Goal: Task Accomplishment & Management: Use online tool/utility

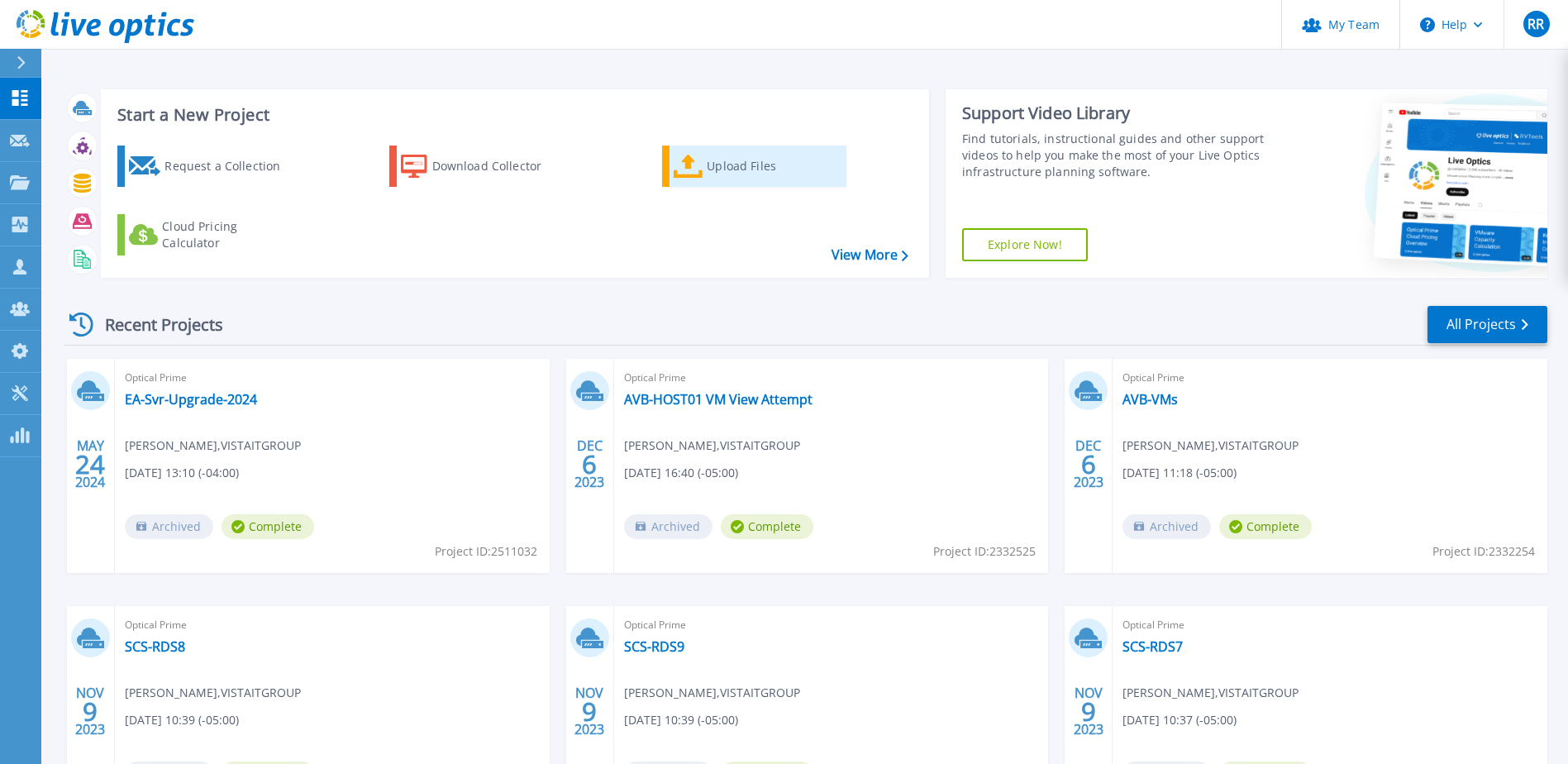
click at [750, 168] on div "Upload Files" at bounding box center [773, 166] width 132 height 33
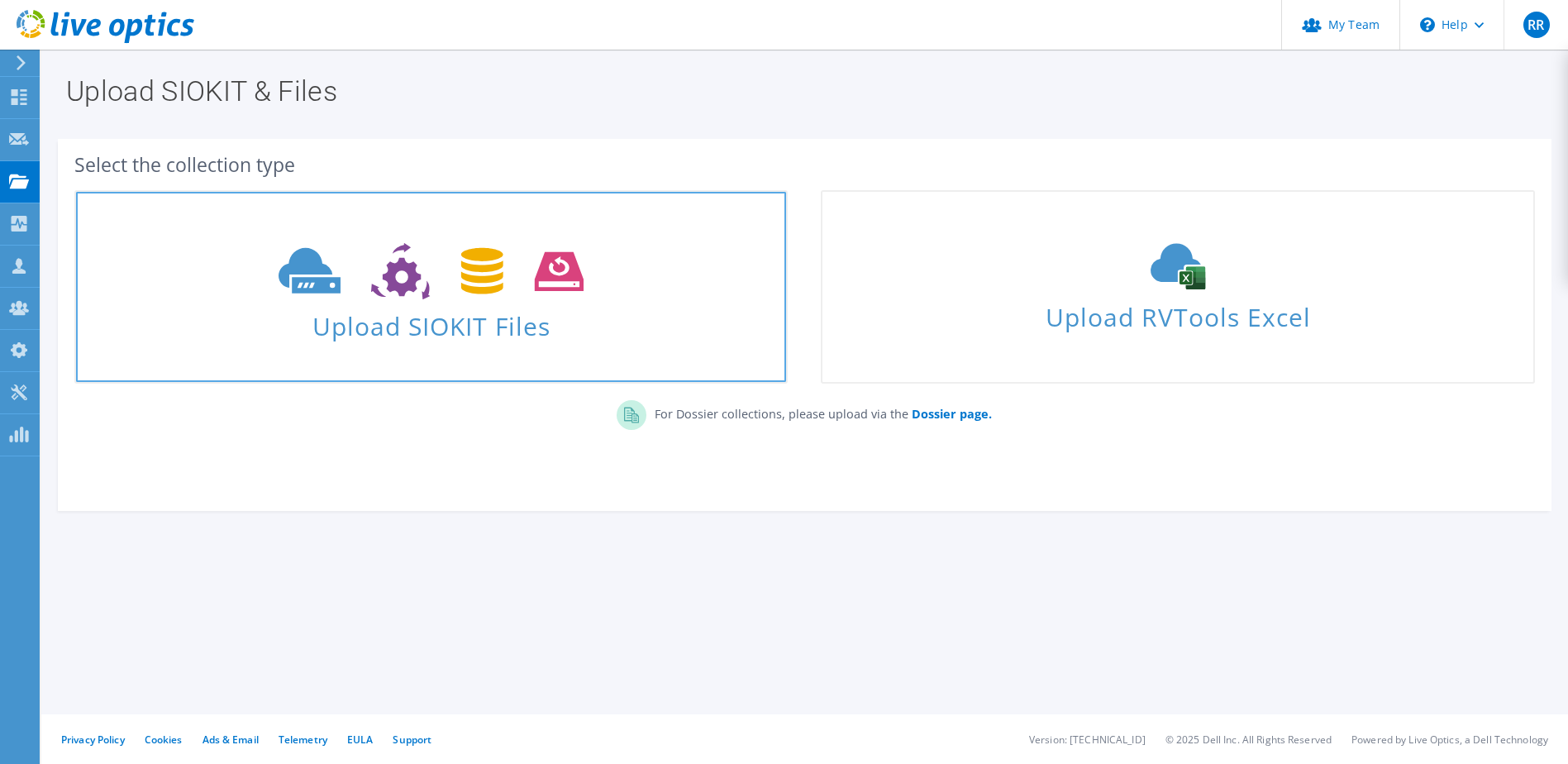
click at [478, 320] on span "Upload SIOKIT Files" at bounding box center [431, 321] width 710 height 36
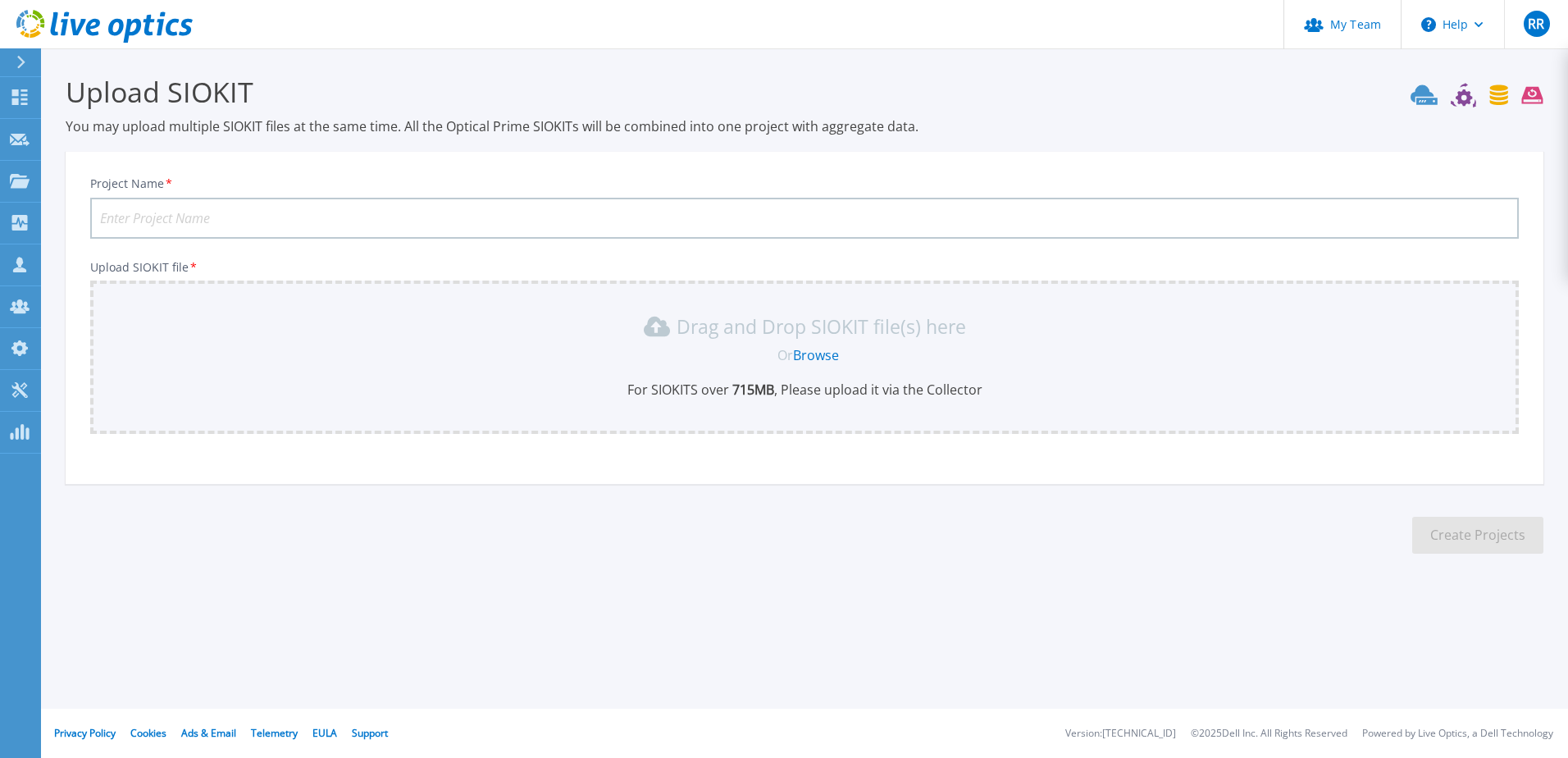
click at [325, 211] on input "Project Name *" at bounding box center [805, 218] width 1428 height 41
type input "Internal Test"
click at [823, 355] on link "Browse" at bounding box center [816, 356] width 46 height 18
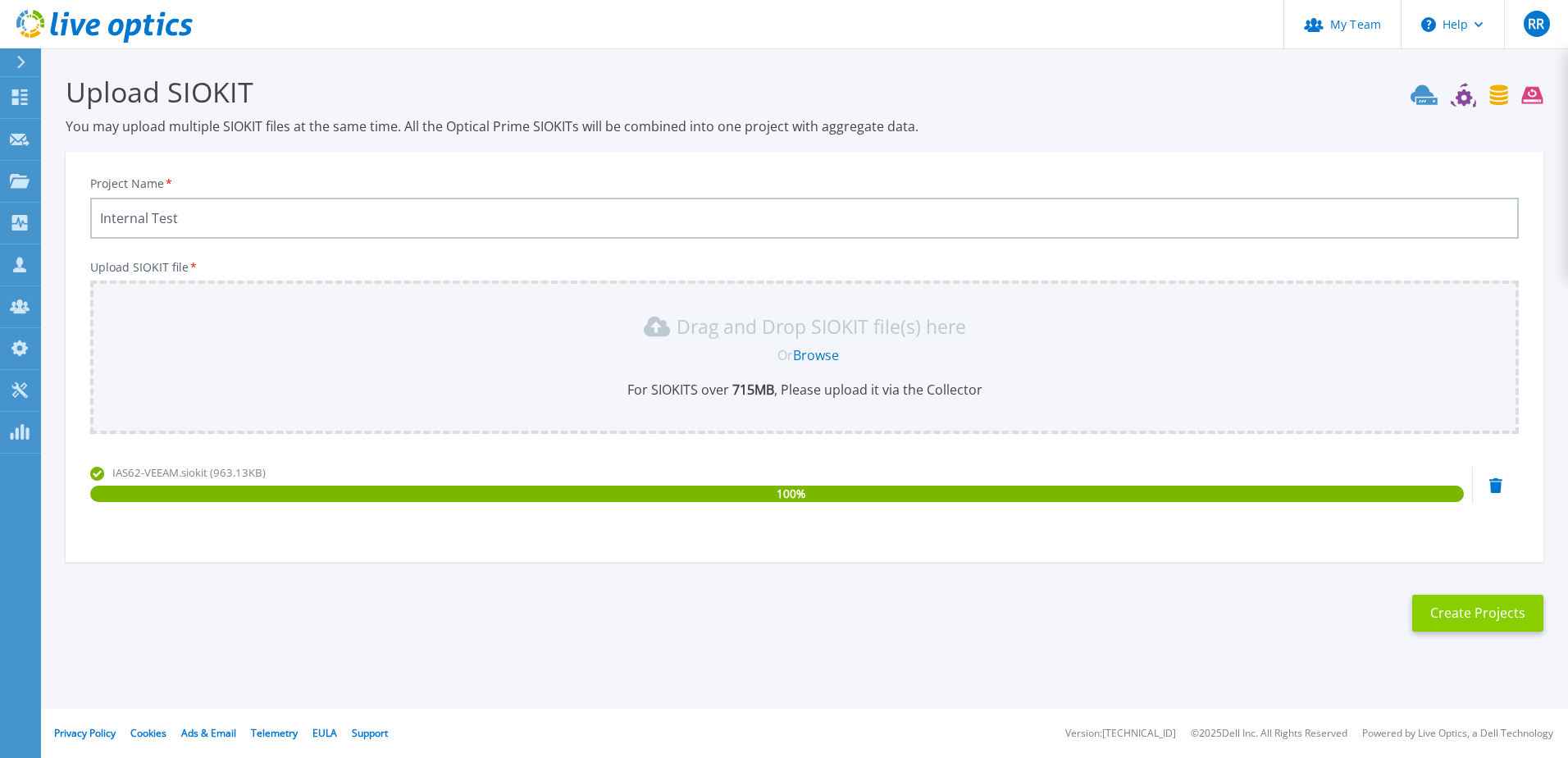
click at [1499, 610] on button "Create Projects" at bounding box center [1478, 613] width 131 height 37
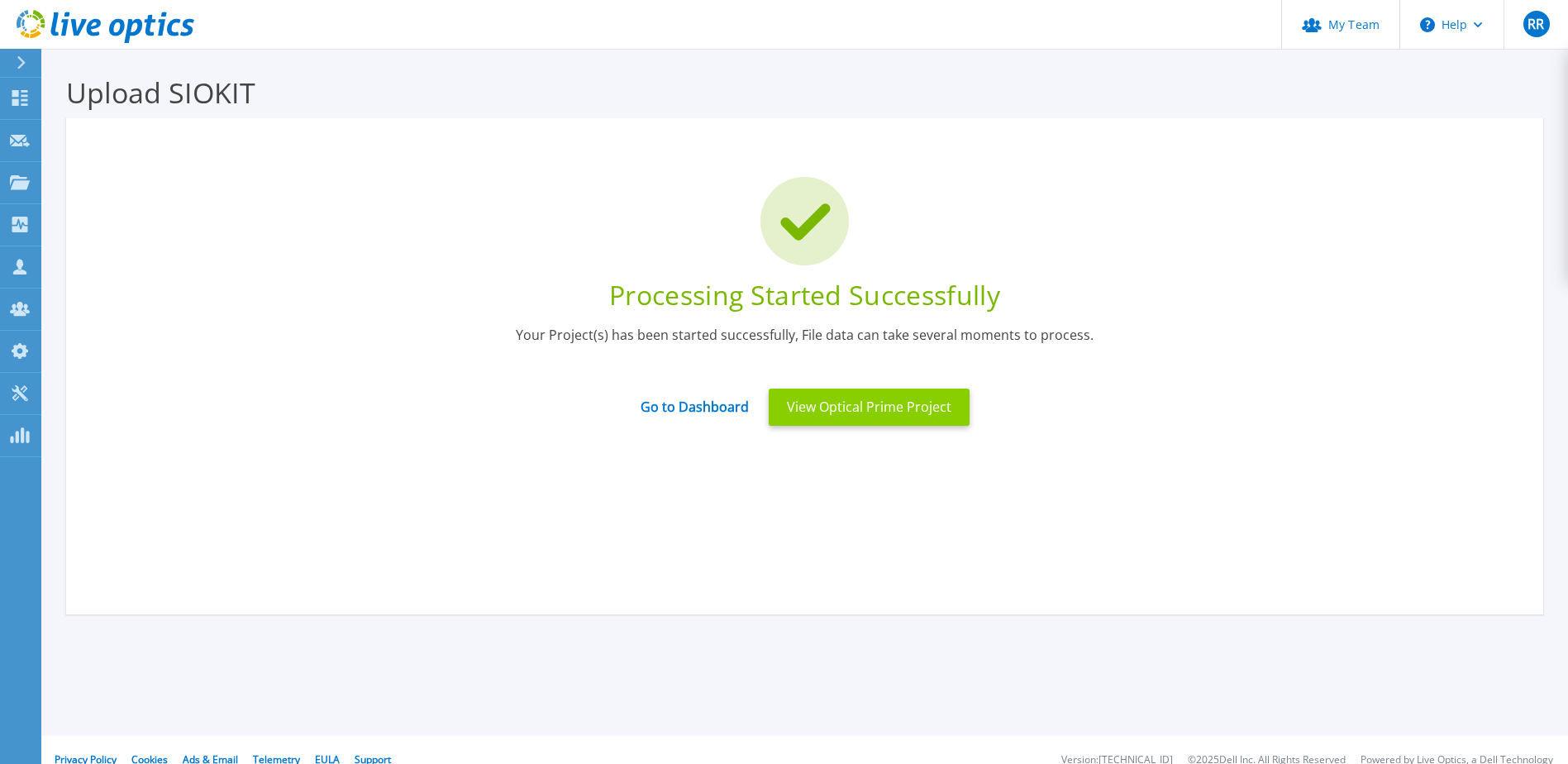
click at [867, 404] on button "View Optical Prime Project" at bounding box center [869, 407] width 201 height 37
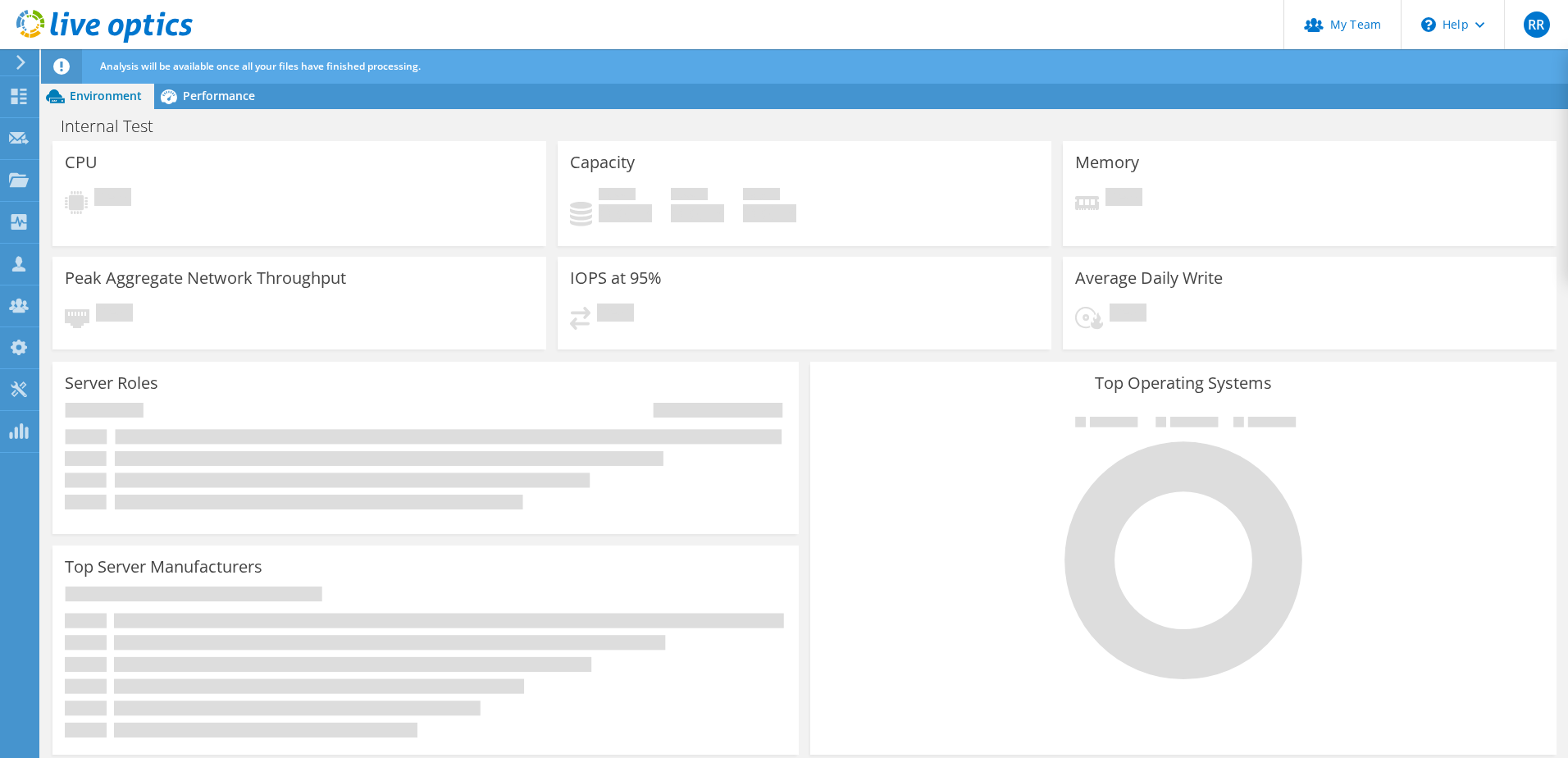
click at [552, 175] on div "Capacity Used 0 GiB Free 0 GiB Total 0 GiB" at bounding box center [804, 194] width 505 height 105
click at [190, 90] on span "Performance" at bounding box center [219, 95] width 72 height 16
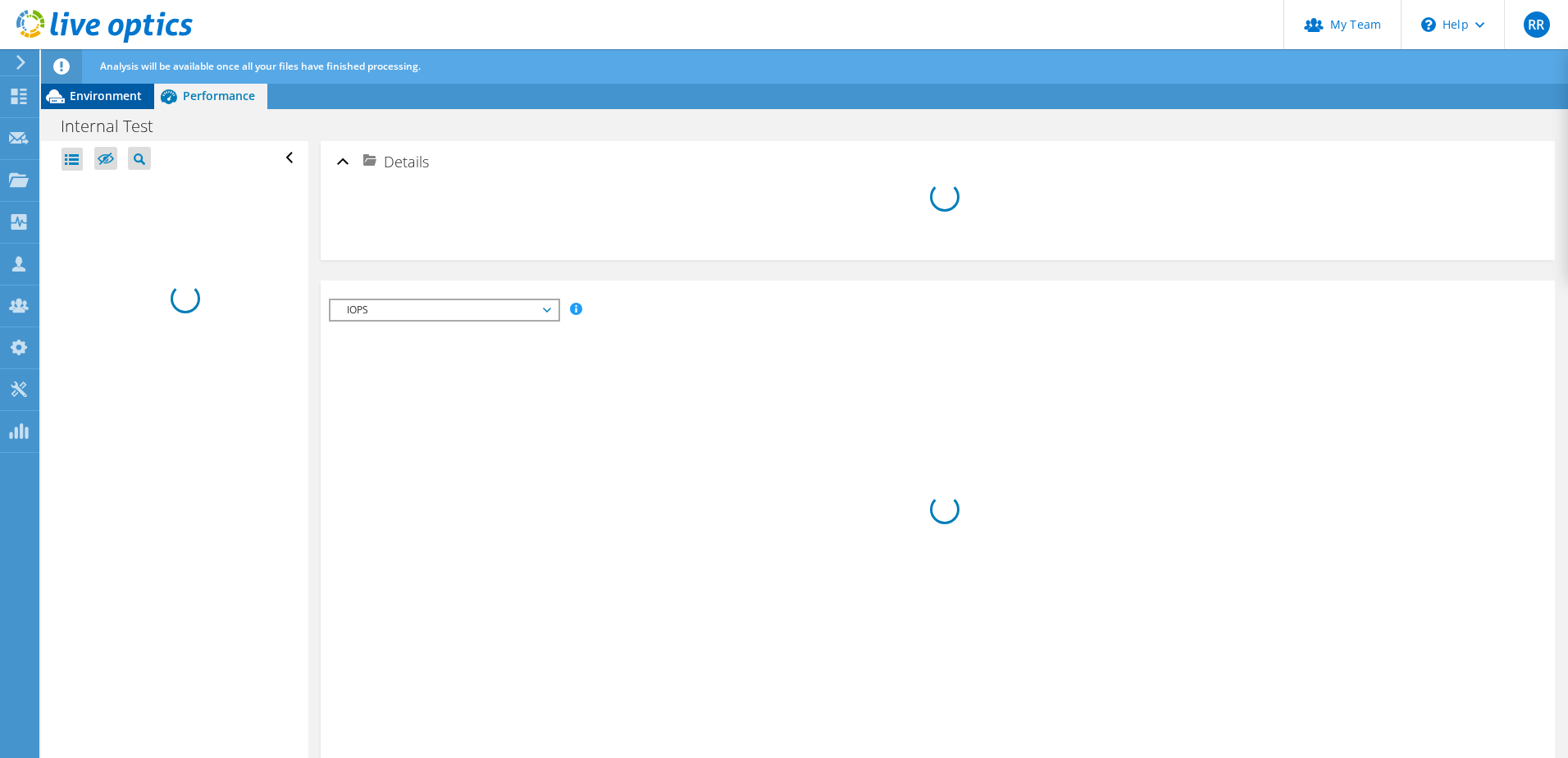
click at [117, 98] on span "Environment" at bounding box center [106, 95] width 72 height 16
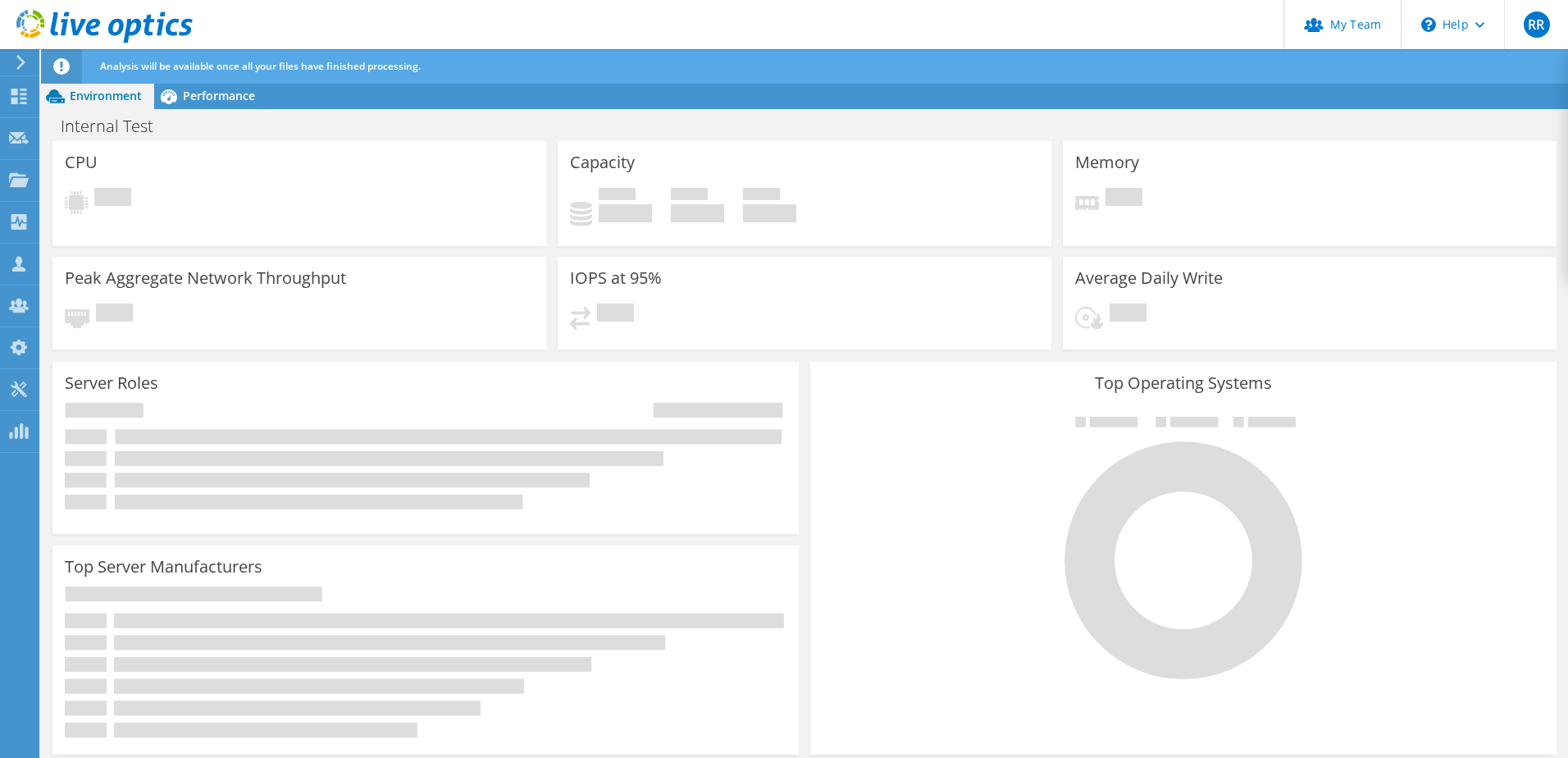
click at [552, 253] on div "Capacity Used 0 GiB Free 0 GiB Total 0 GiB" at bounding box center [804, 199] width 505 height 116
click at [87, 99] on div "Dashboard" at bounding box center [77, 97] width 77 height 41
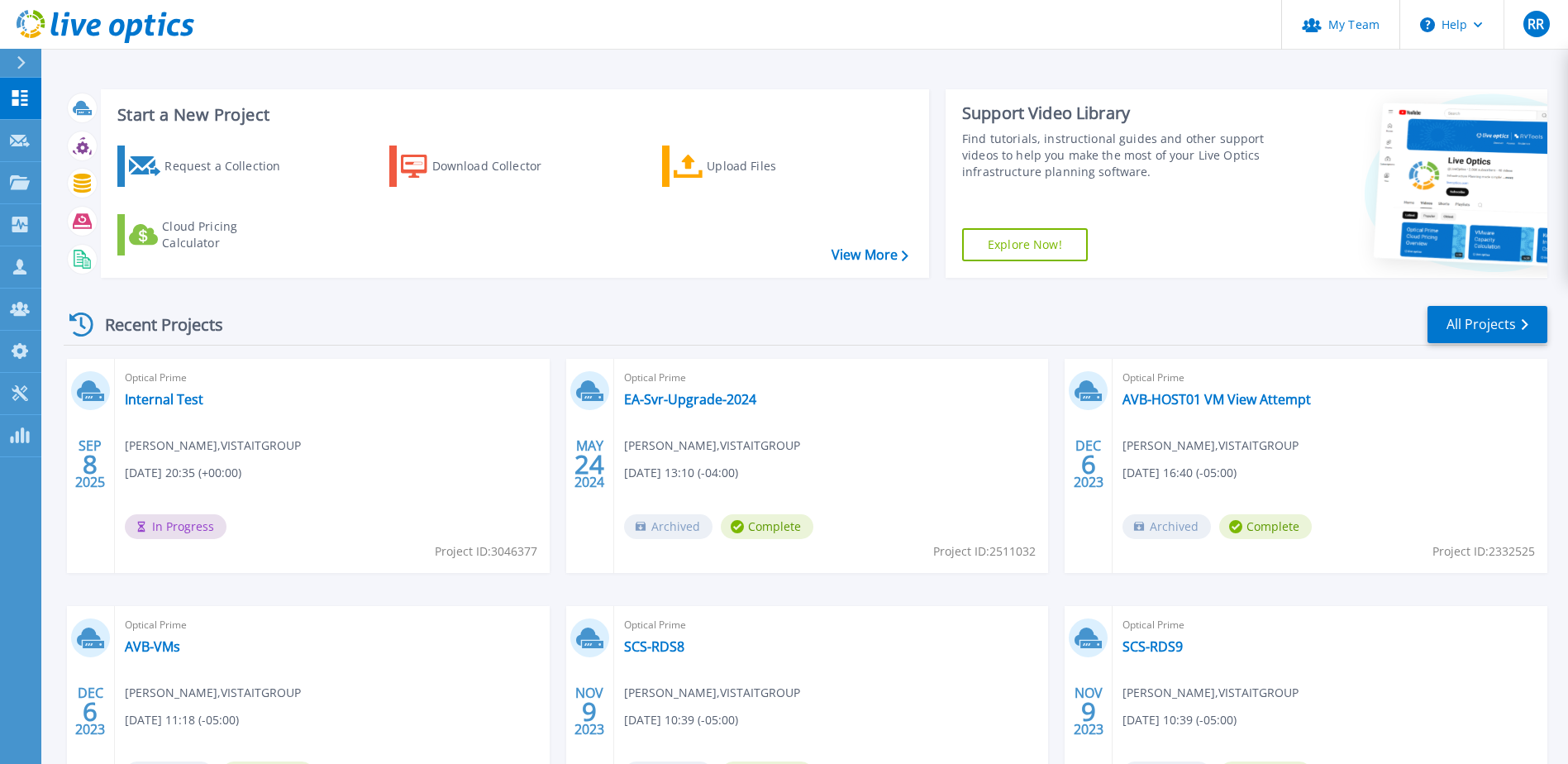
click at [558, 352] on div "Recent Projects All Projects SEP 8 2025 Optical Prime Internal Test Robert Rowe…" at bounding box center [805, 579] width 1484 height 575
click at [547, 318] on div "Recent Projects All Projects" at bounding box center [805, 325] width 1484 height 41
click at [170, 401] on link "Internal Test" at bounding box center [164, 400] width 79 height 17
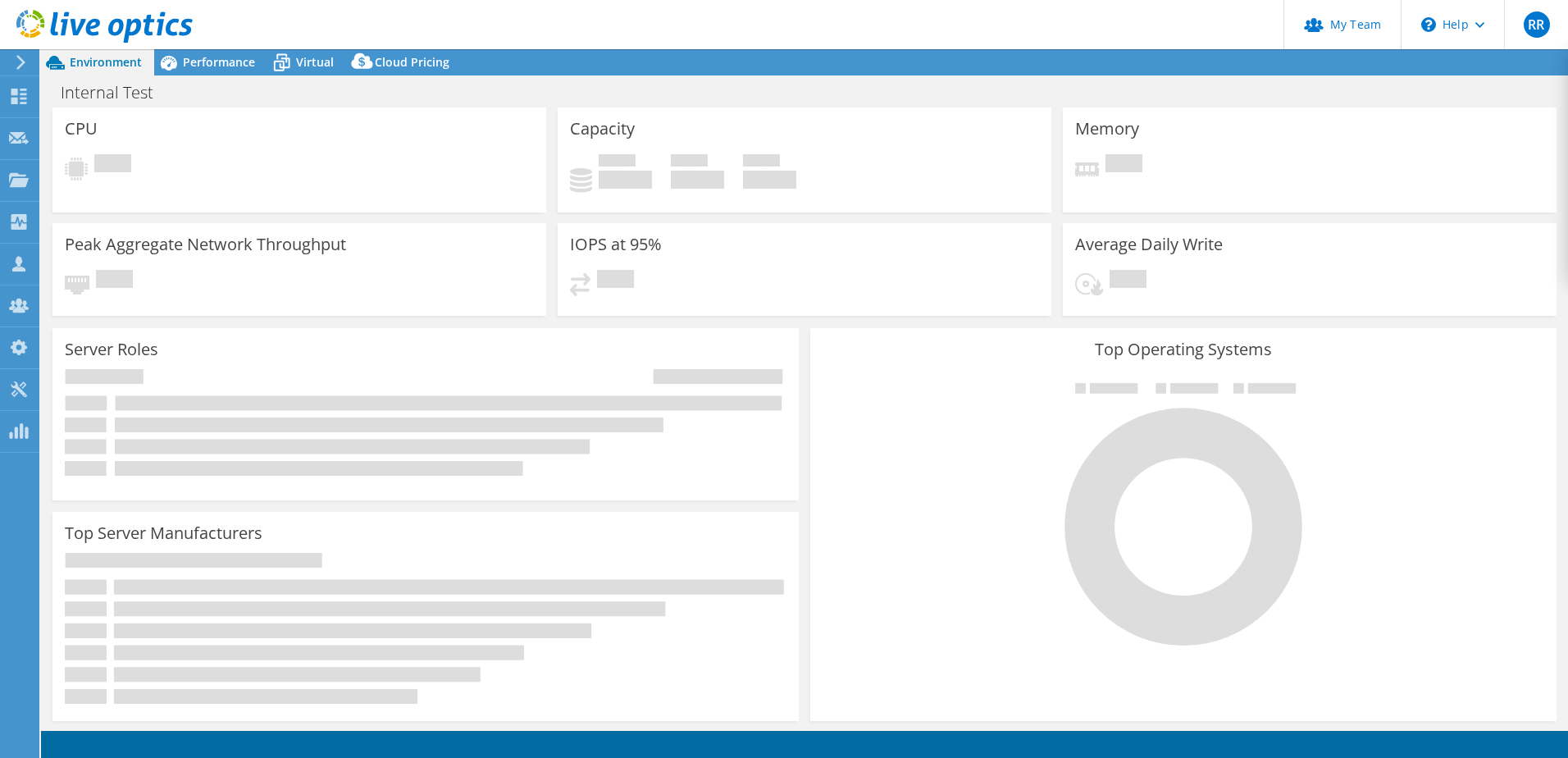
select select "USD"
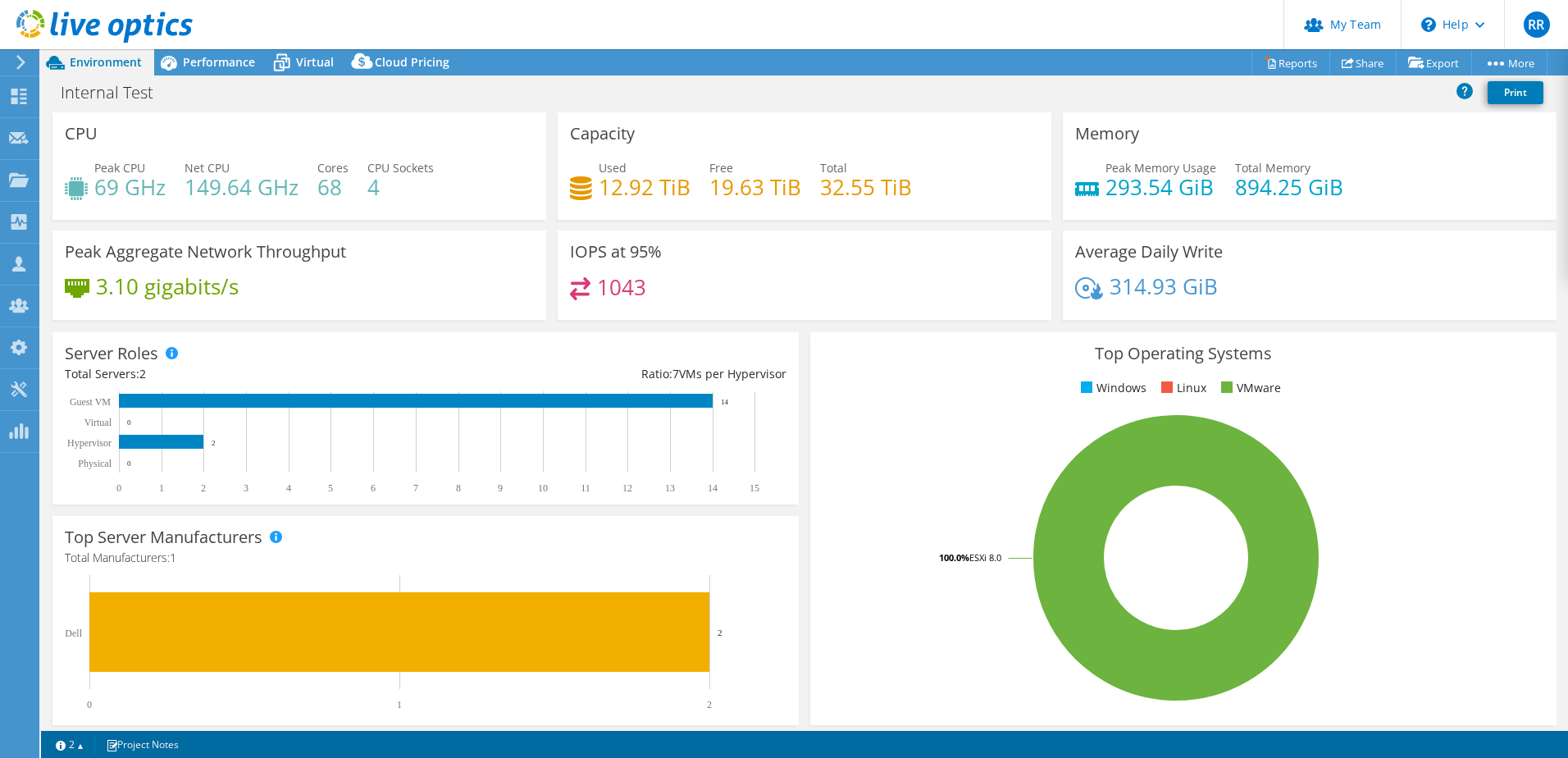
click at [805, 332] on div "Top Operating Systems Windows Linux VMware 100.0% ESXi 8.0" at bounding box center [1183, 529] width 758 height 404
click at [306, 66] on span "Virtual" at bounding box center [315, 62] width 38 height 16
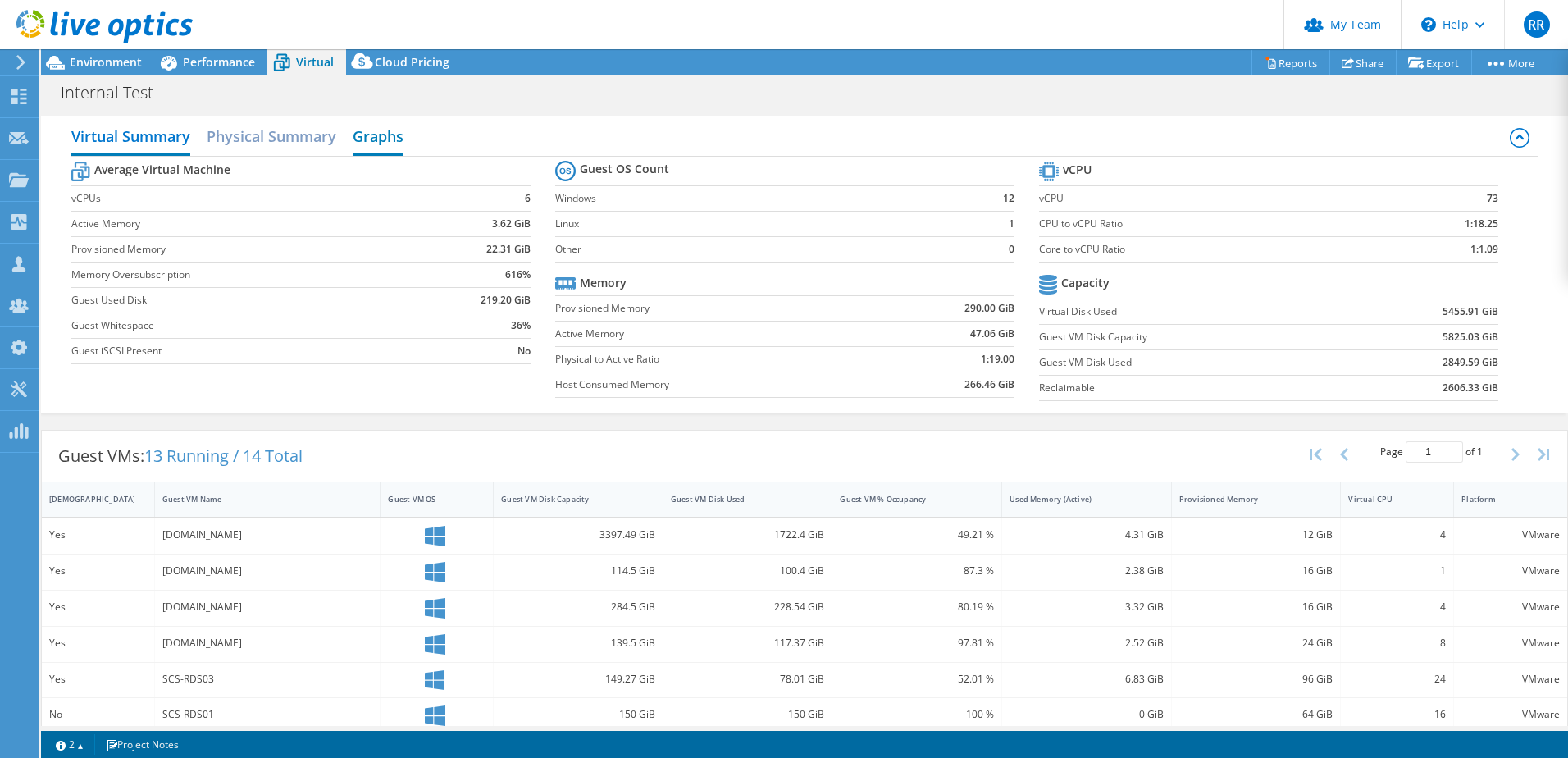
click at [385, 136] on h2 "Graphs" at bounding box center [378, 138] width 51 height 36
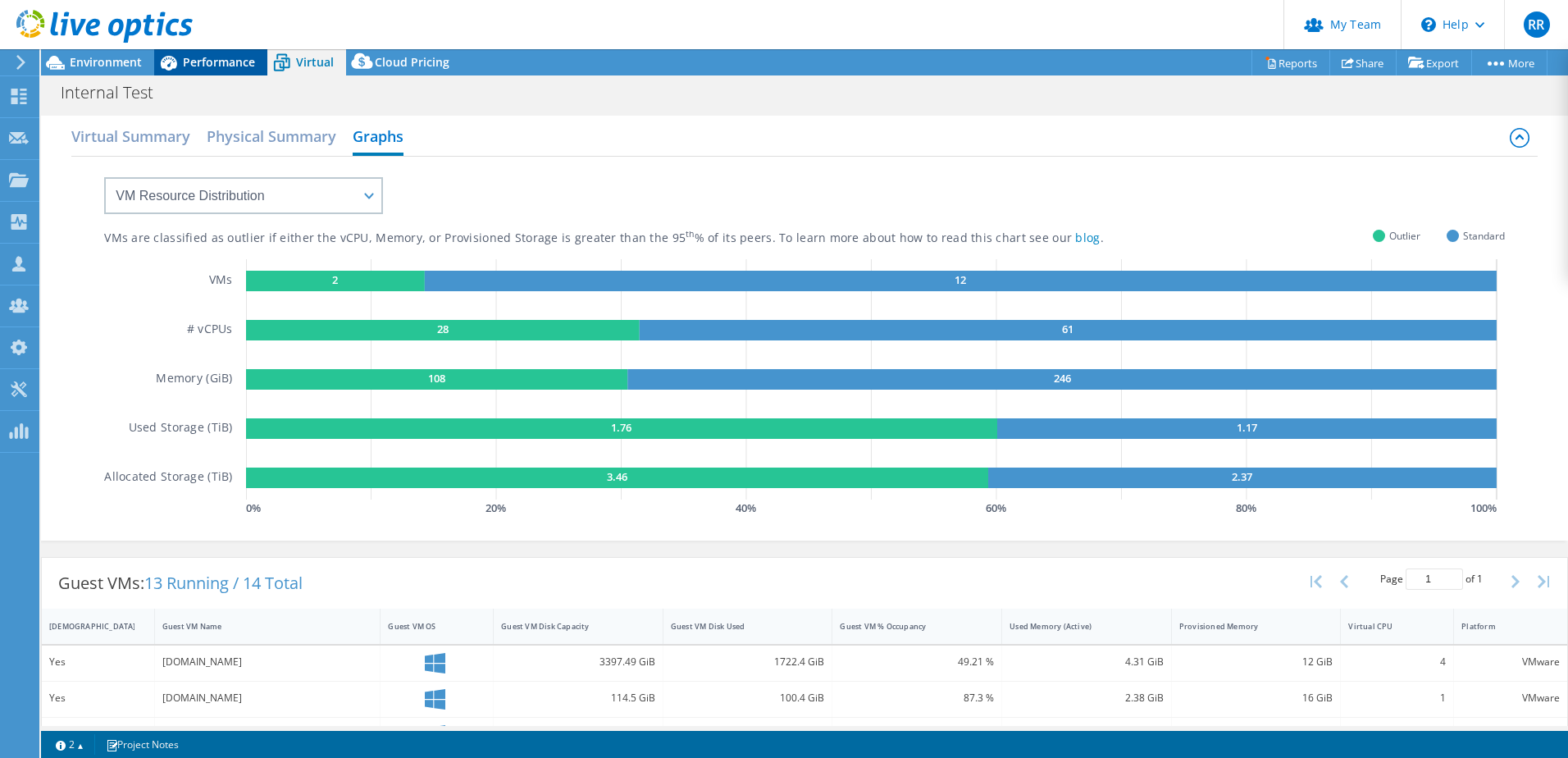
click at [215, 61] on span "Performance" at bounding box center [219, 62] width 72 height 16
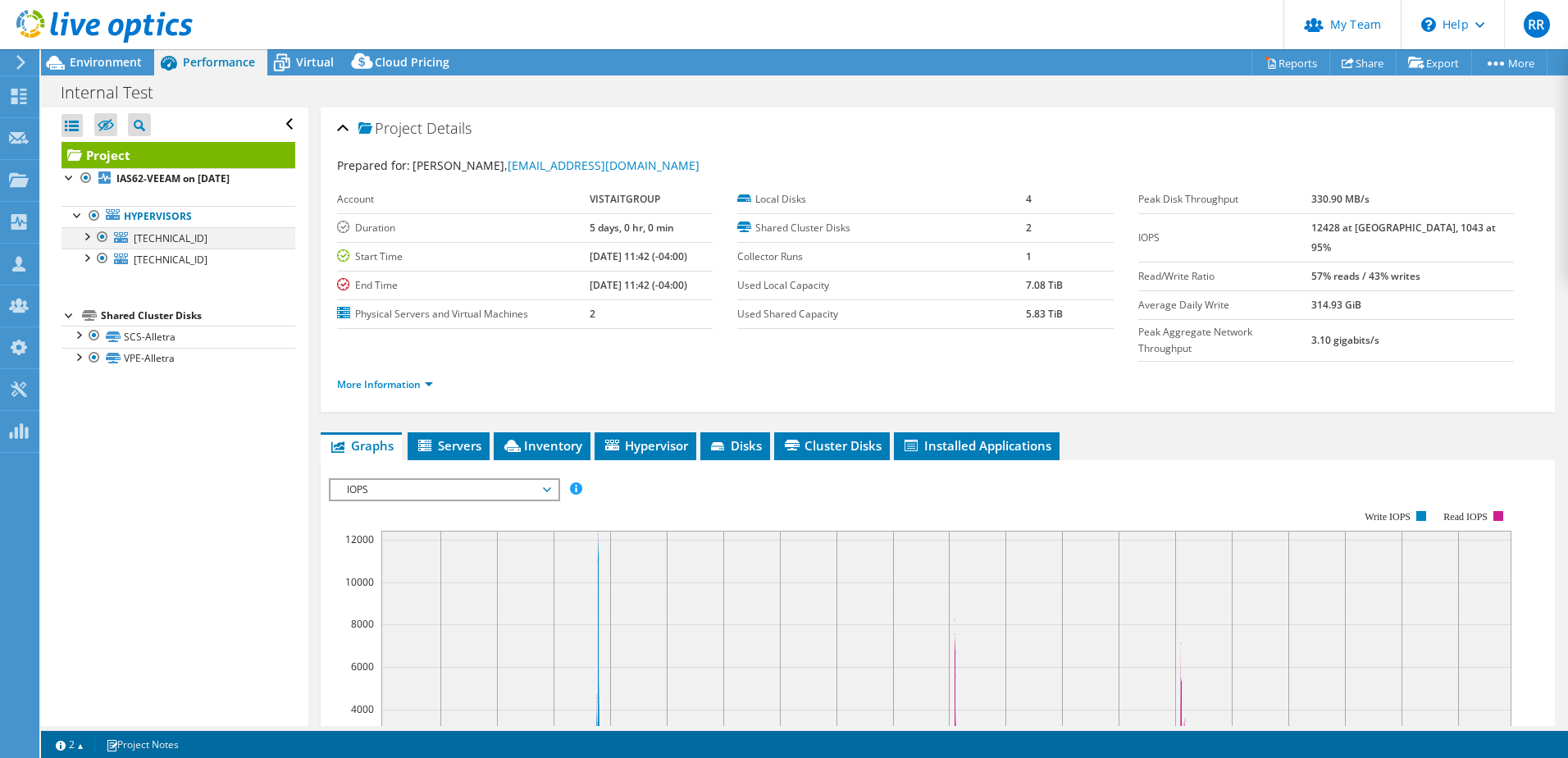
click at [85, 233] on div at bounding box center [86, 236] width 16 height 16
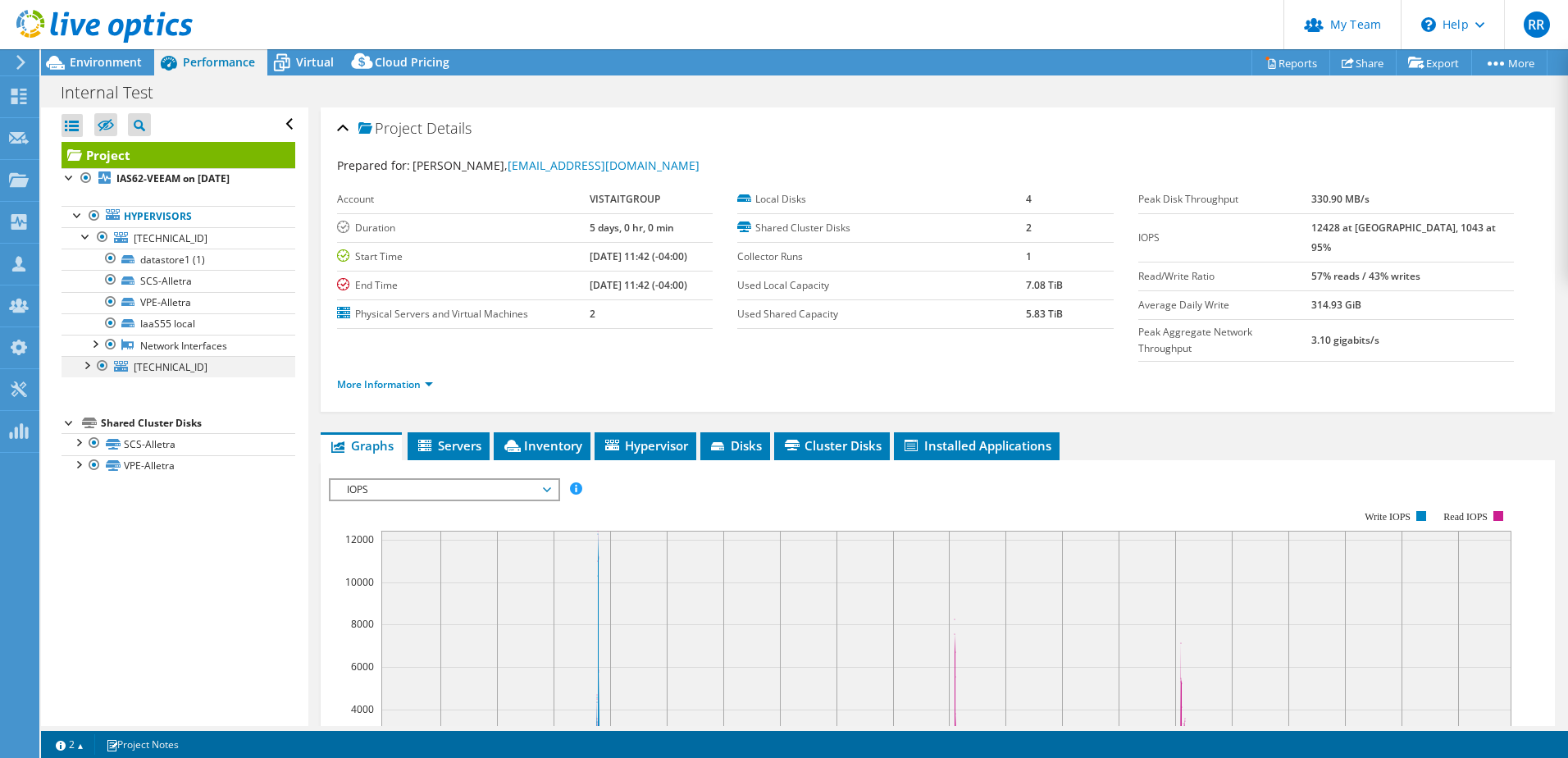
click at [89, 367] on div at bounding box center [86, 365] width 16 height 16
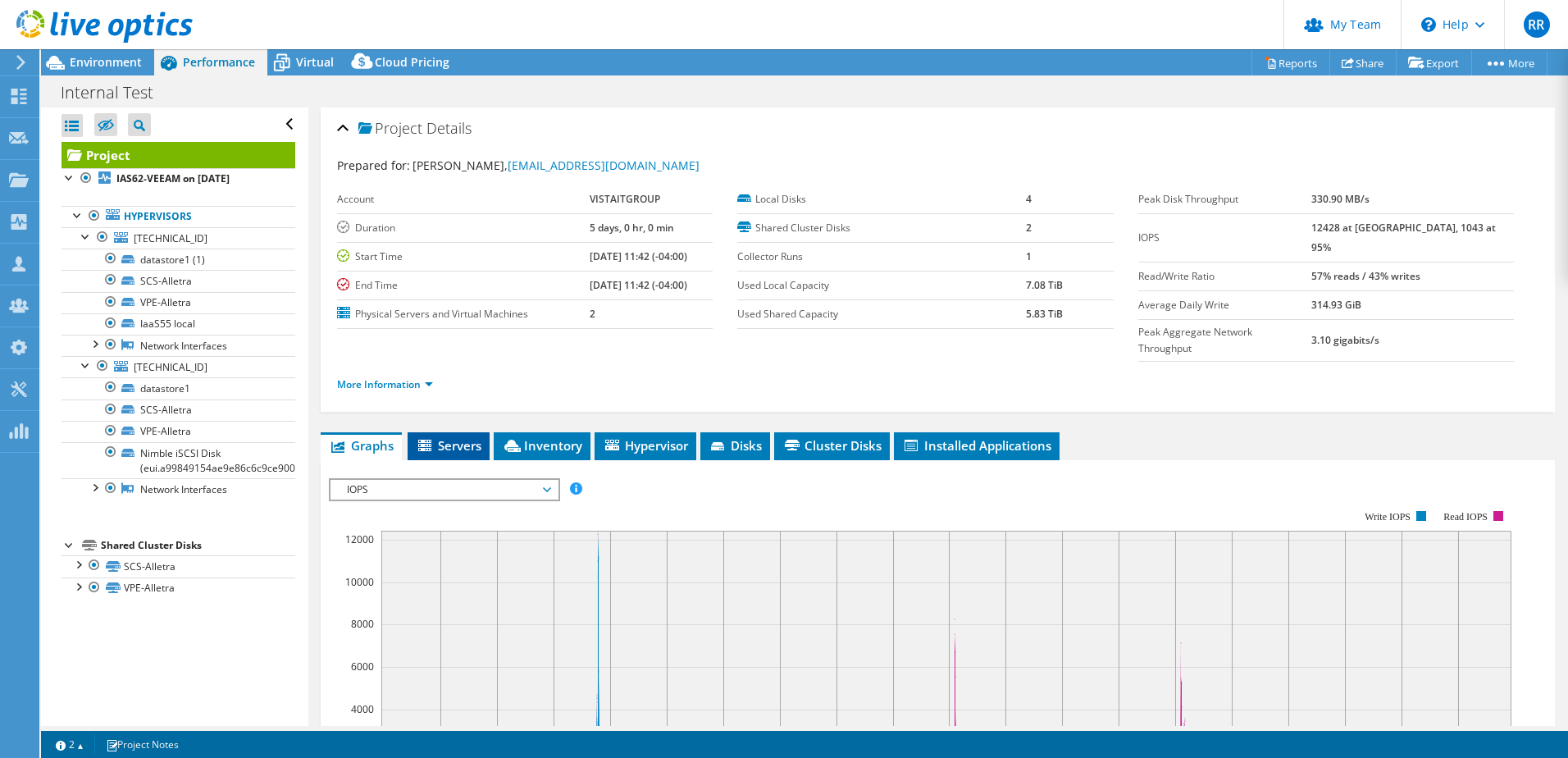
click at [462, 437] on span "Servers" at bounding box center [448, 445] width 66 height 16
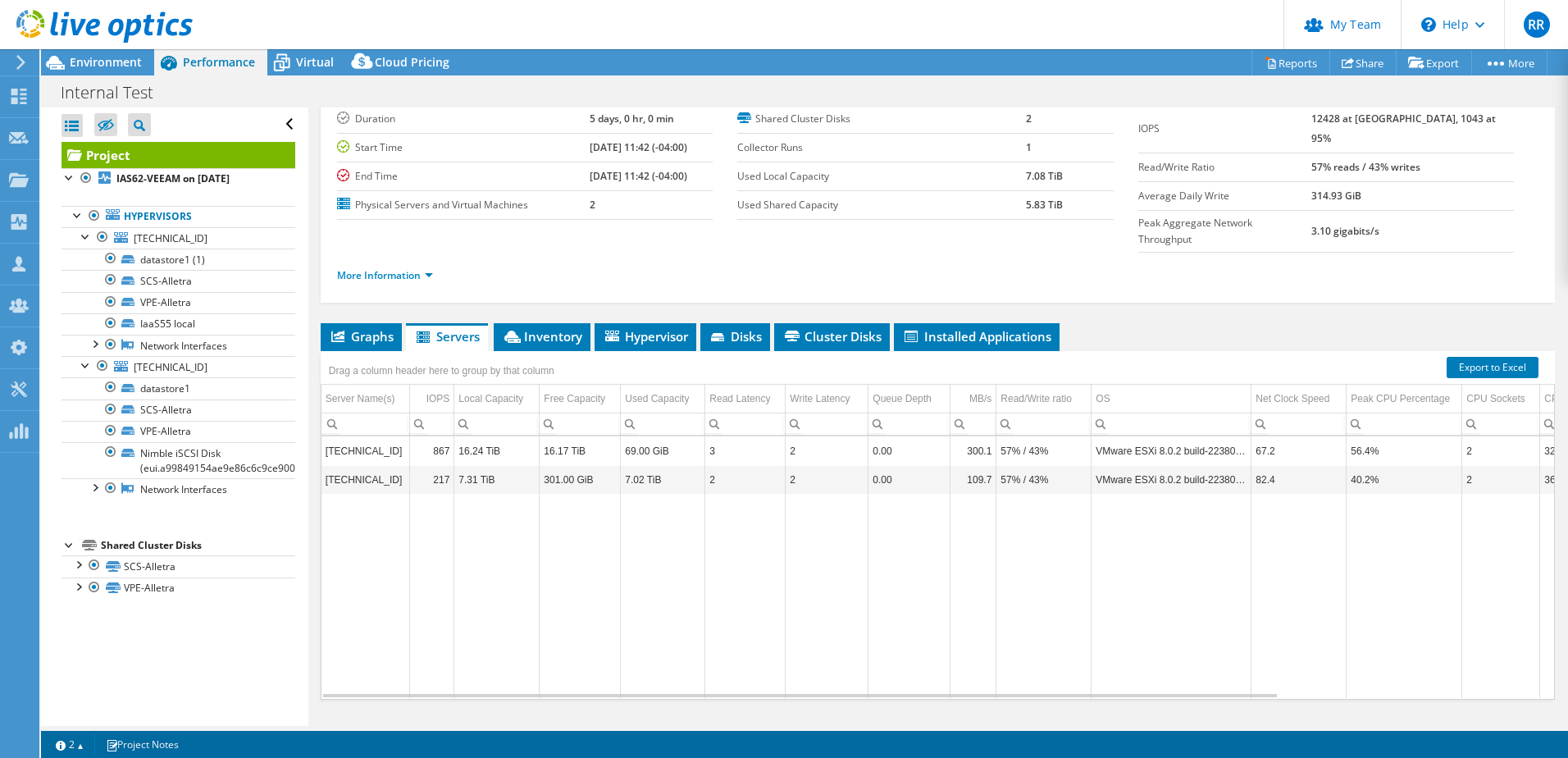
scroll to position [113, 0]
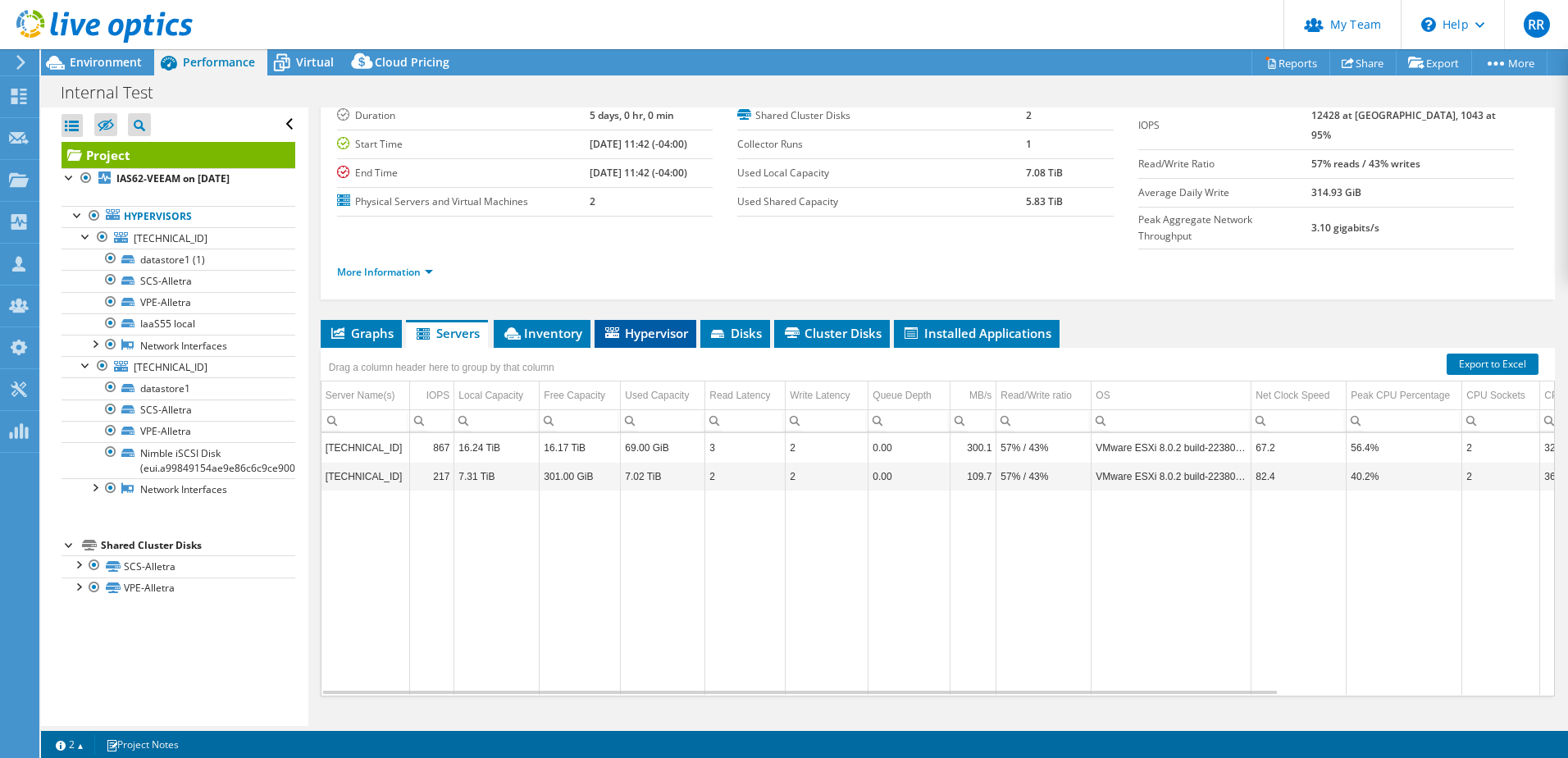
click at [659, 325] on span "Hypervisor" at bounding box center [645, 333] width 85 height 16
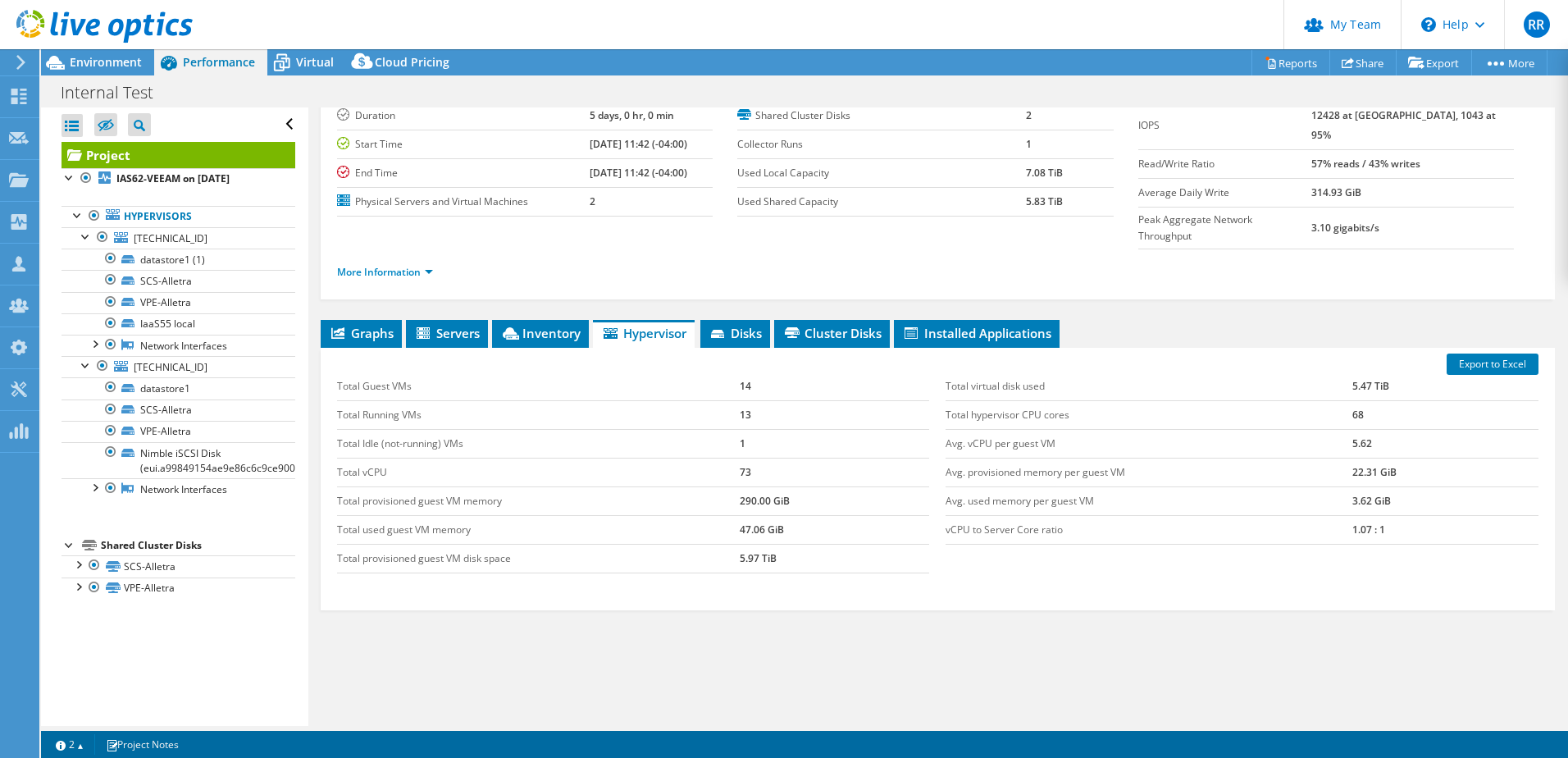
scroll to position [0, 0]
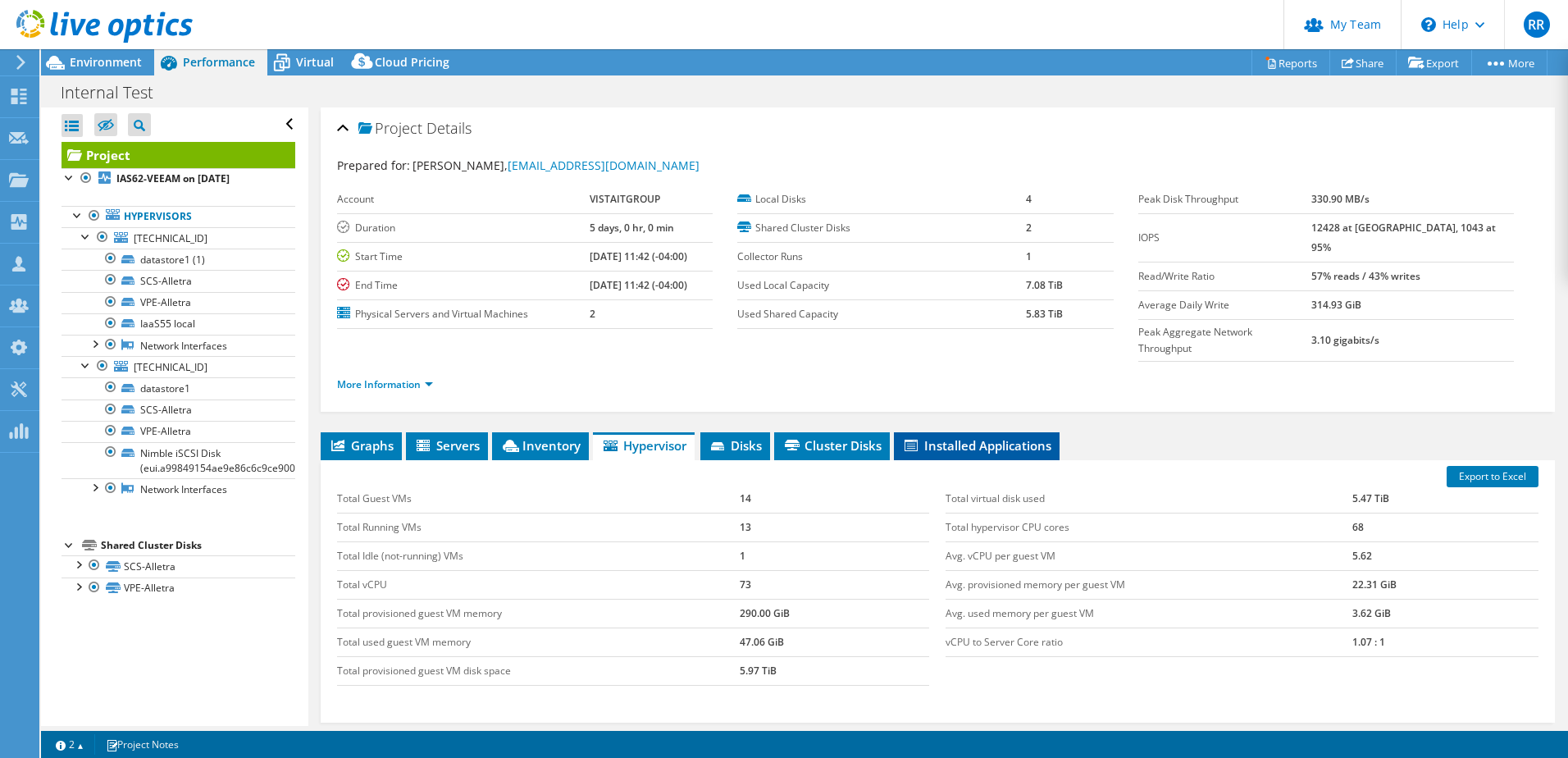
click at [949, 432] on li "Installed Applications" at bounding box center [977, 446] width 166 height 28
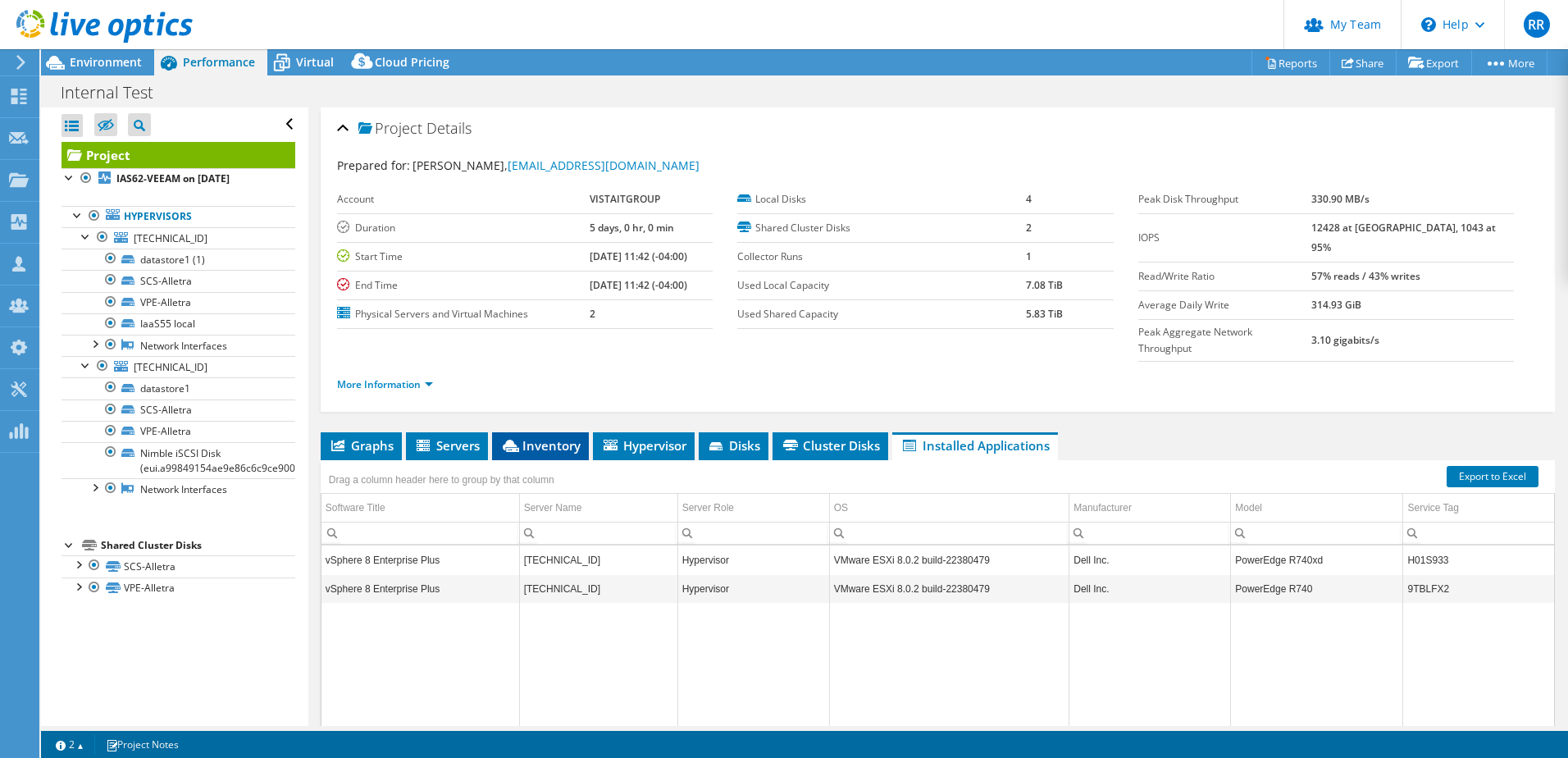
click at [533, 437] on span "Inventory" at bounding box center [540, 445] width 80 height 16
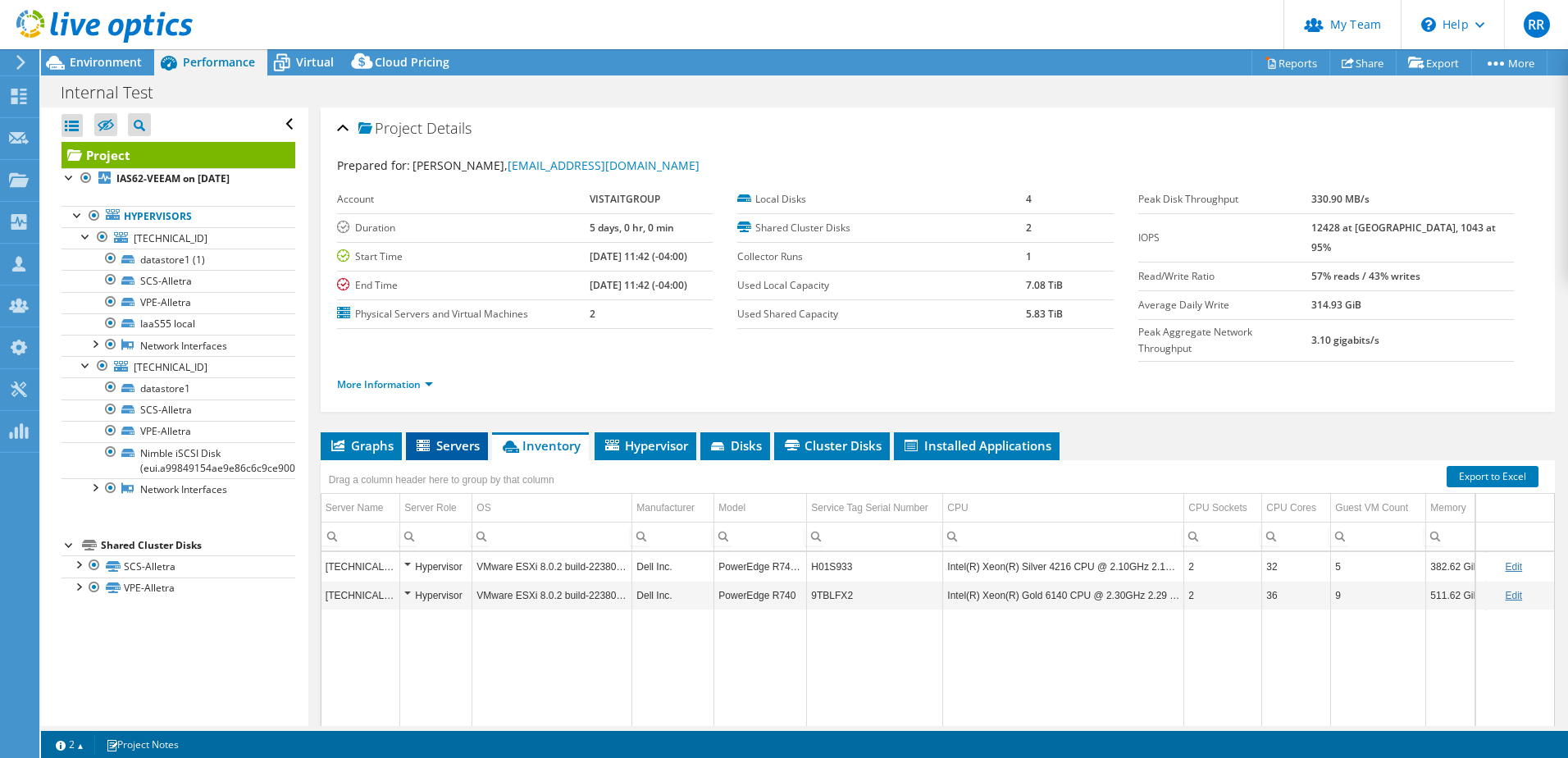
click at [459, 437] on span "Servers" at bounding box center [447, 445] width 66 height 16
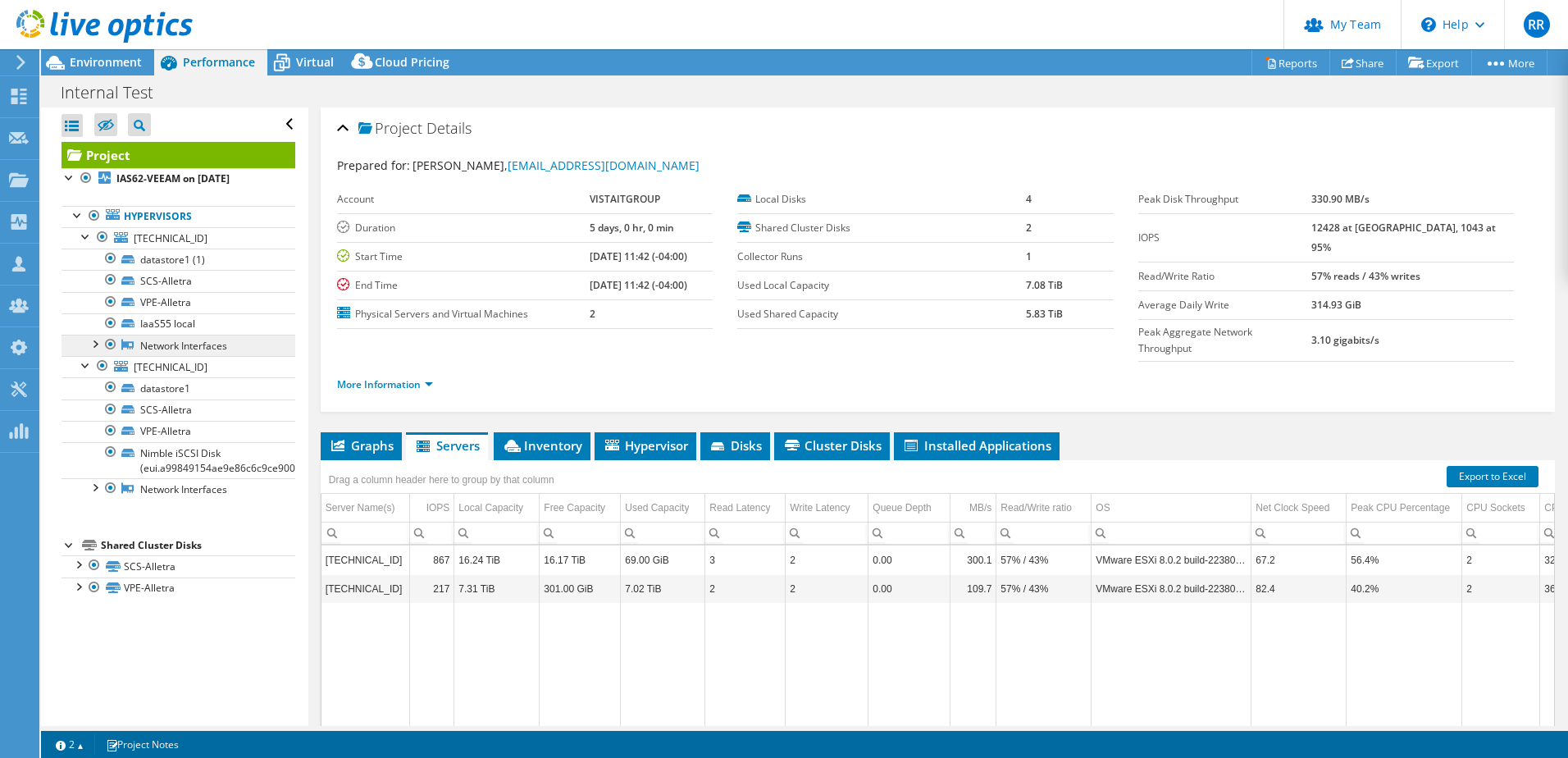
drag, startPoint x: 80, startPoint y: 365, endPoint x: 84, endPoint y: 337, distance: 28.3
click at [80, 365] on div at bounding box center [86, 365] width 16 height 16
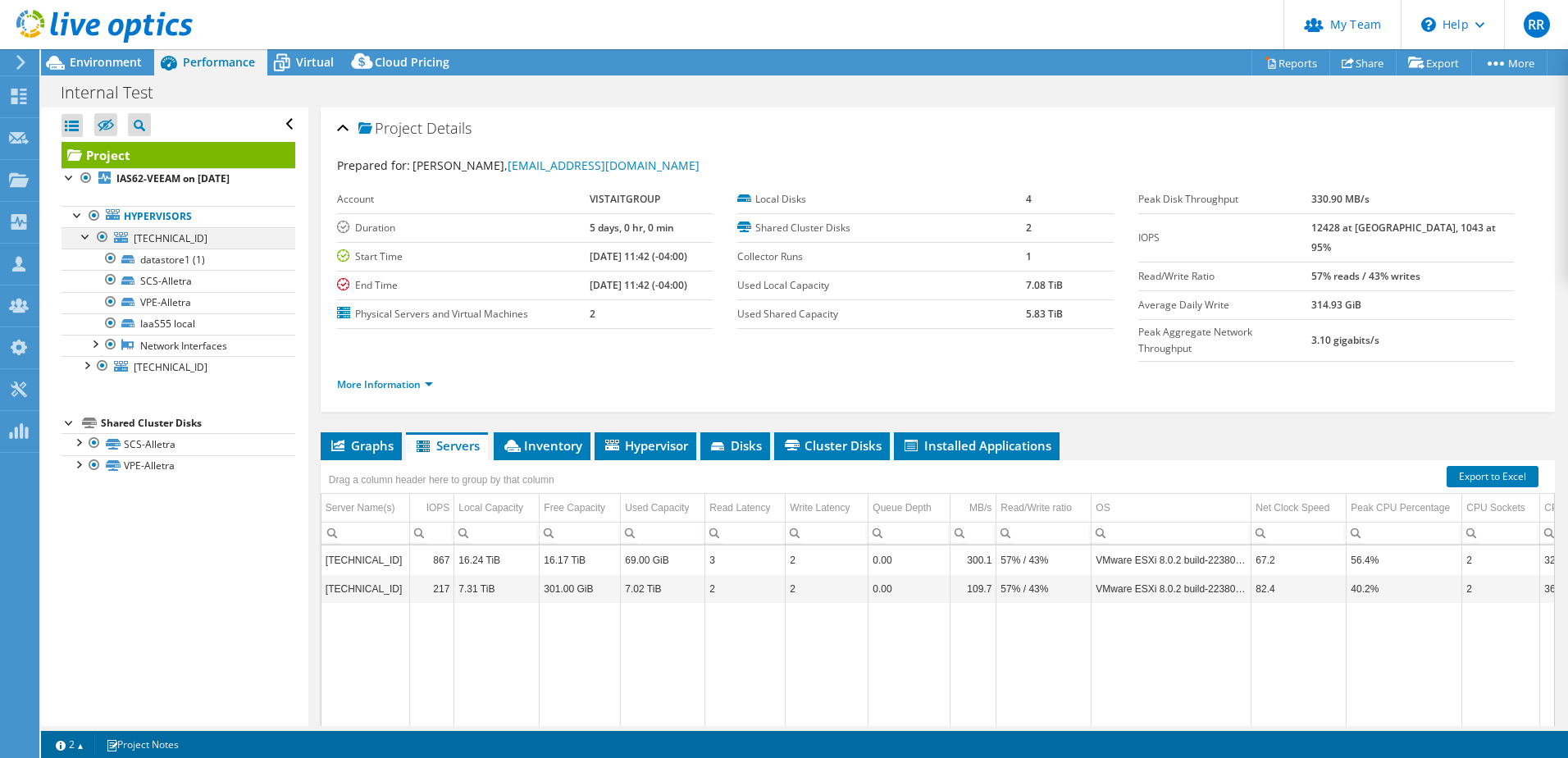
click at [83, 237] on div at bounding box center [86, 236] width 16 height 16
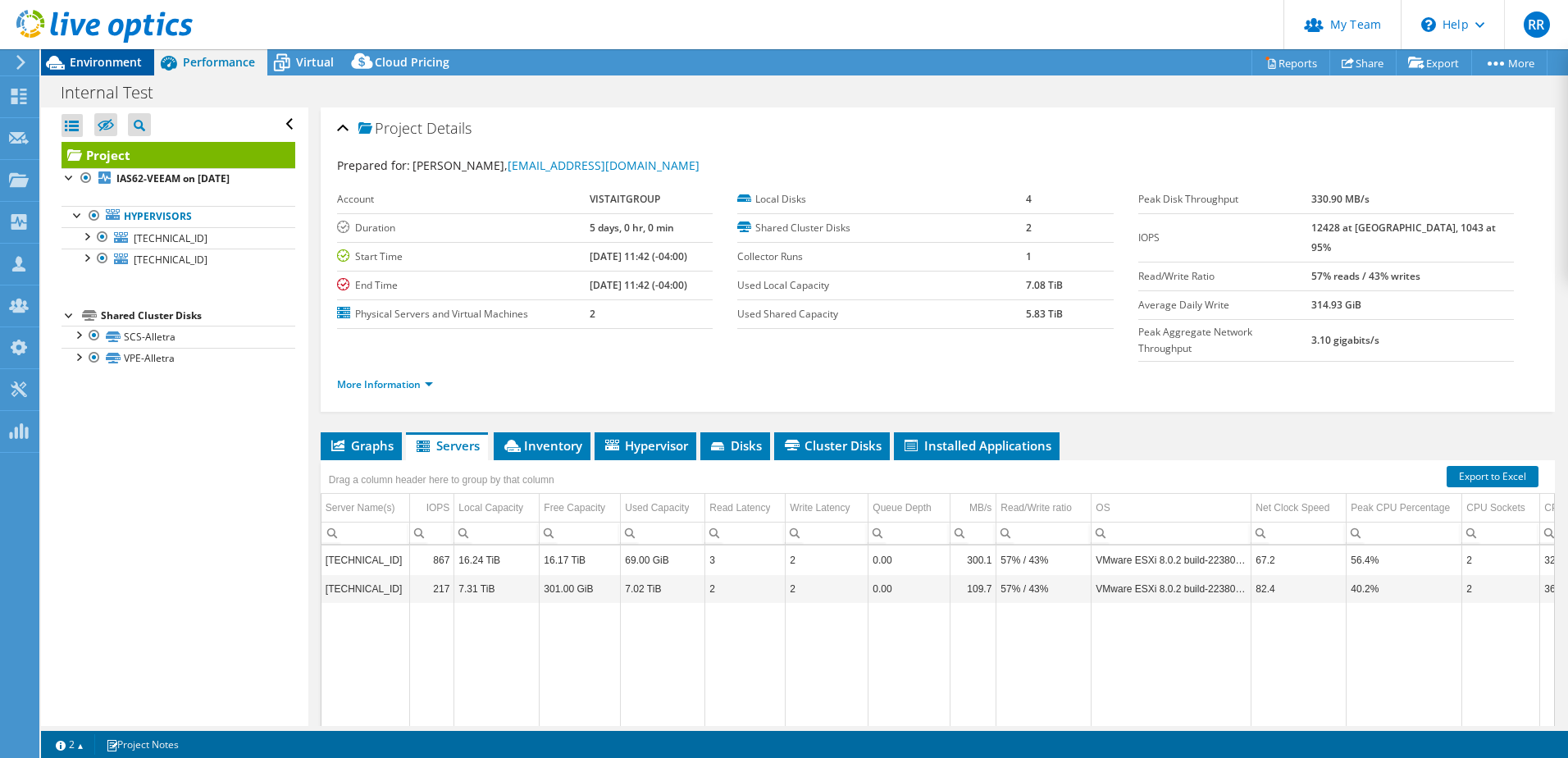
click at [120, 63] on span "Environment" at bounding box center [106, 62] width 72 height 16
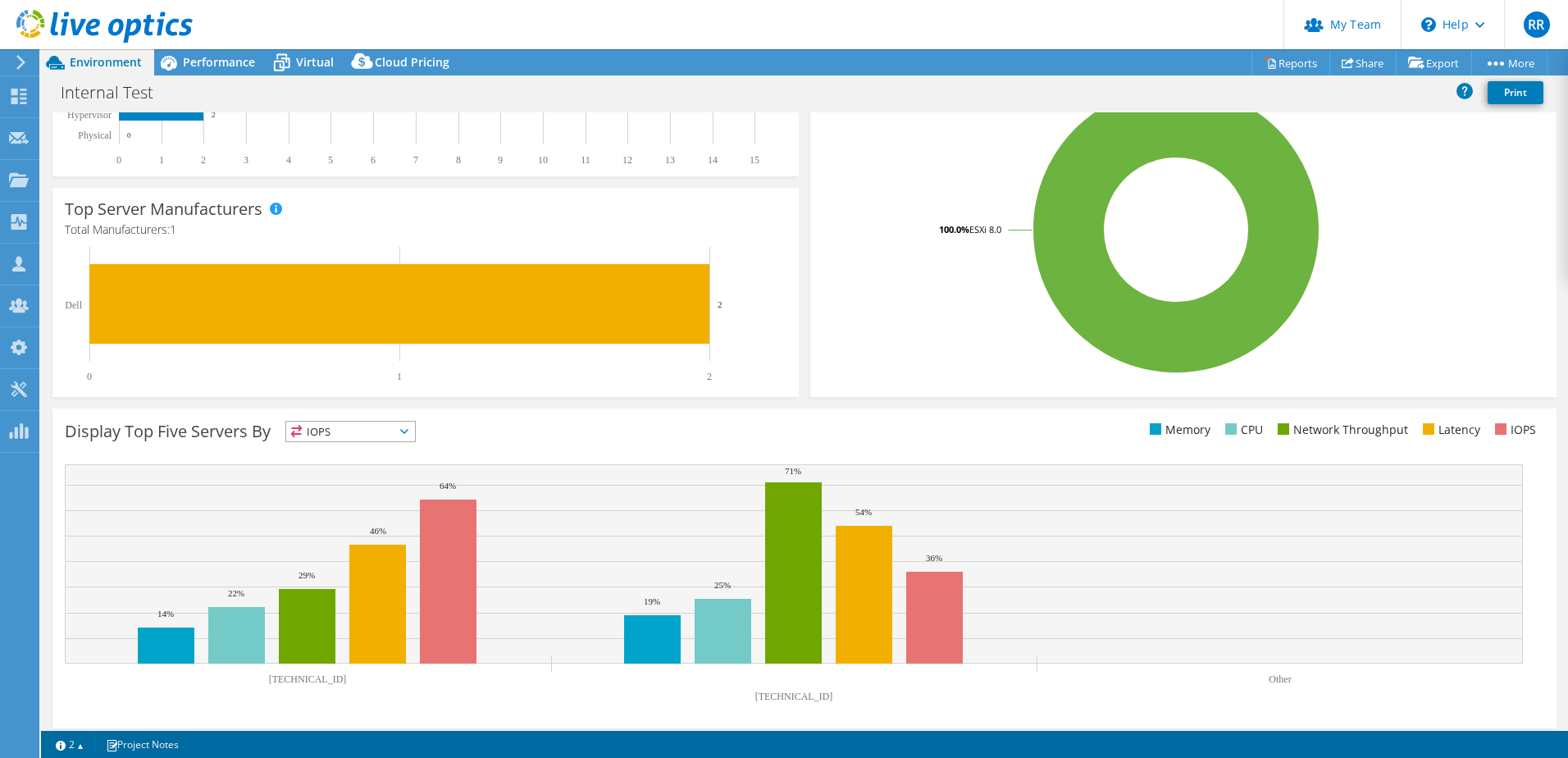
scroll to position [338, 0]
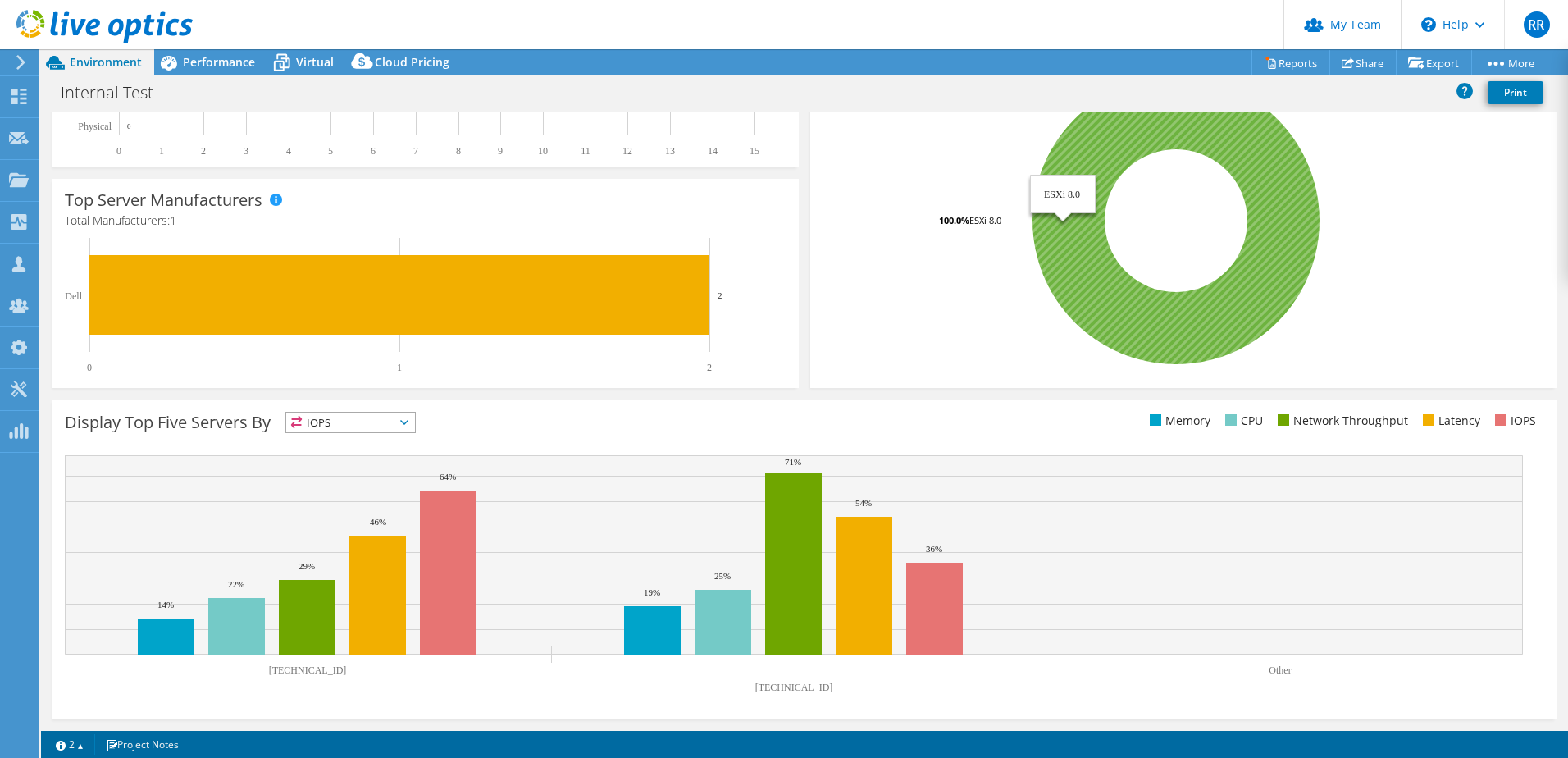
click at [1061, 251] on icon at bounding box center [1176, 221] width 287 height 287
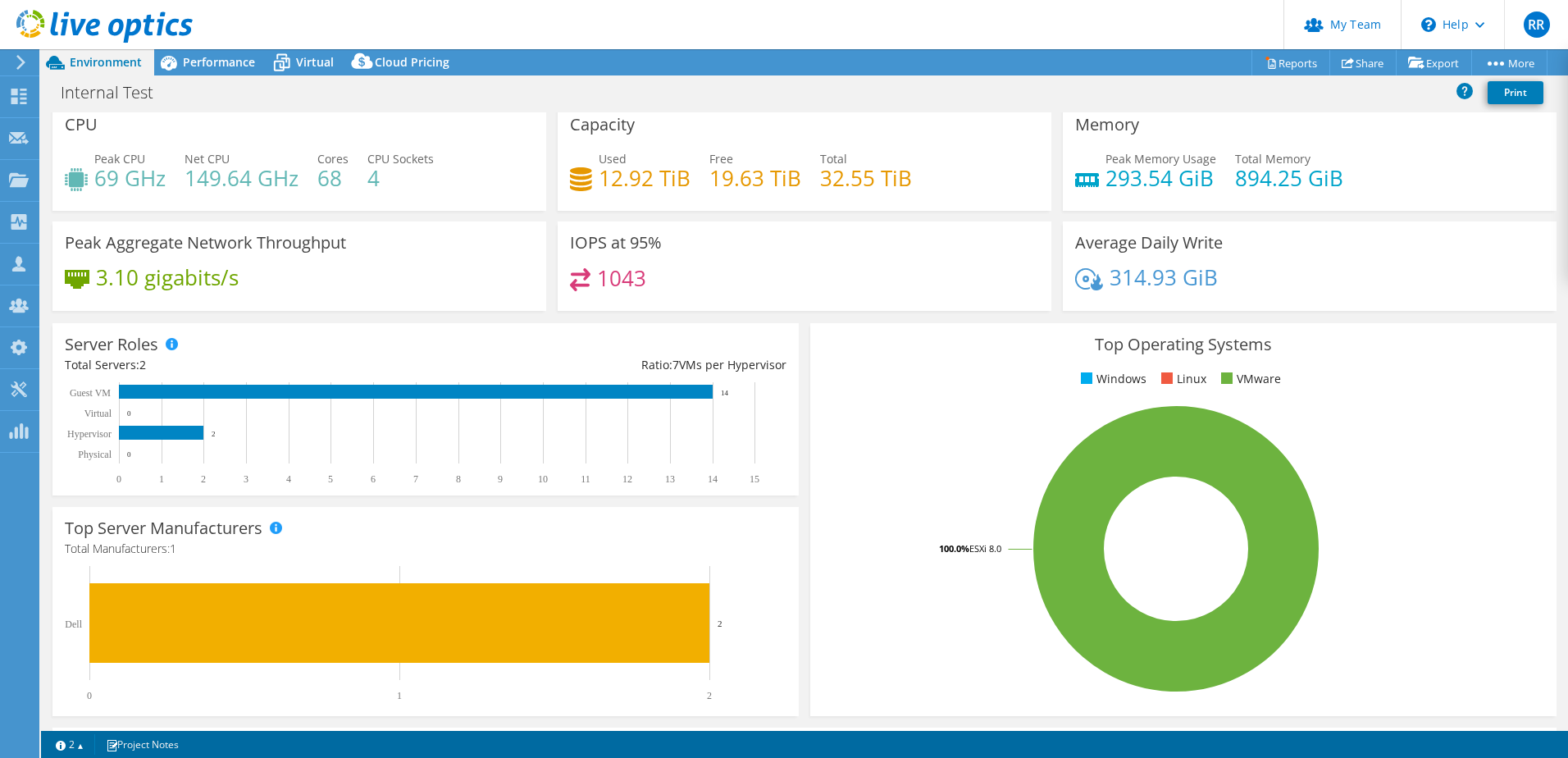
scroll to position [0, 0]
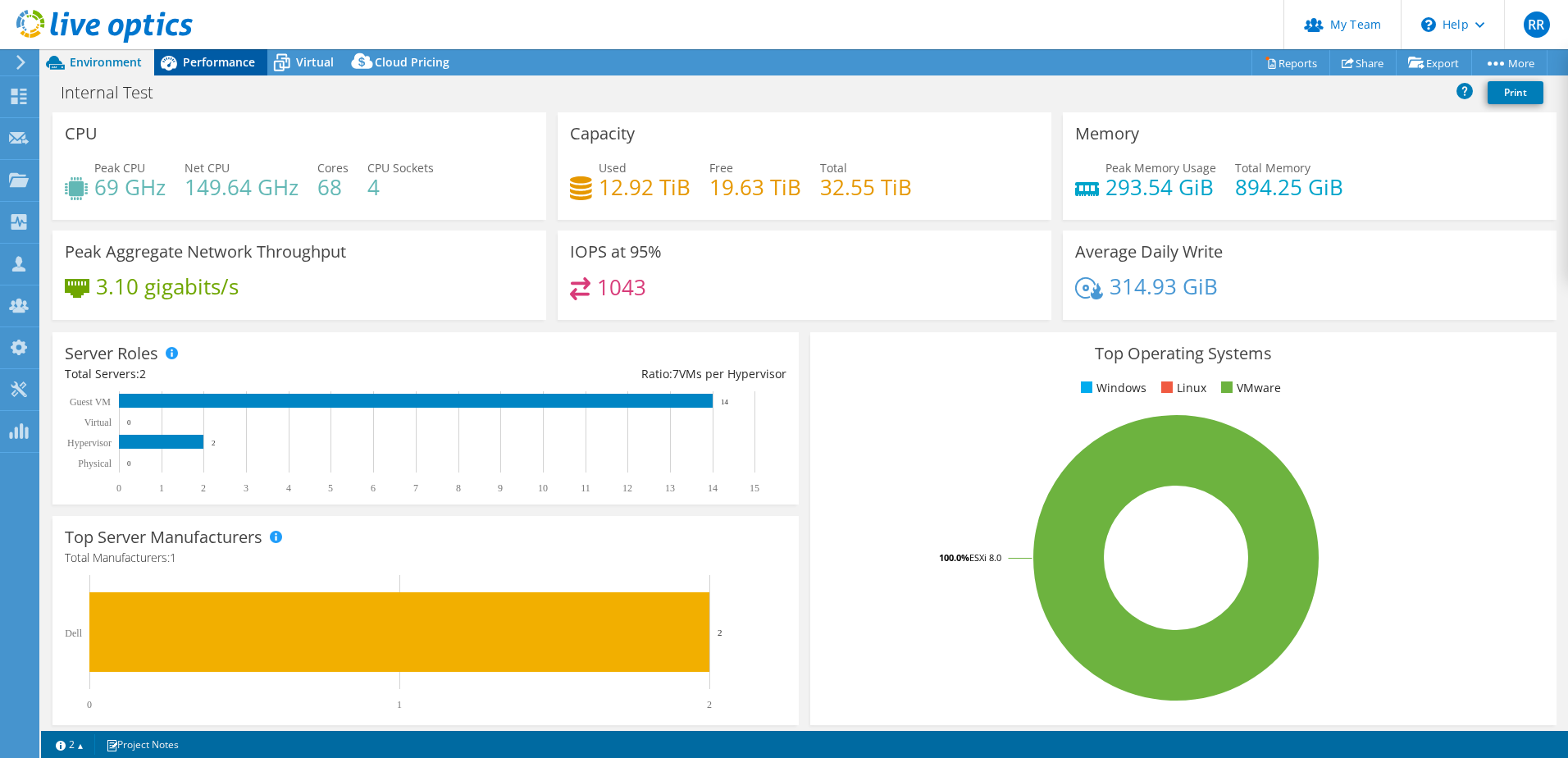
click at [231, 57] on span "Performance" at bounding box center [219, 62] width 72 height 16
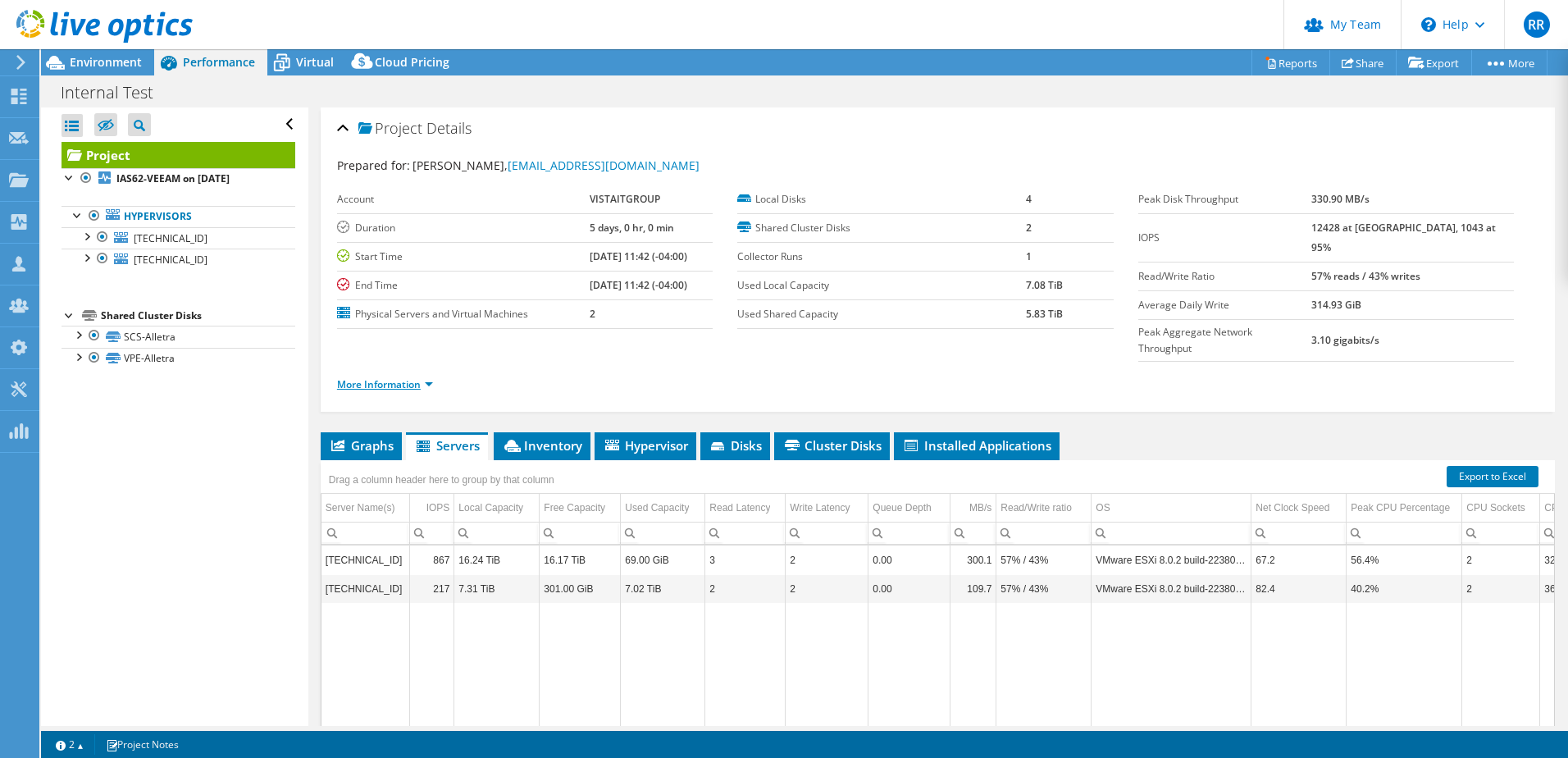
click at [387, 378] on link "More Information" at bounding box center [385, 384] width 96 height 14
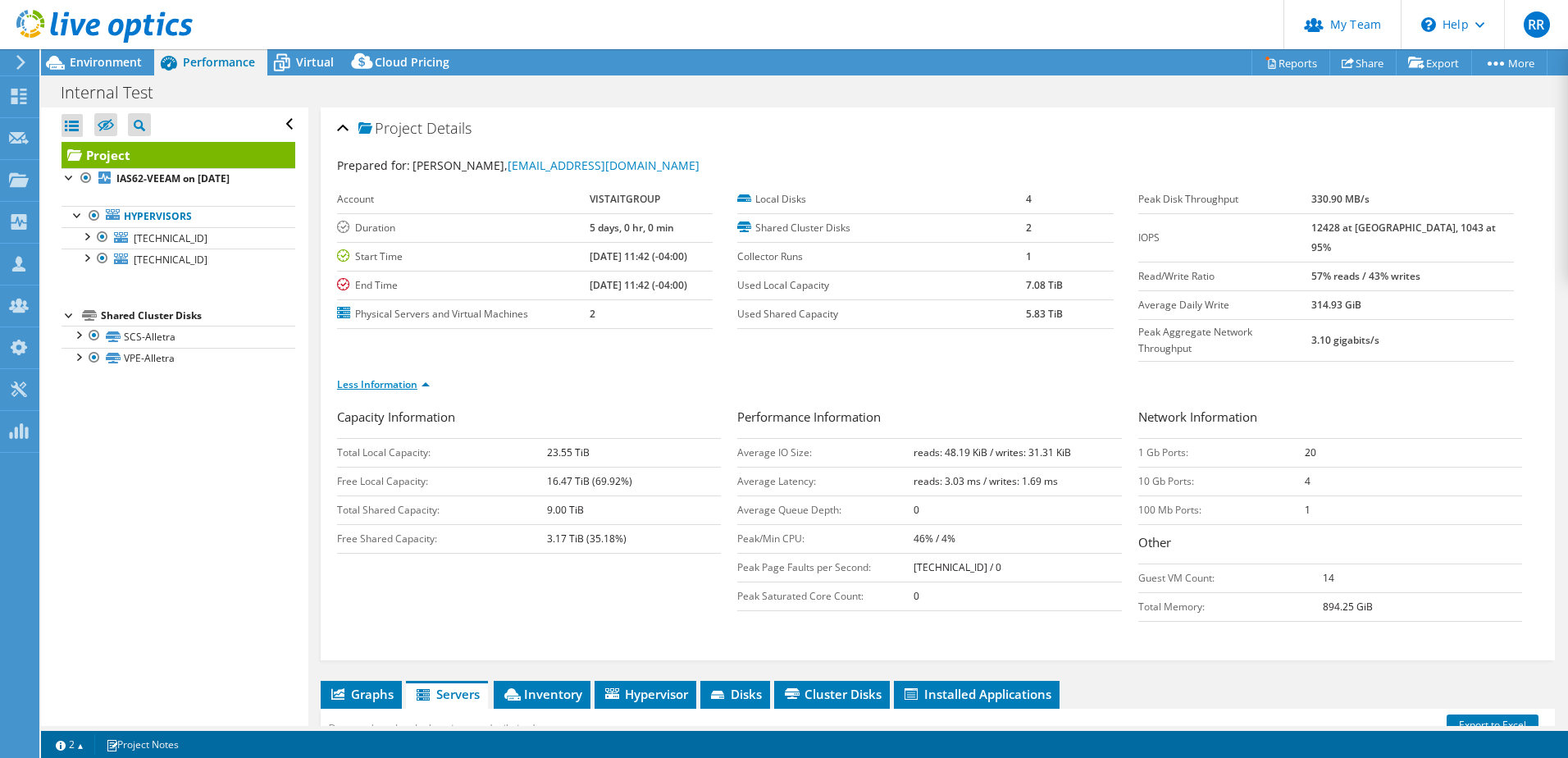
click at [387, 378] on link "Less Information" at bounding box center [383, 384] width 93 height 14
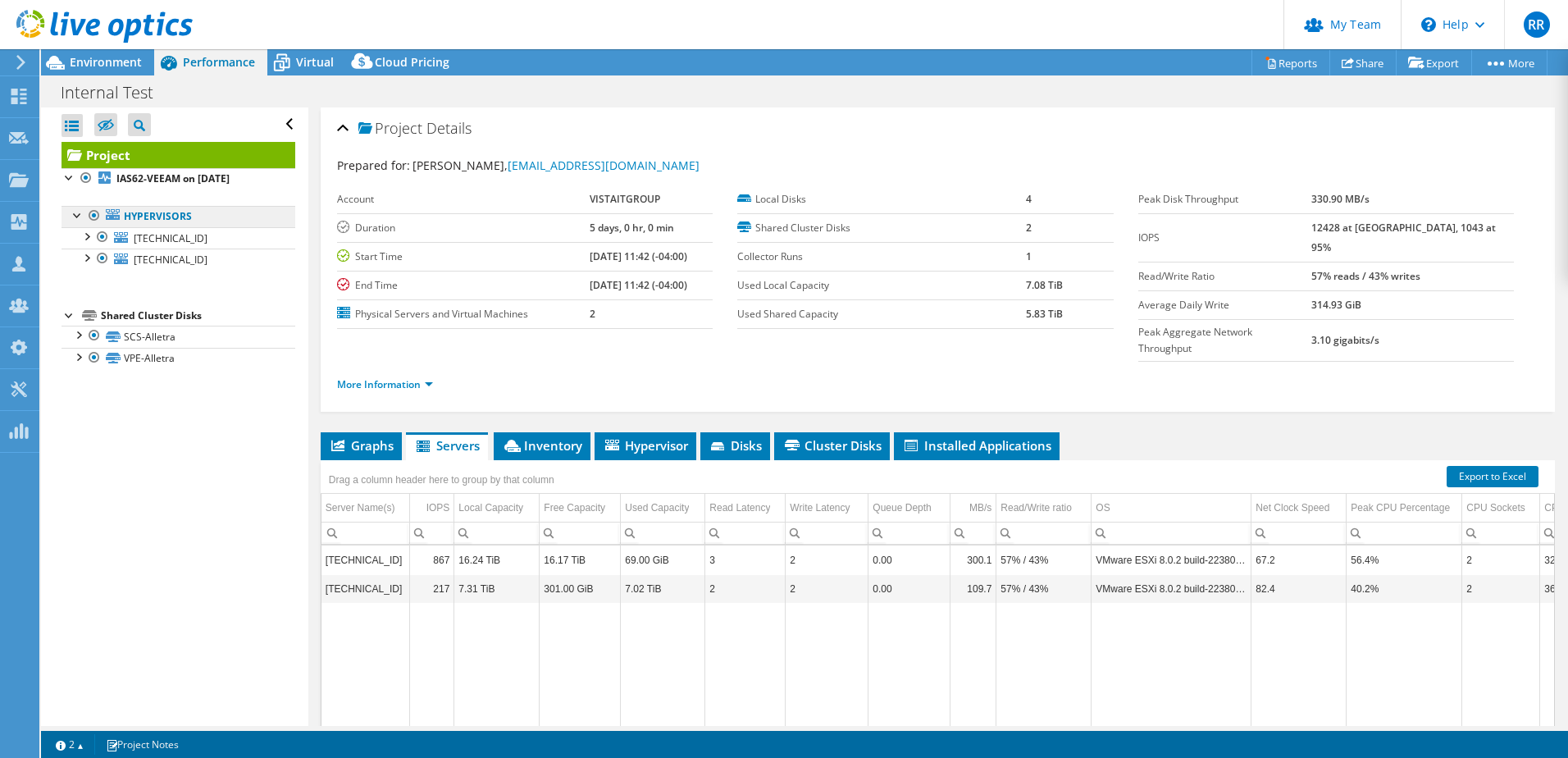
click at [151, 215] on link "Hypervisors" at bounding box center [178, 217] width 234 height 21
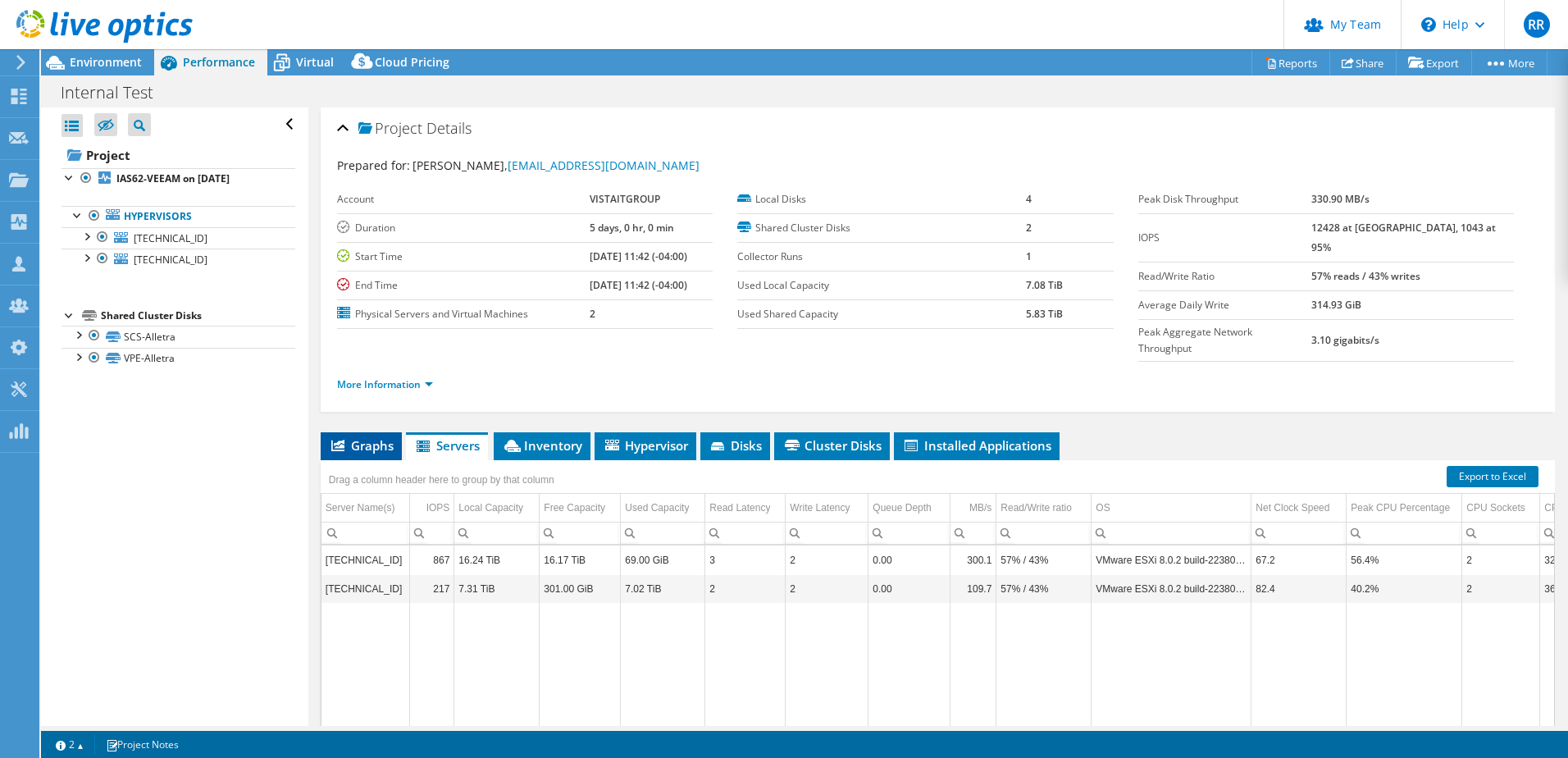
click at [368, 437] on span "Graphs" at bounding box center [361, 445] width 65 height 16
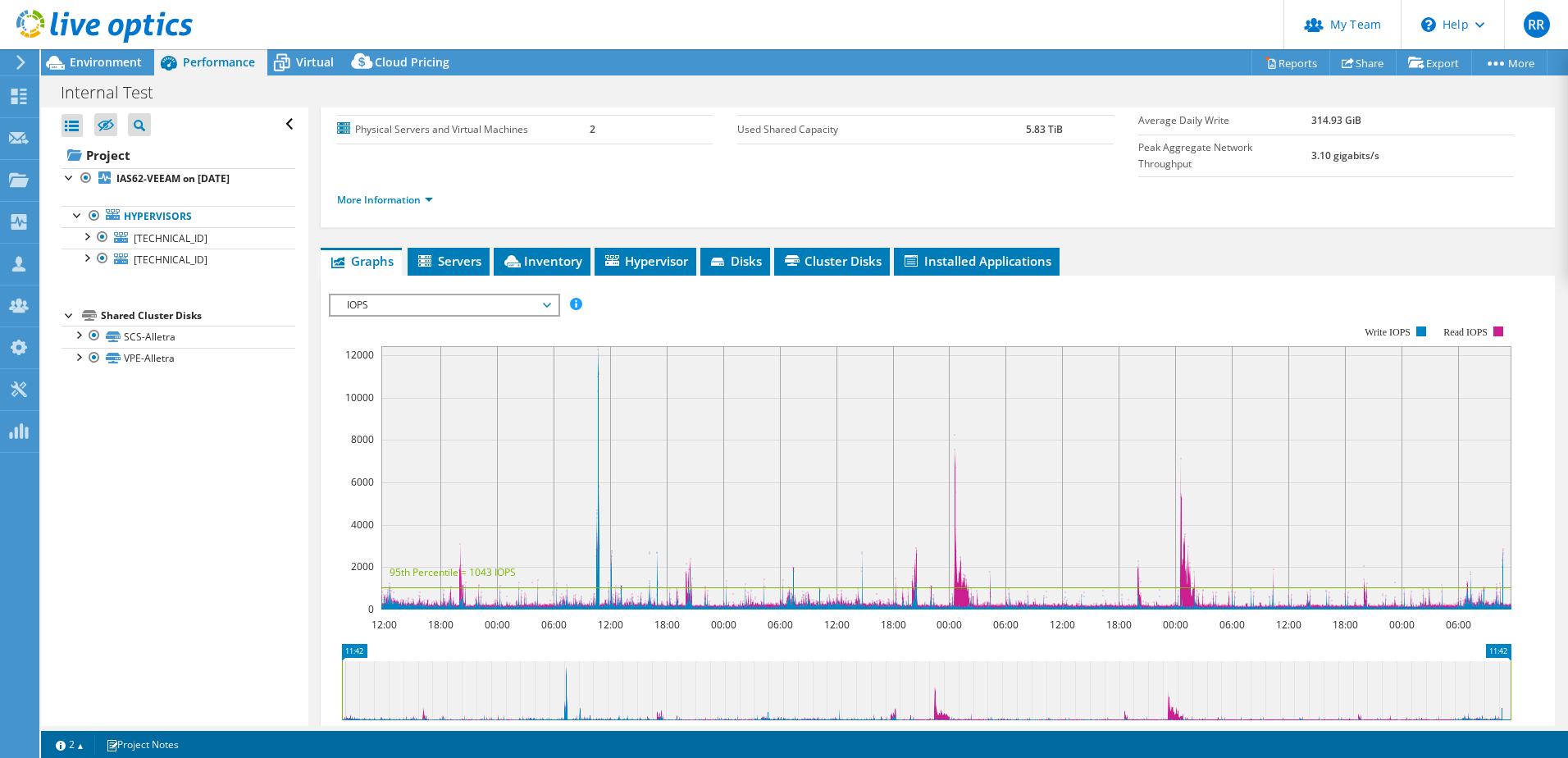
scroll to position [147, 0]
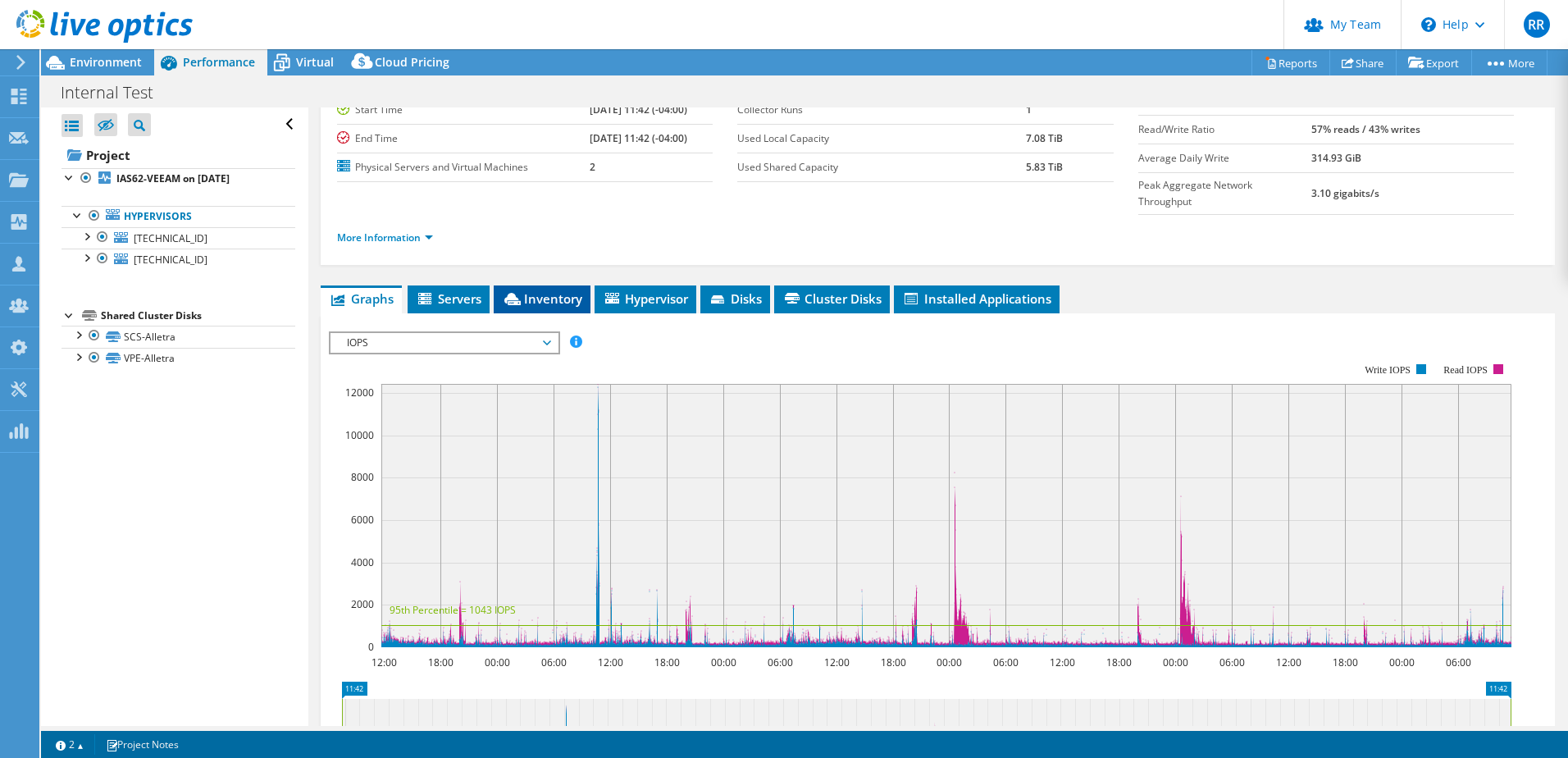
click at [566, 291] on span "Inventory" at bounding box center [542, 299] width 80 height 16
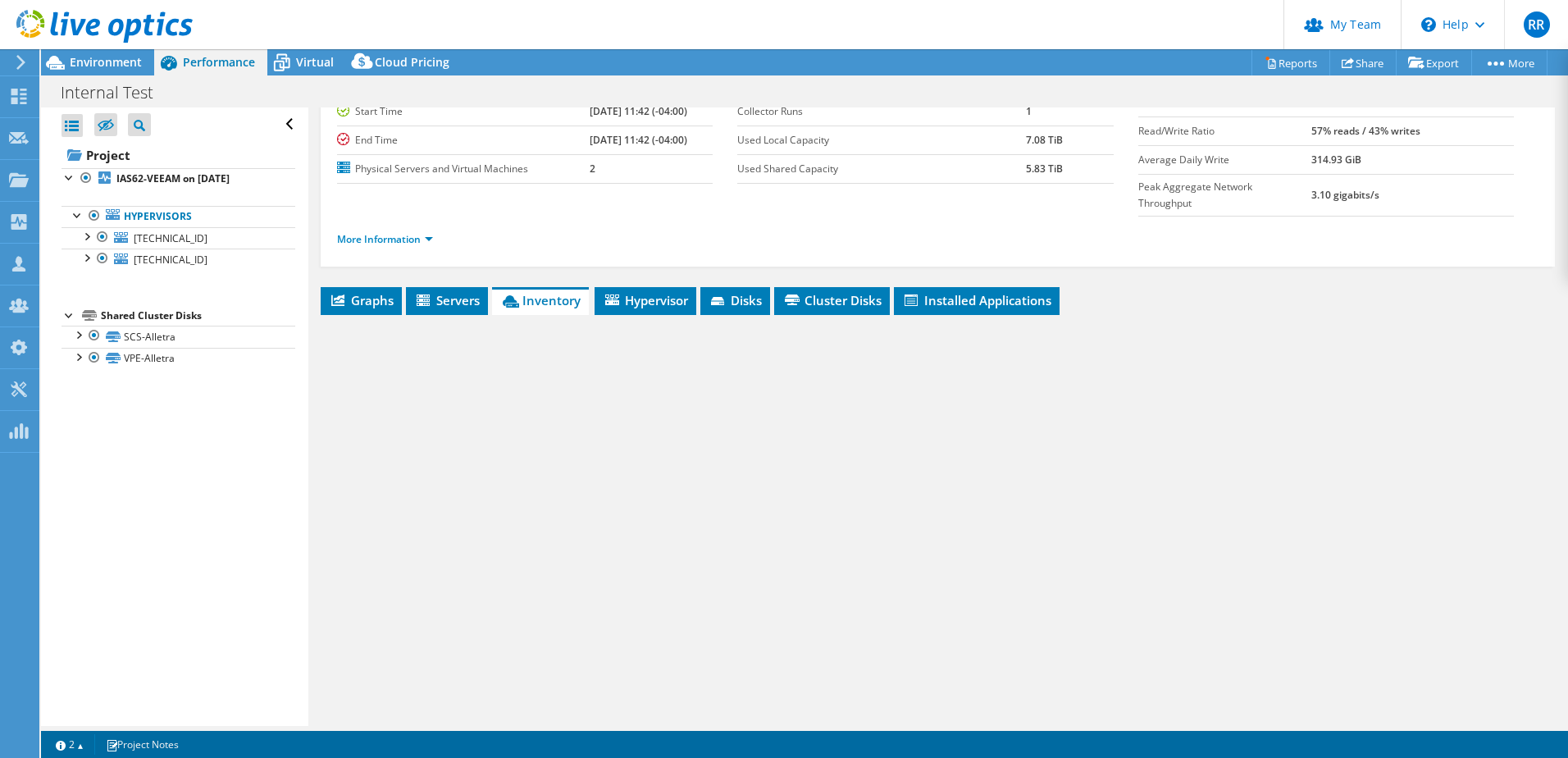
scroll to position [113, 0]
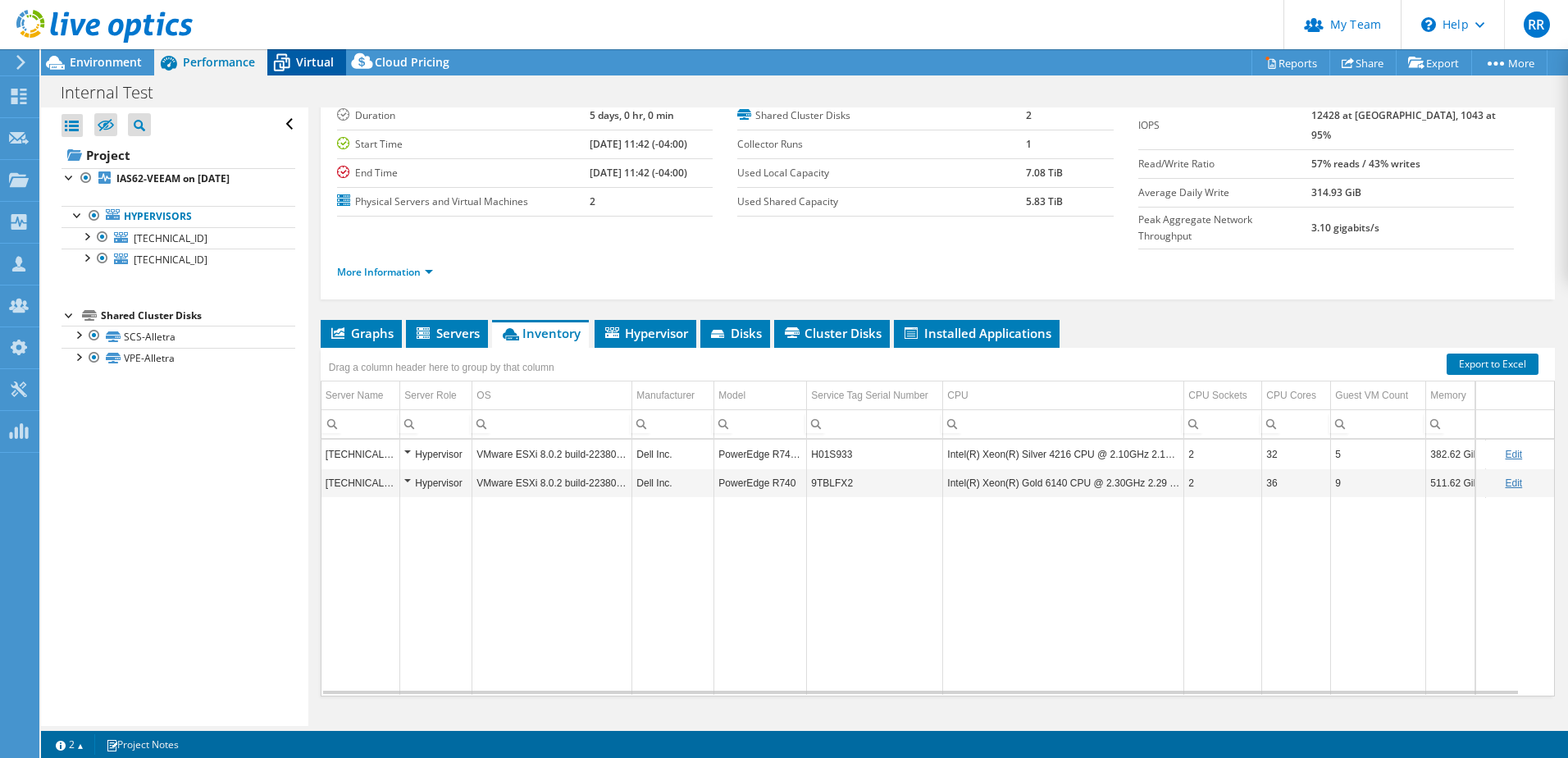
click at [306, 63] on span "Virtual" at bounding box center [315, 62] width 38 height 16
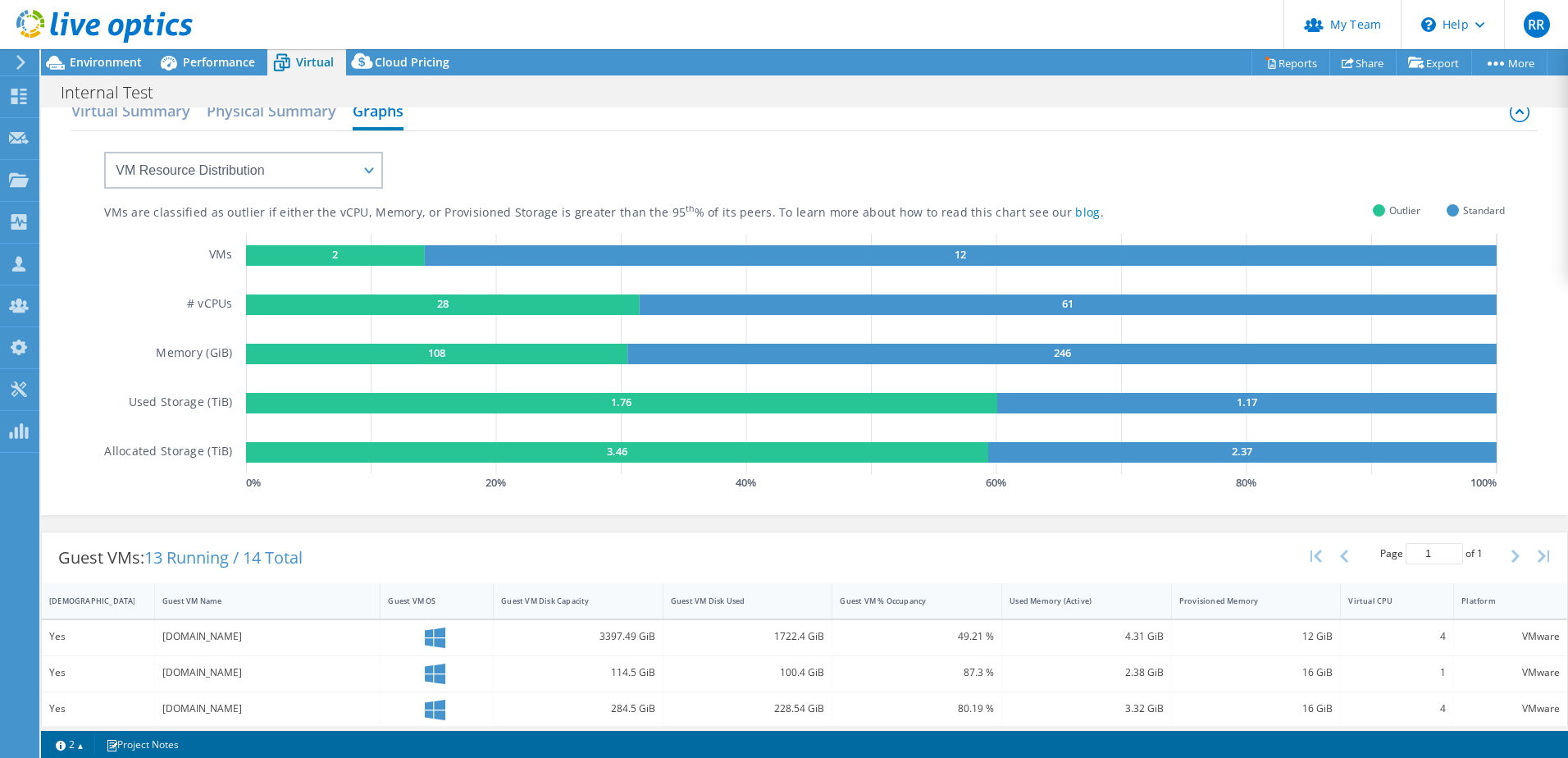
scroll to position [0, 0]
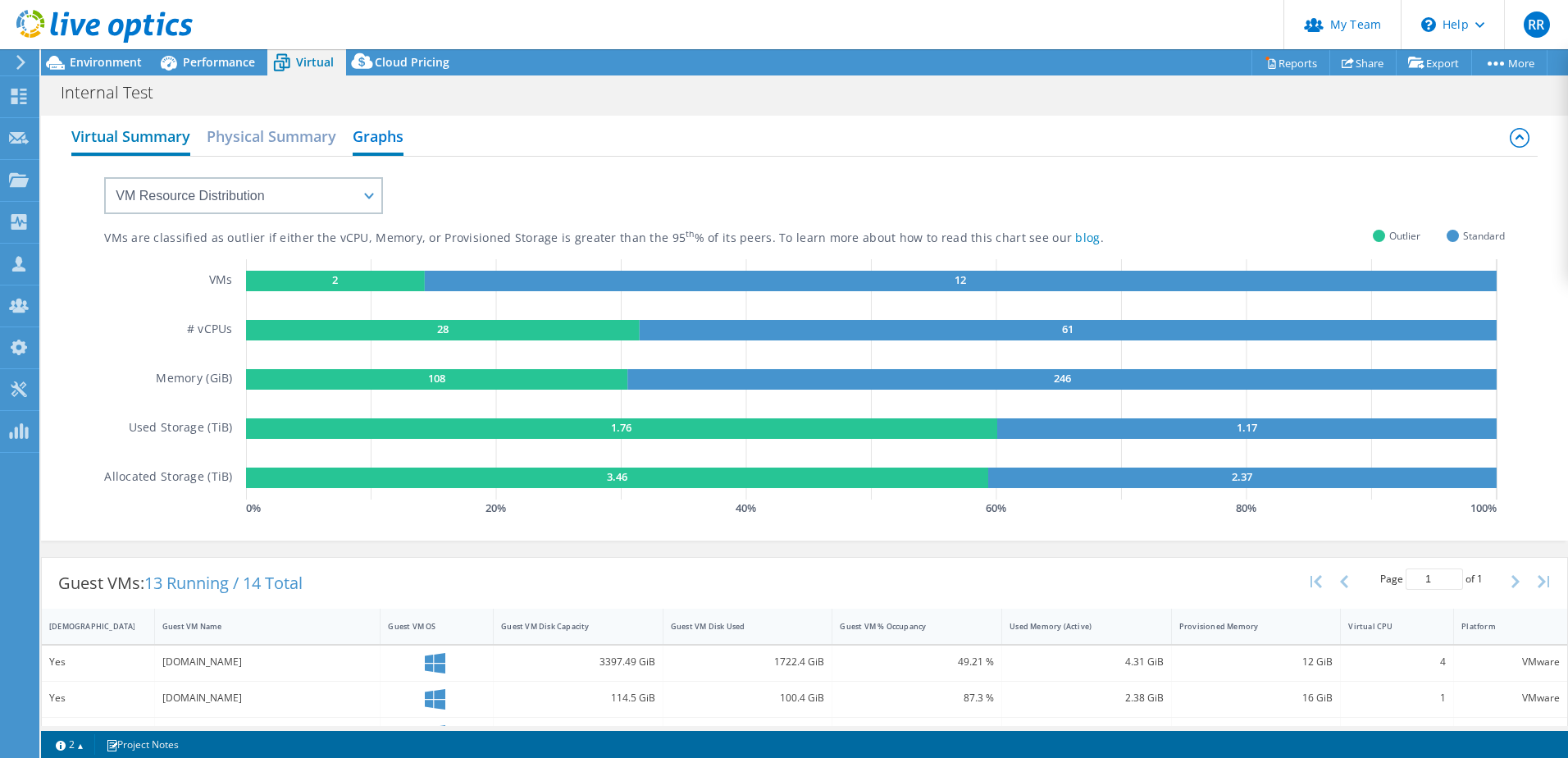
click at [154, 139] on h2 "Virtual Summary" at bounding box center [131, 138] width 119 height 36
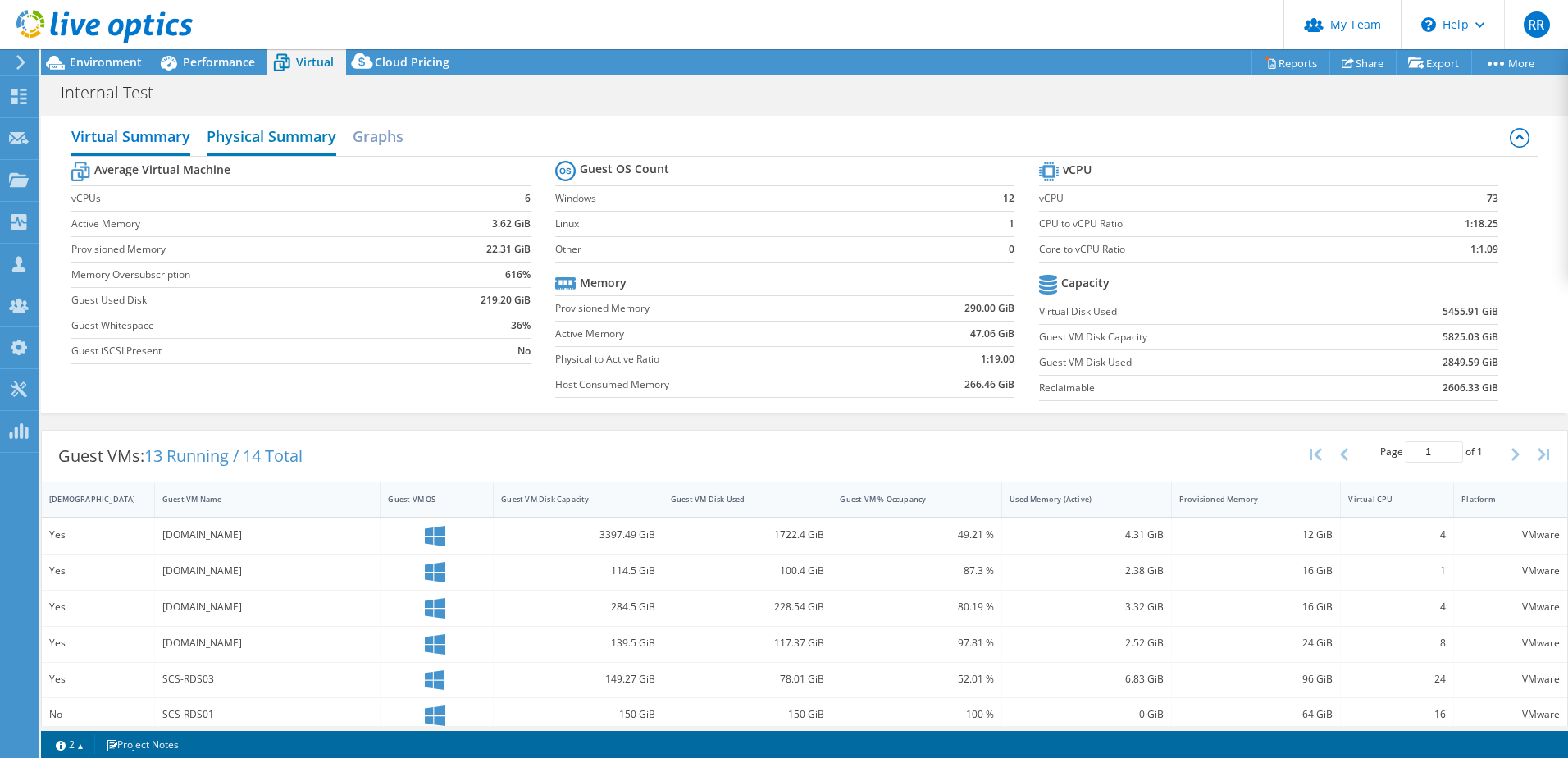
click at [278, 130] on h2 "Physical Summary" at bounding box center [272, 138] width 130 height 36
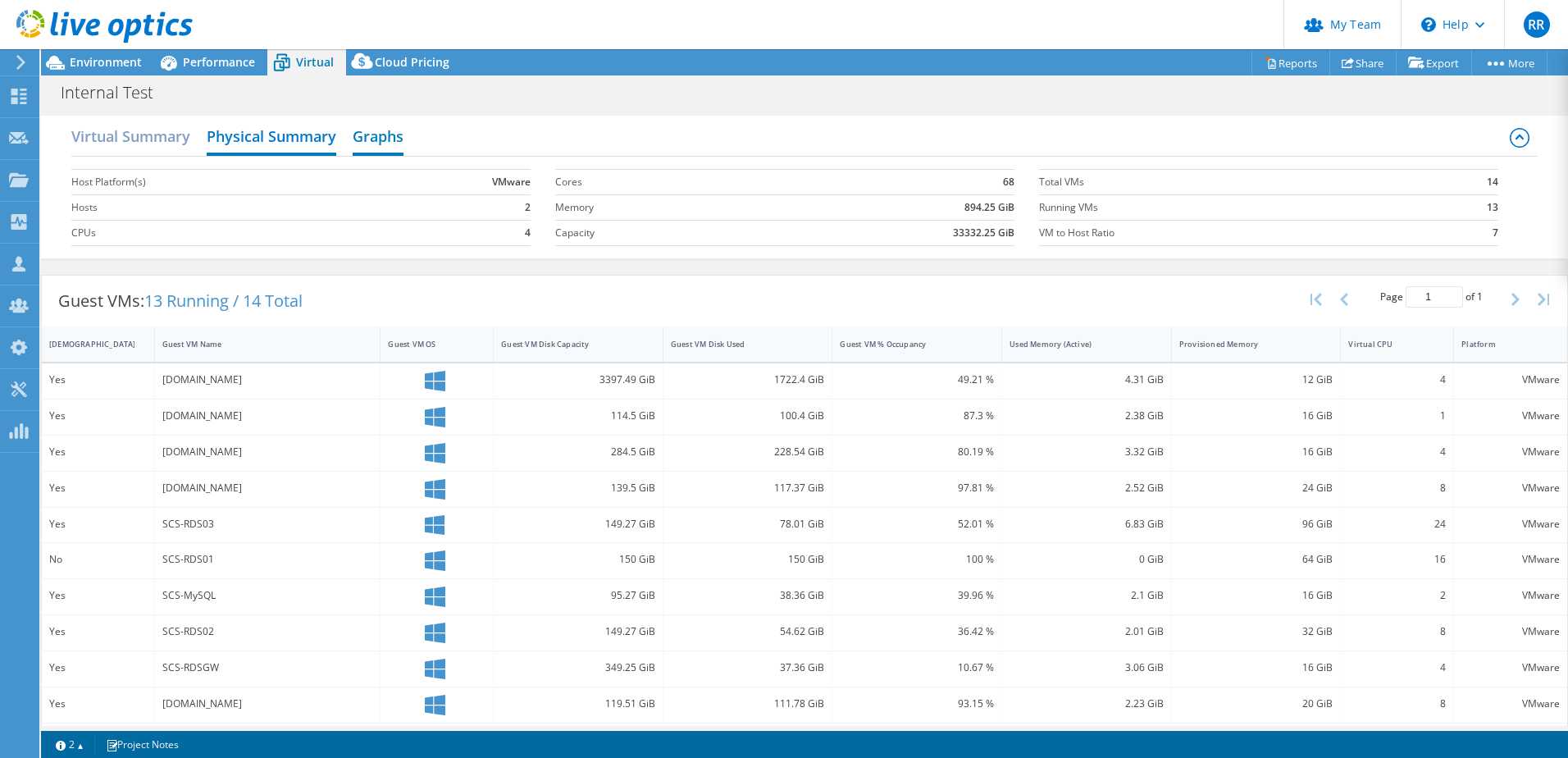
click at [387, 137] on h2 "Graphs" at bounding box center [378, 138] width 51 height 36
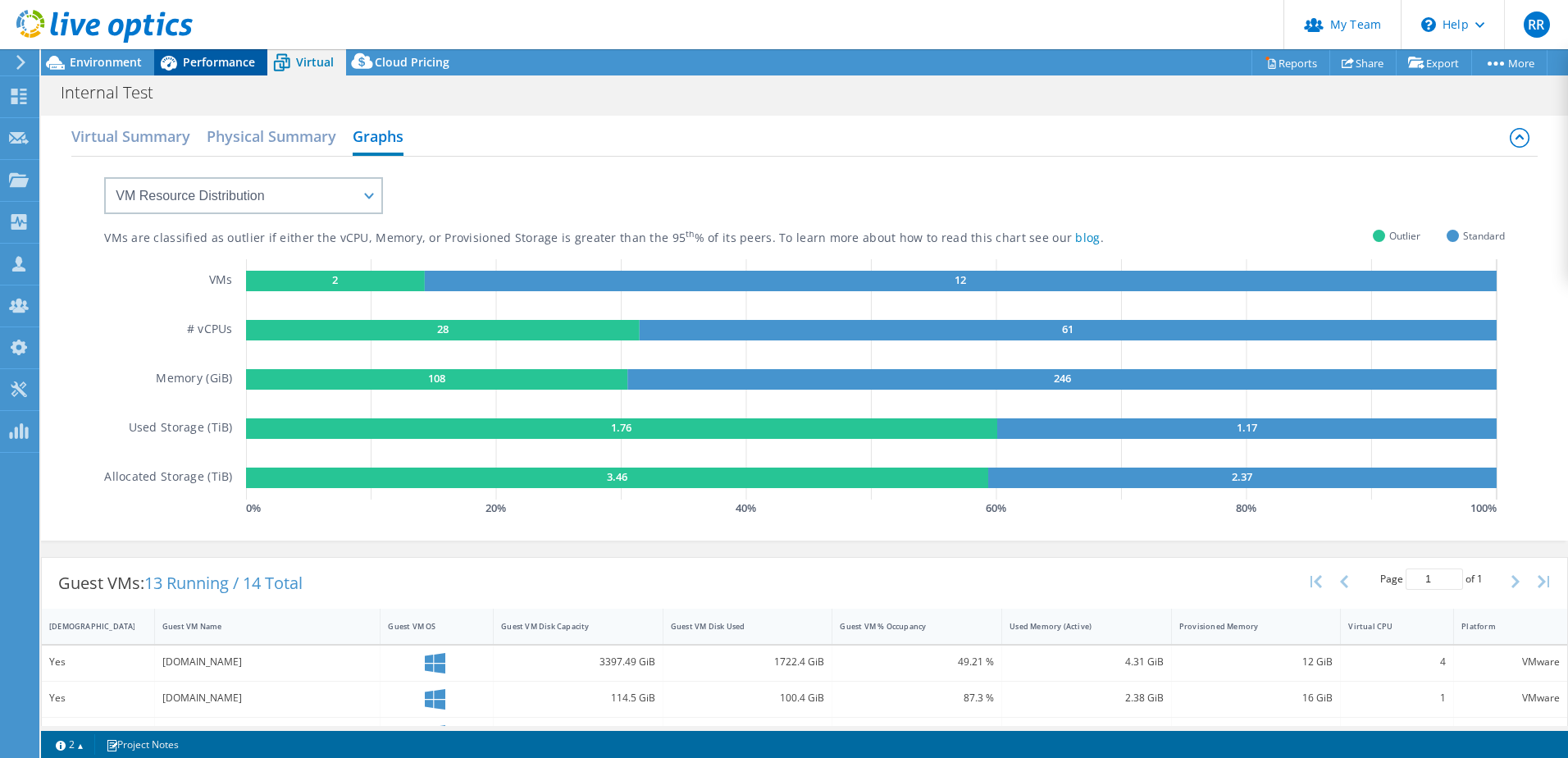
click at [219, 66] on span "Performance" at bounding box center [219, 62] width 72 height 16
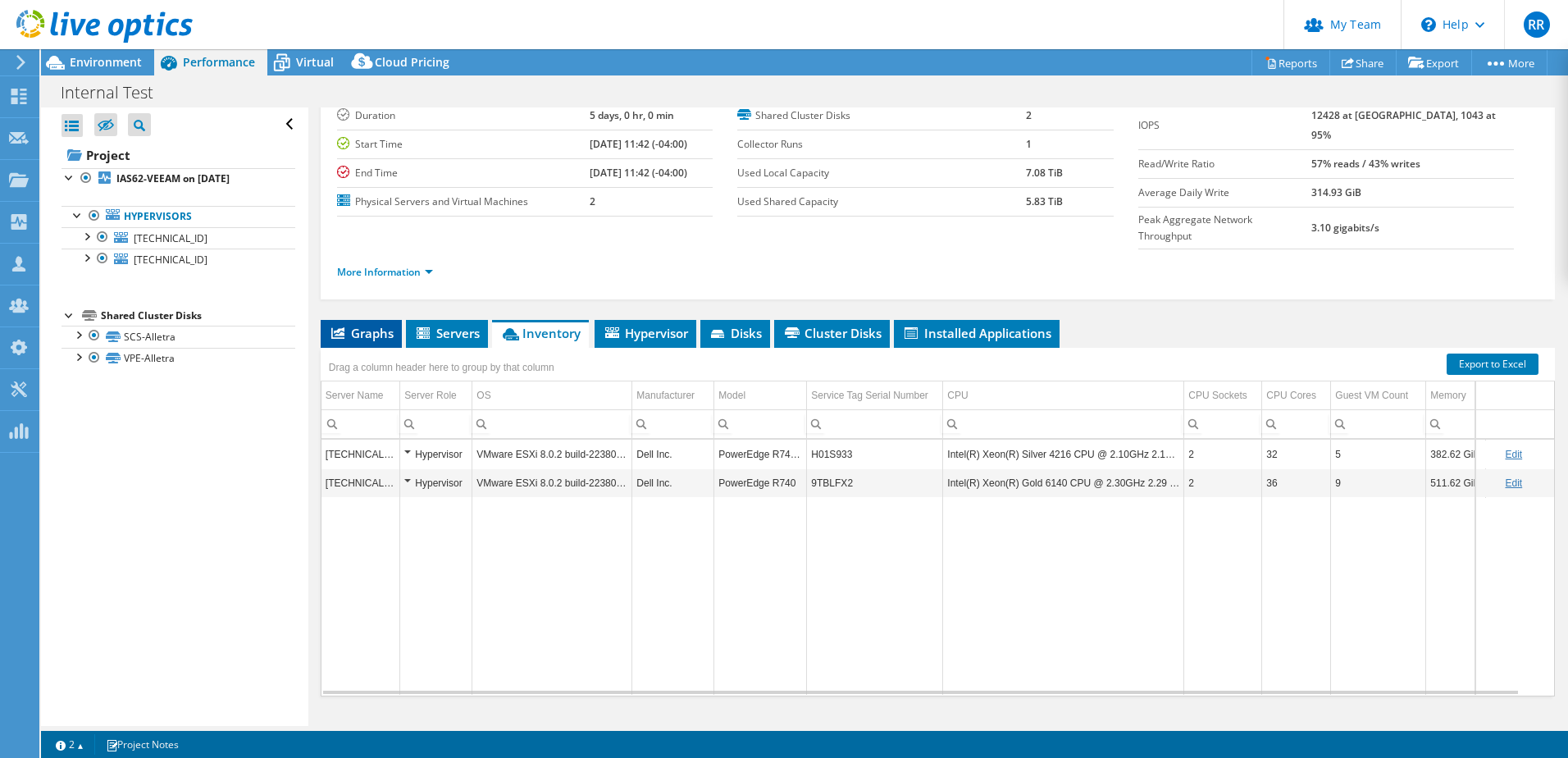
click at [365, 325] on span "Graphs" at bounding box center [361, 333] width 65 height 16
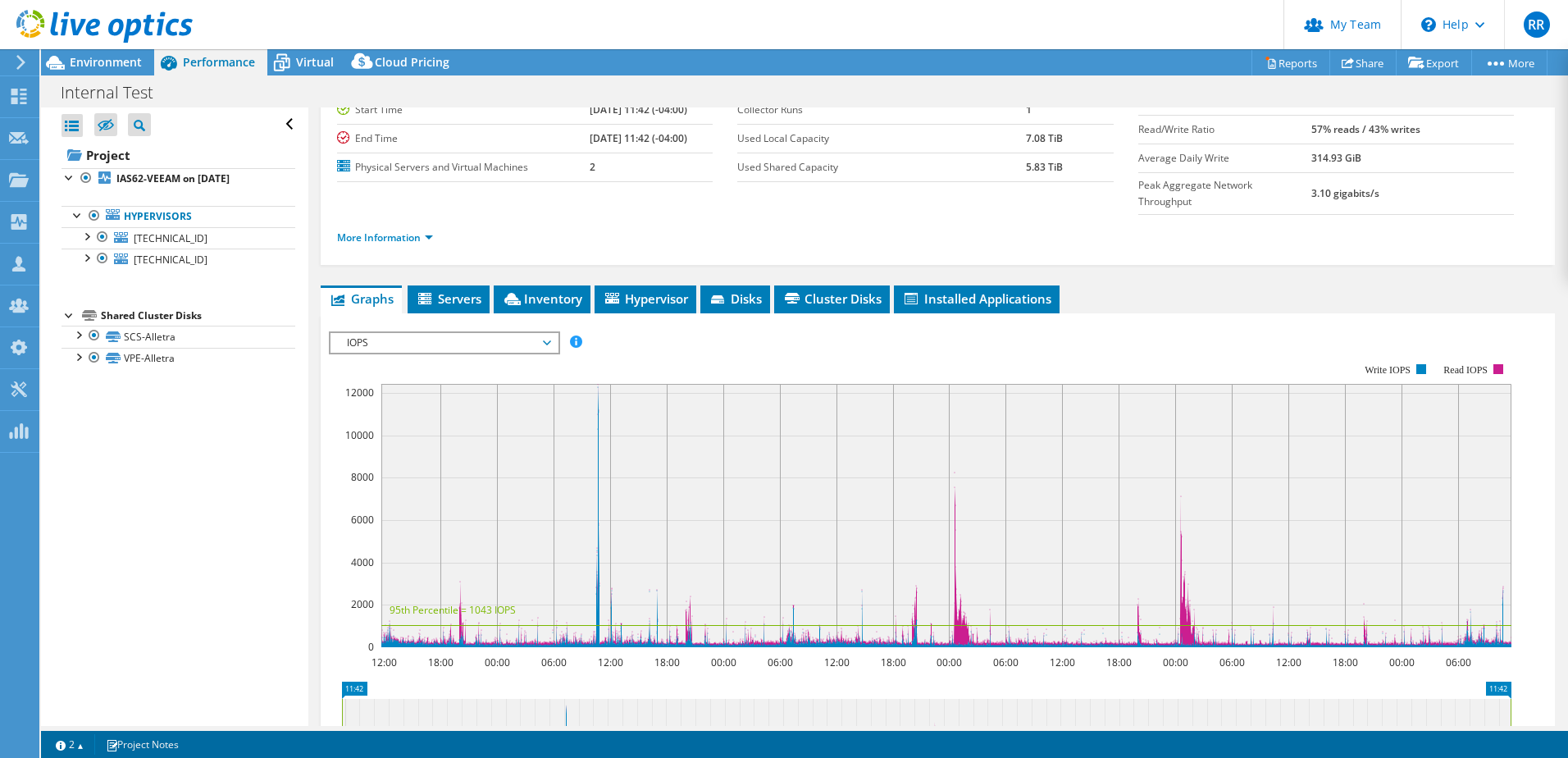
click at [550, 341] on icon at bounding box center [547, 343] width 8 height 5
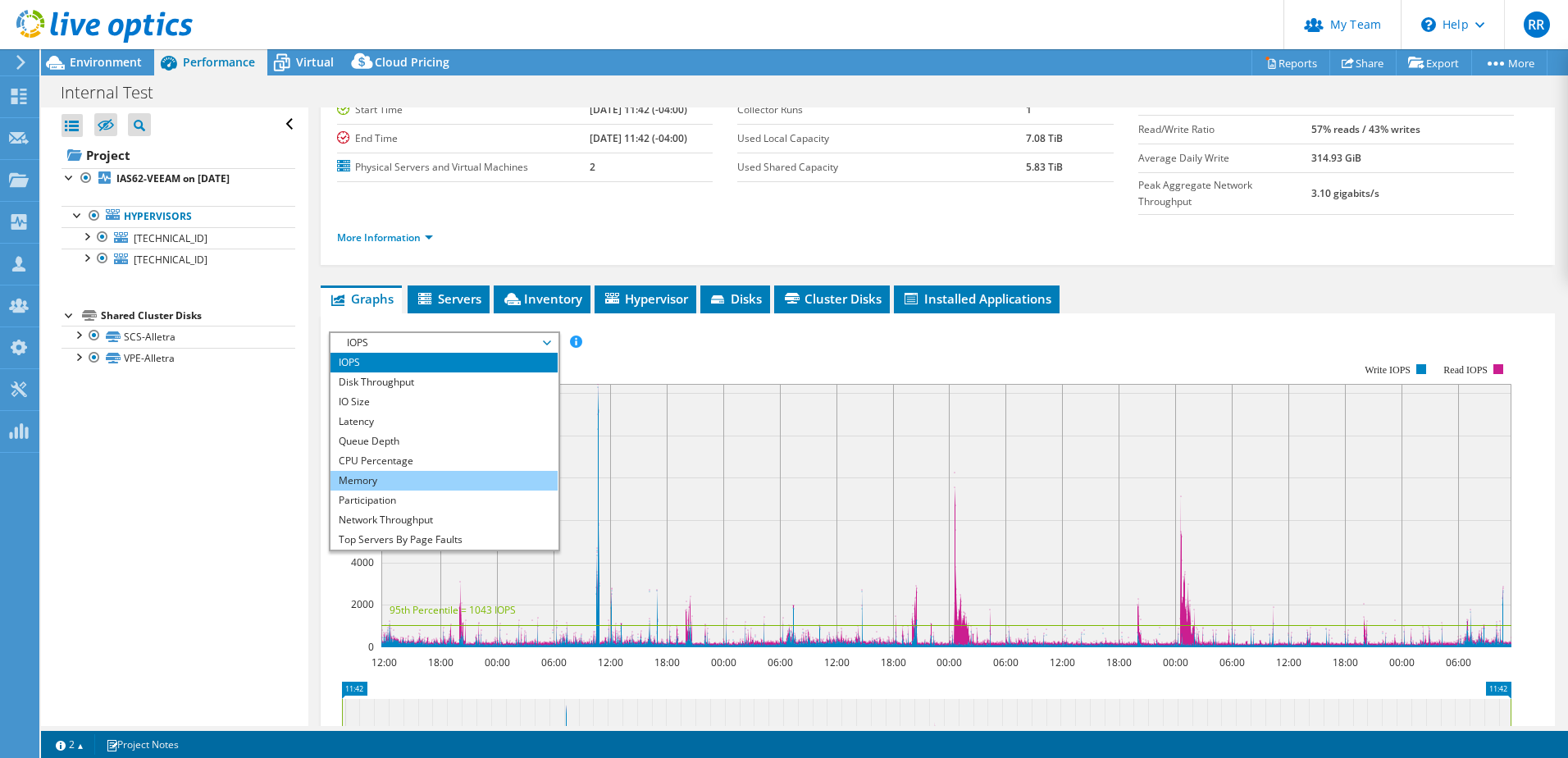
click at [466, 471] on li "Memory" at bounding box center [444, 480] width 227 height 20
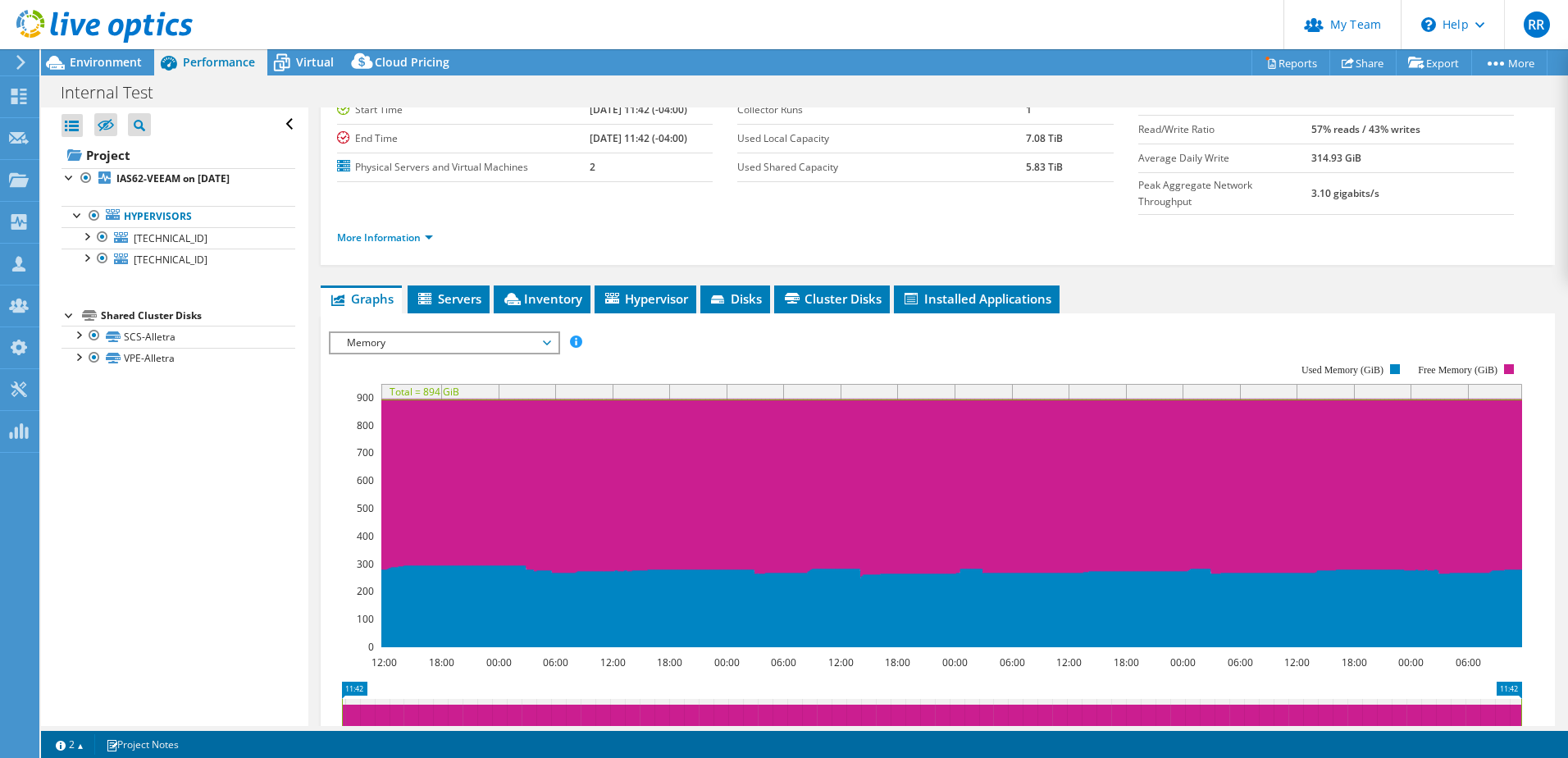
click at [544, 333] on span "Memory" at bounding box center [444, 343] width 211 height 20
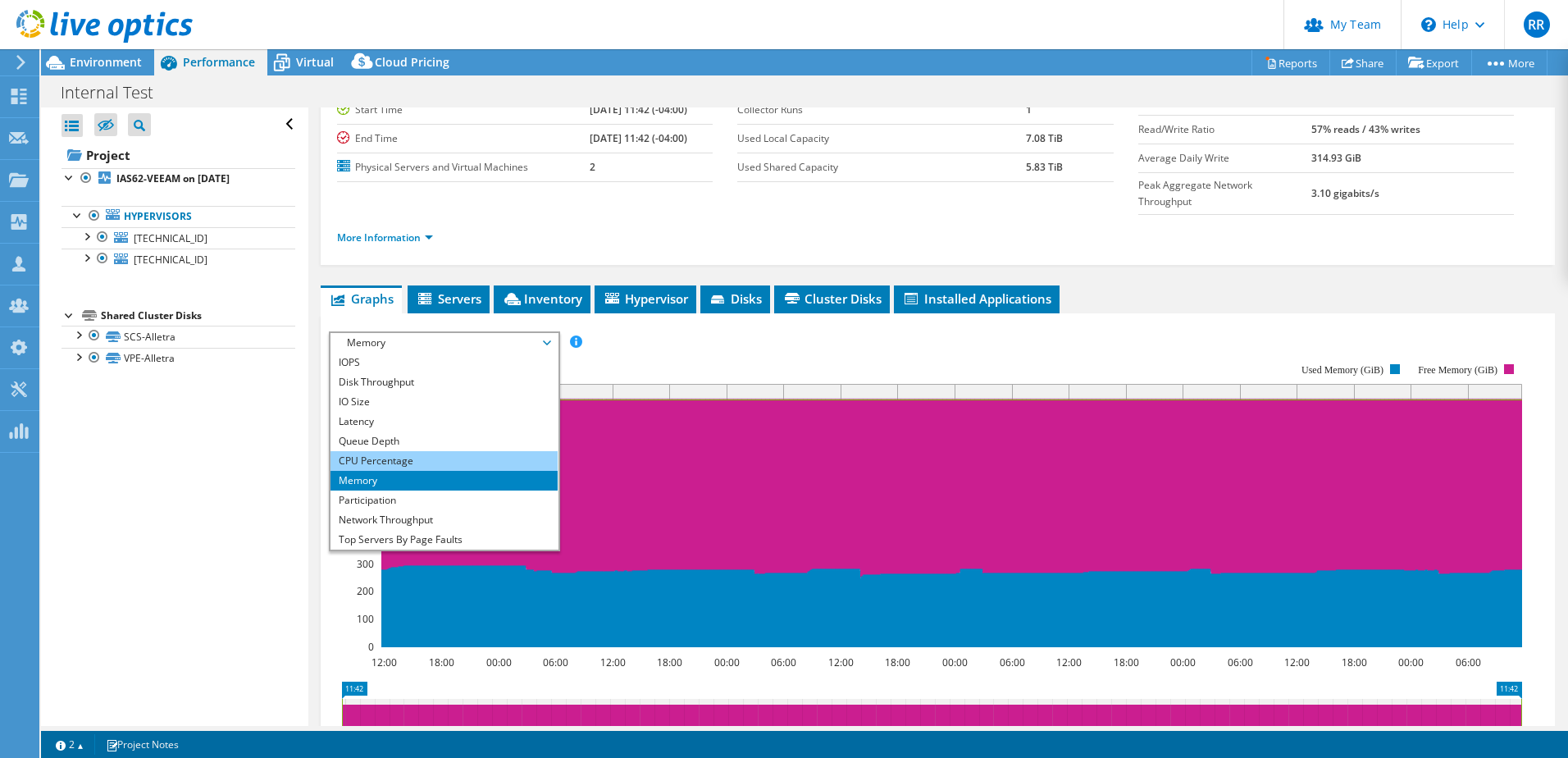
click at [429, 451] on li "CPU Percentage" at bounding box center [444, 461] width 227 height 20
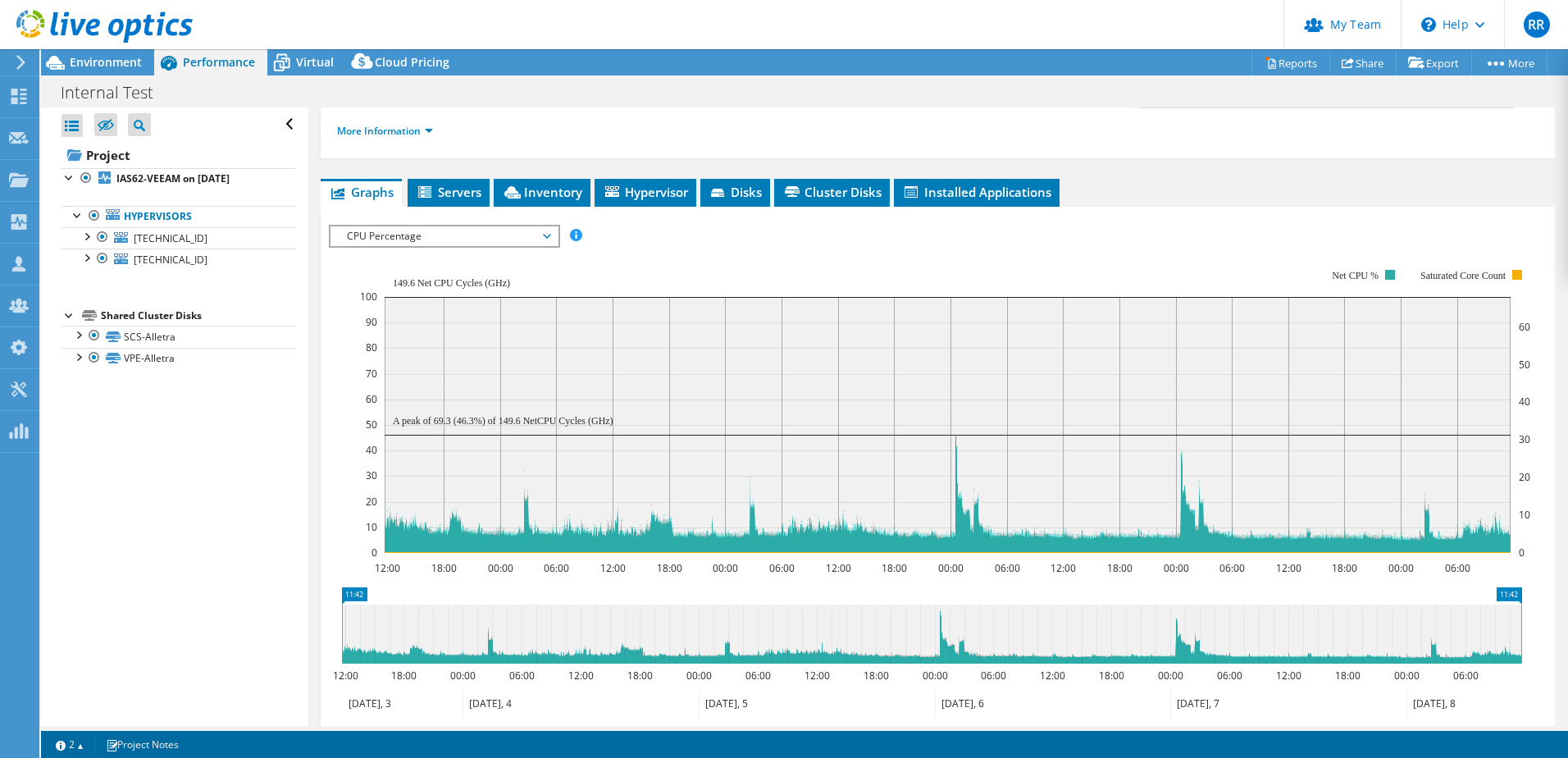
scroll to position [405, 0]
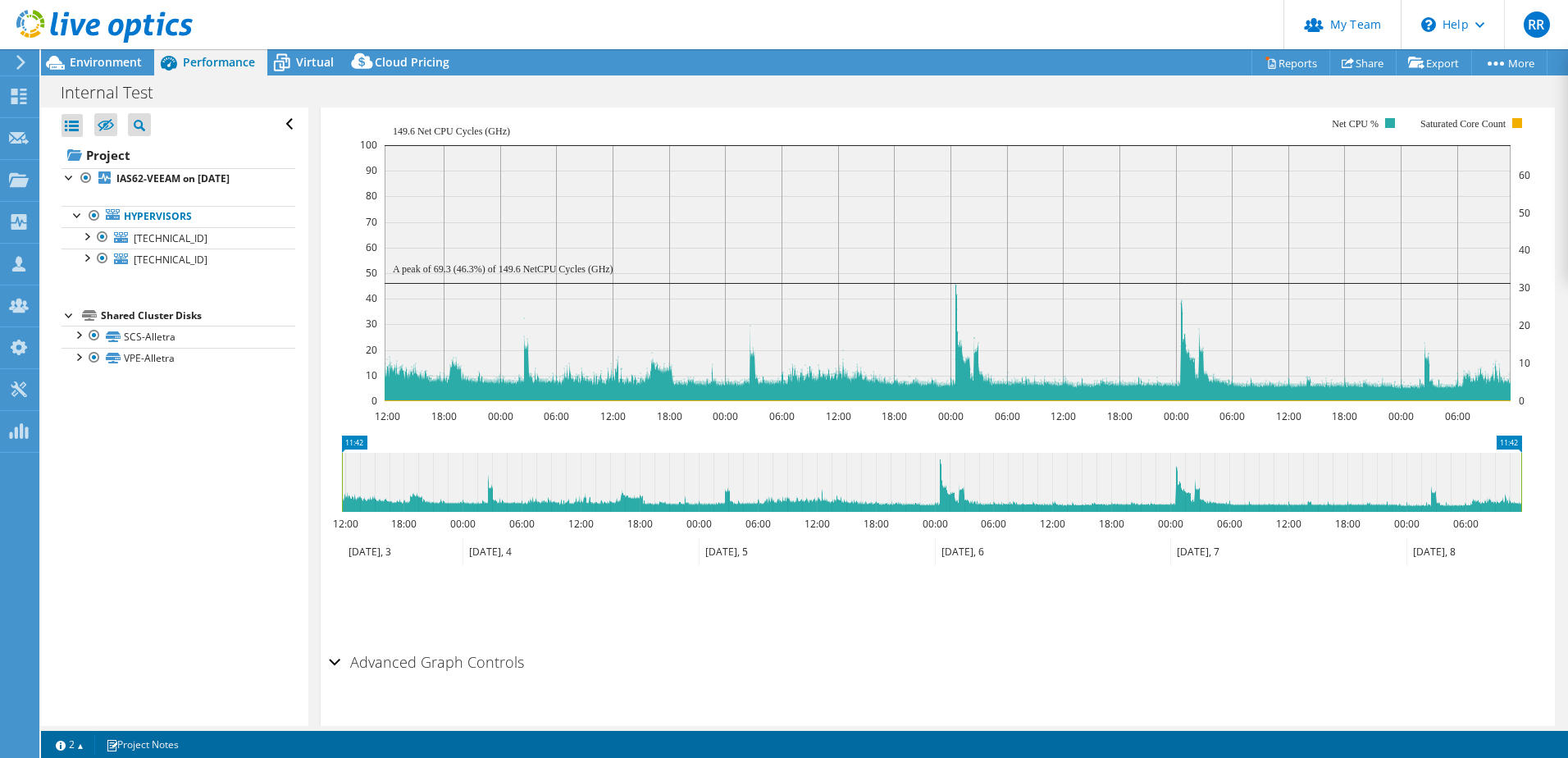
click at [335, 645] on div "Advanced Graph Controls" at bounding box center [938, 663] width 1217 height 35
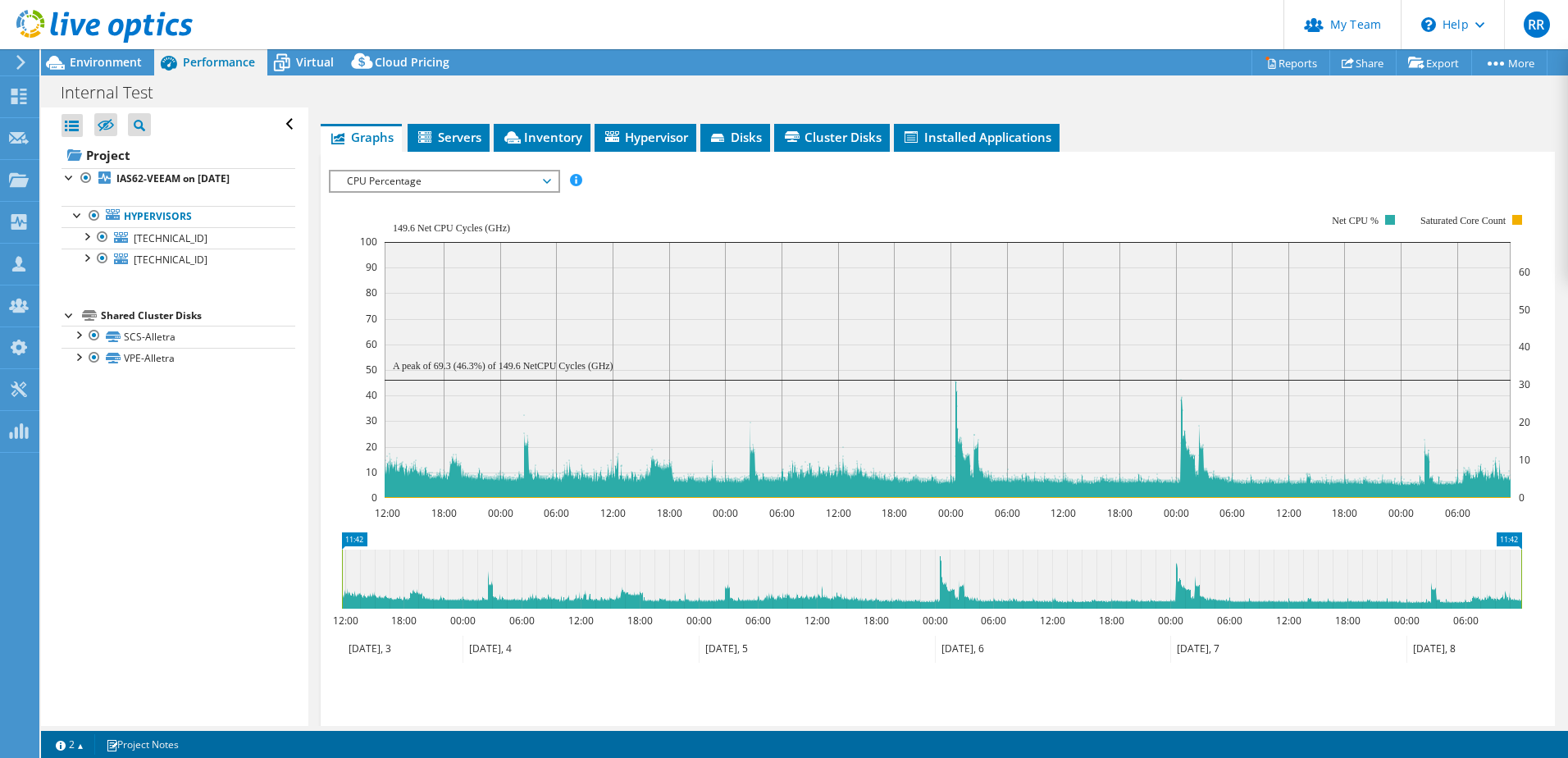
scroll to position [307, 0]
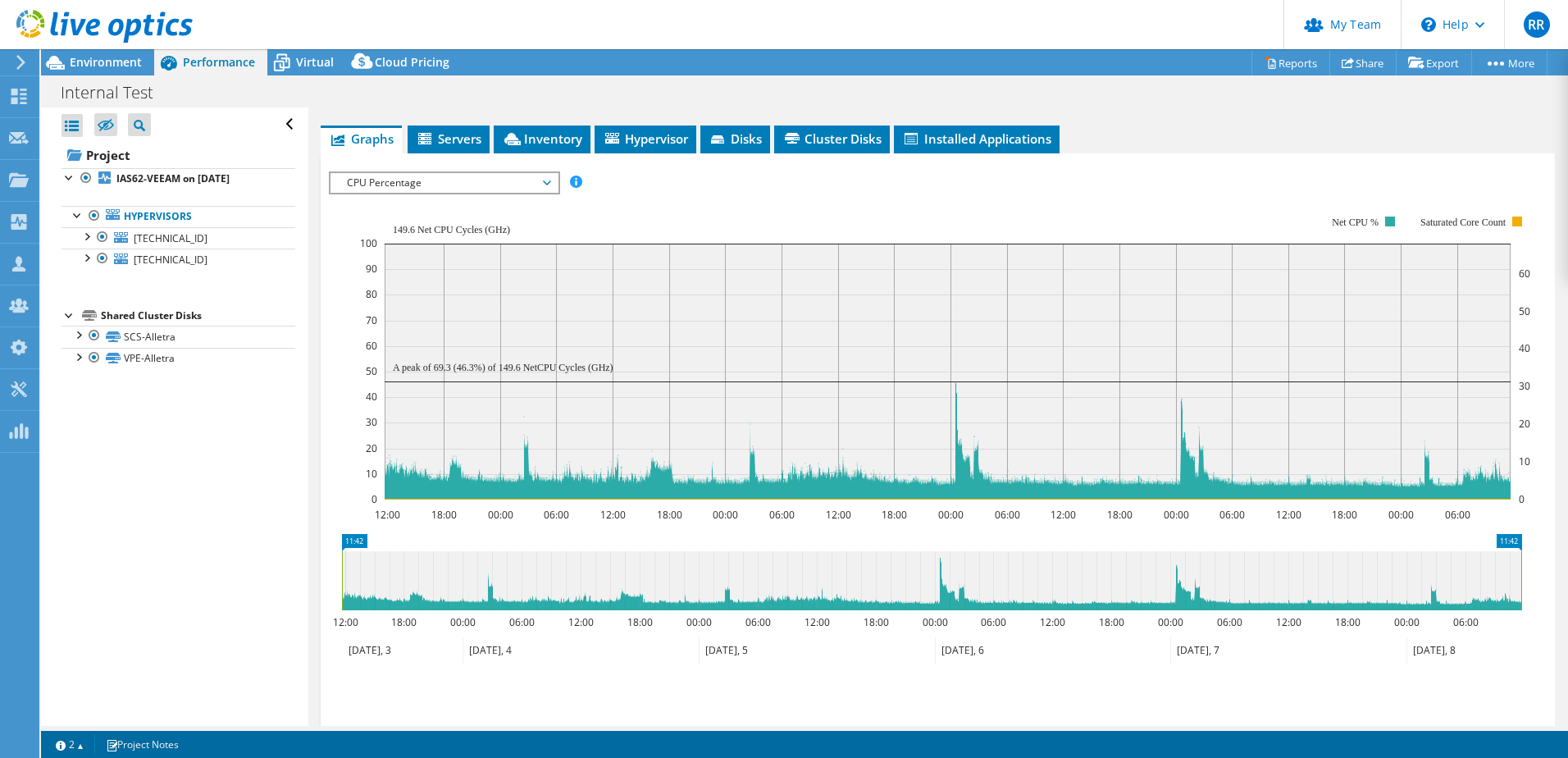
click at [334, 292] on icon "12:00 18:00 00:00 06:00 12:00 18:00 00:00 06:00 12:00 18:00 00:00 06:00 12:00 1…" at bounding box center [932, 358] width 1205 height 328
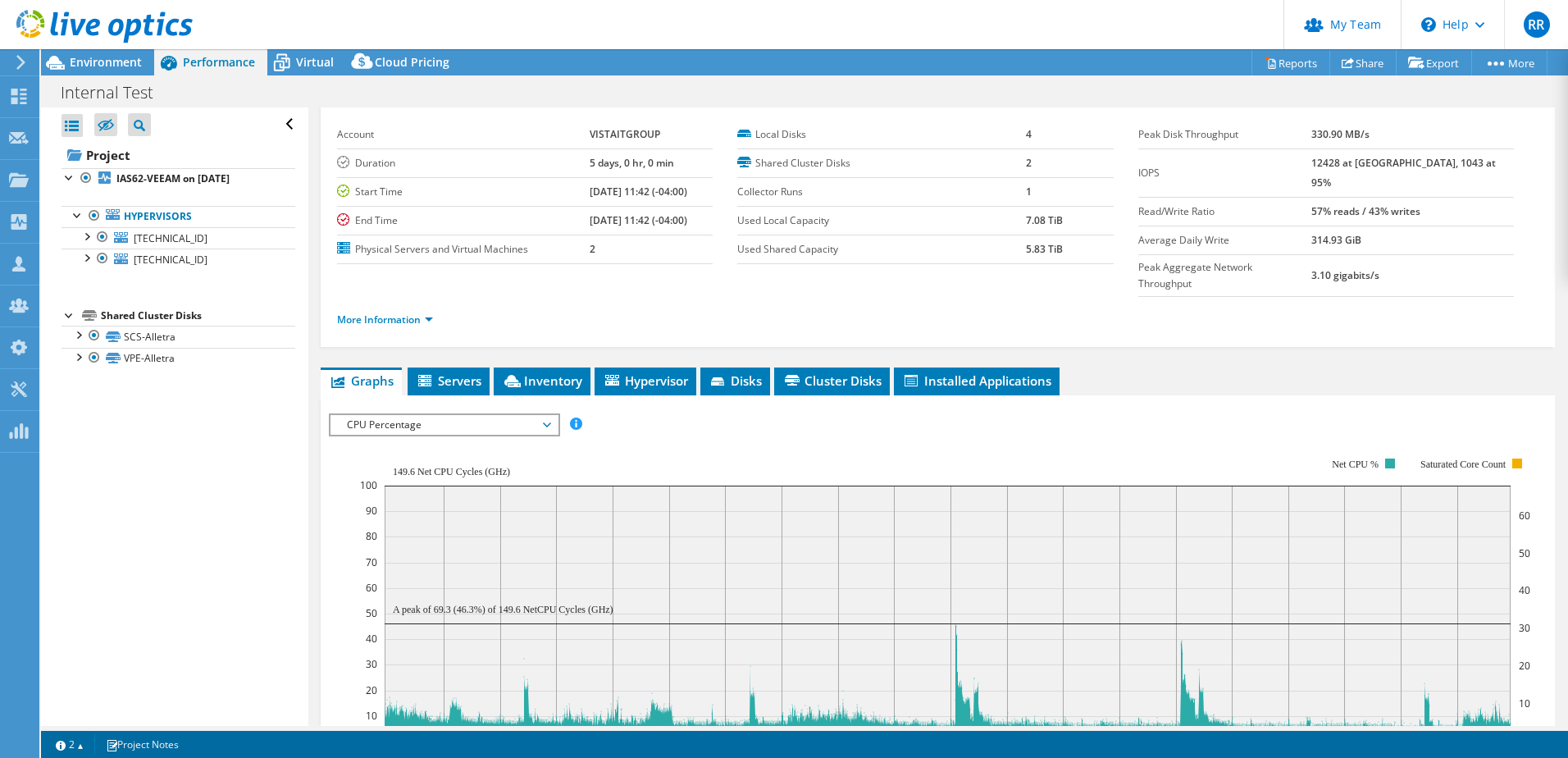
scroll to position [61, 0]
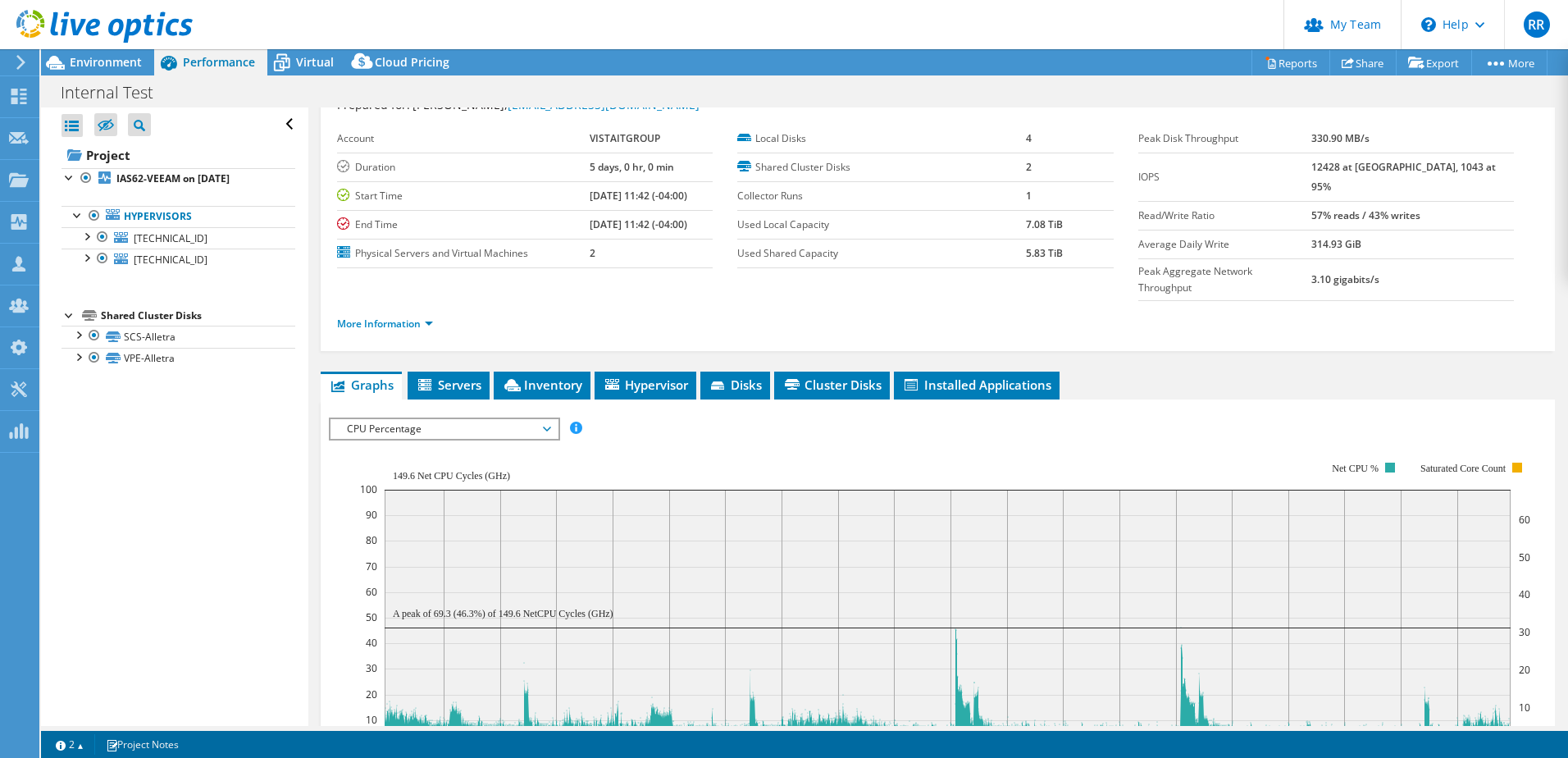
click at [544, 419] on span "CPU Percentage" at bounding box center [444, 429] width 211 height 20
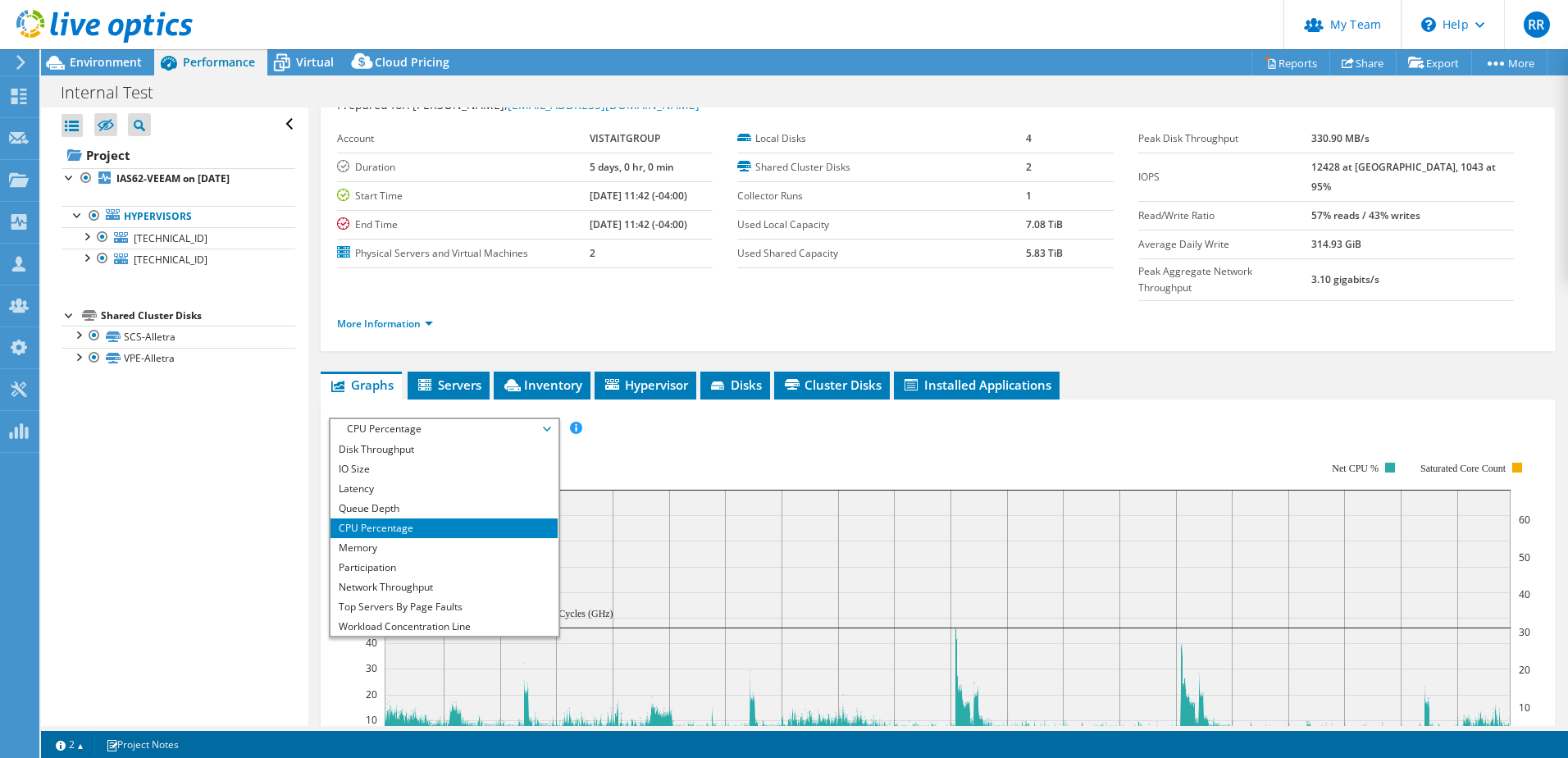
scroll to position [0, 0]
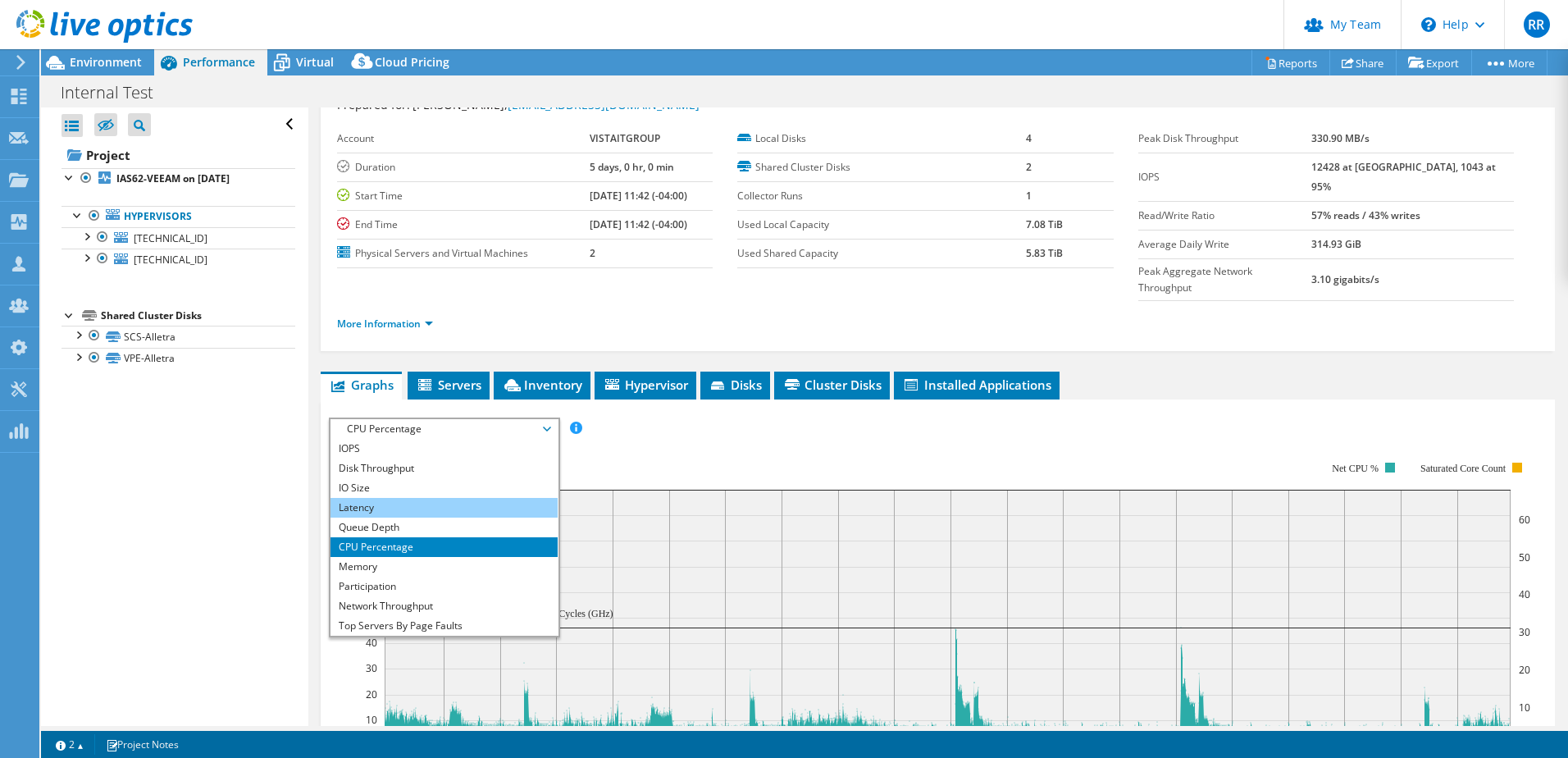
click at [398, 498] on li "Latency" at bounding box center [444, 508] width 227 height 20
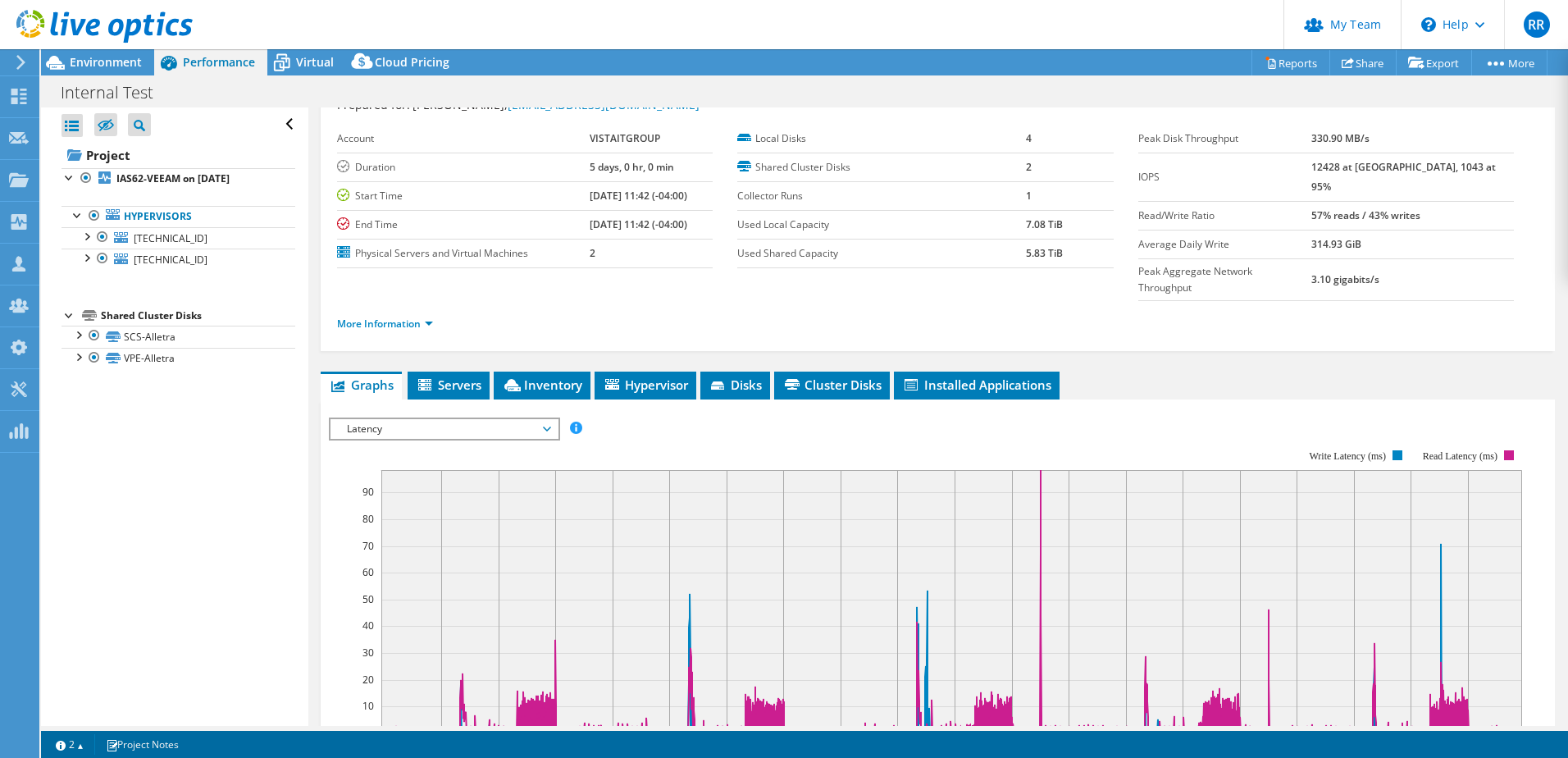
click at [1145, 399] on div "IOPS Disk Throughput IO Size Latency Queue Depth CPU Percentage Memory Page Fau…" at bounding box center [938, 688] width 1217 height 578
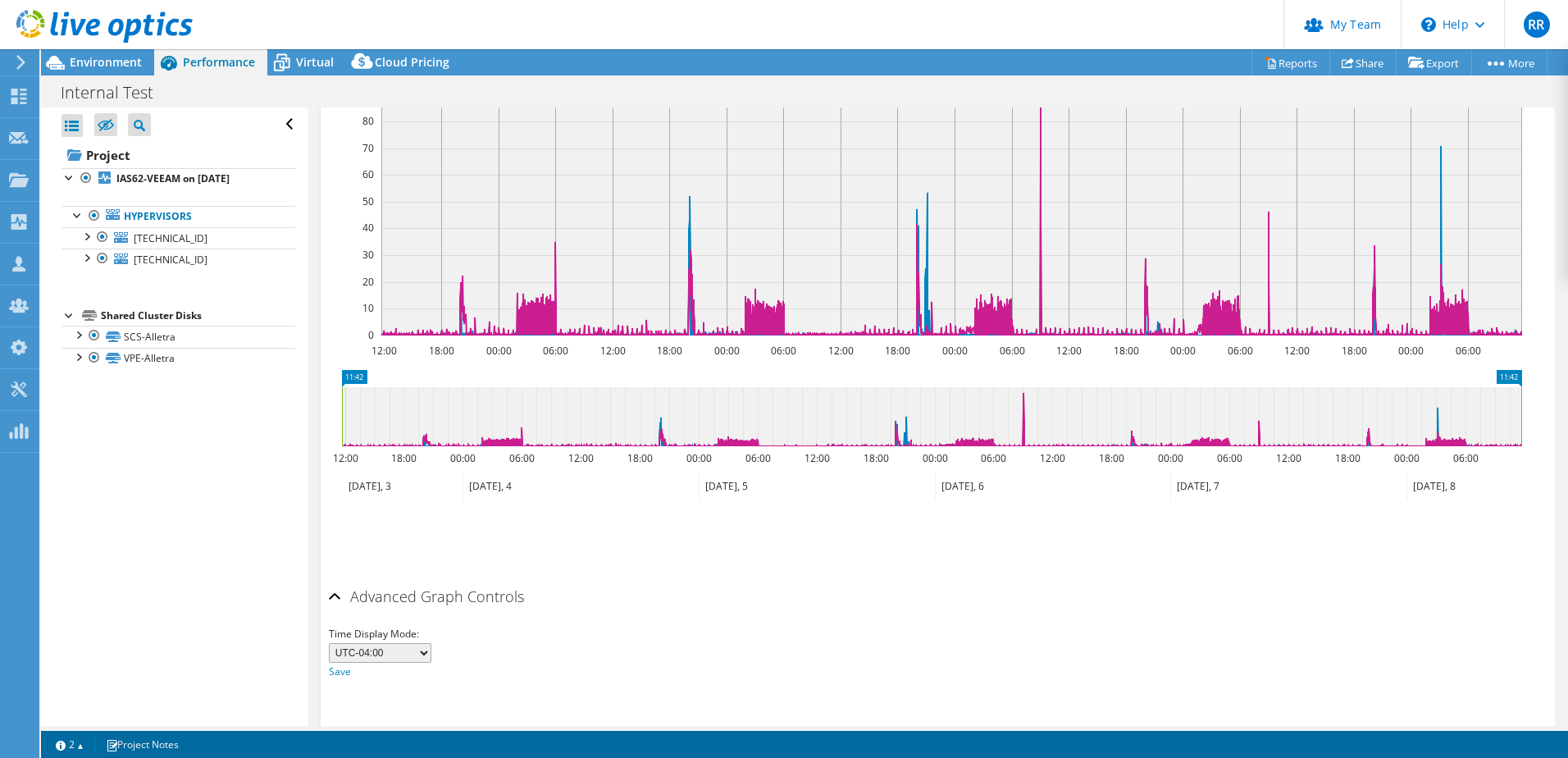
scroll to position [48, 0]
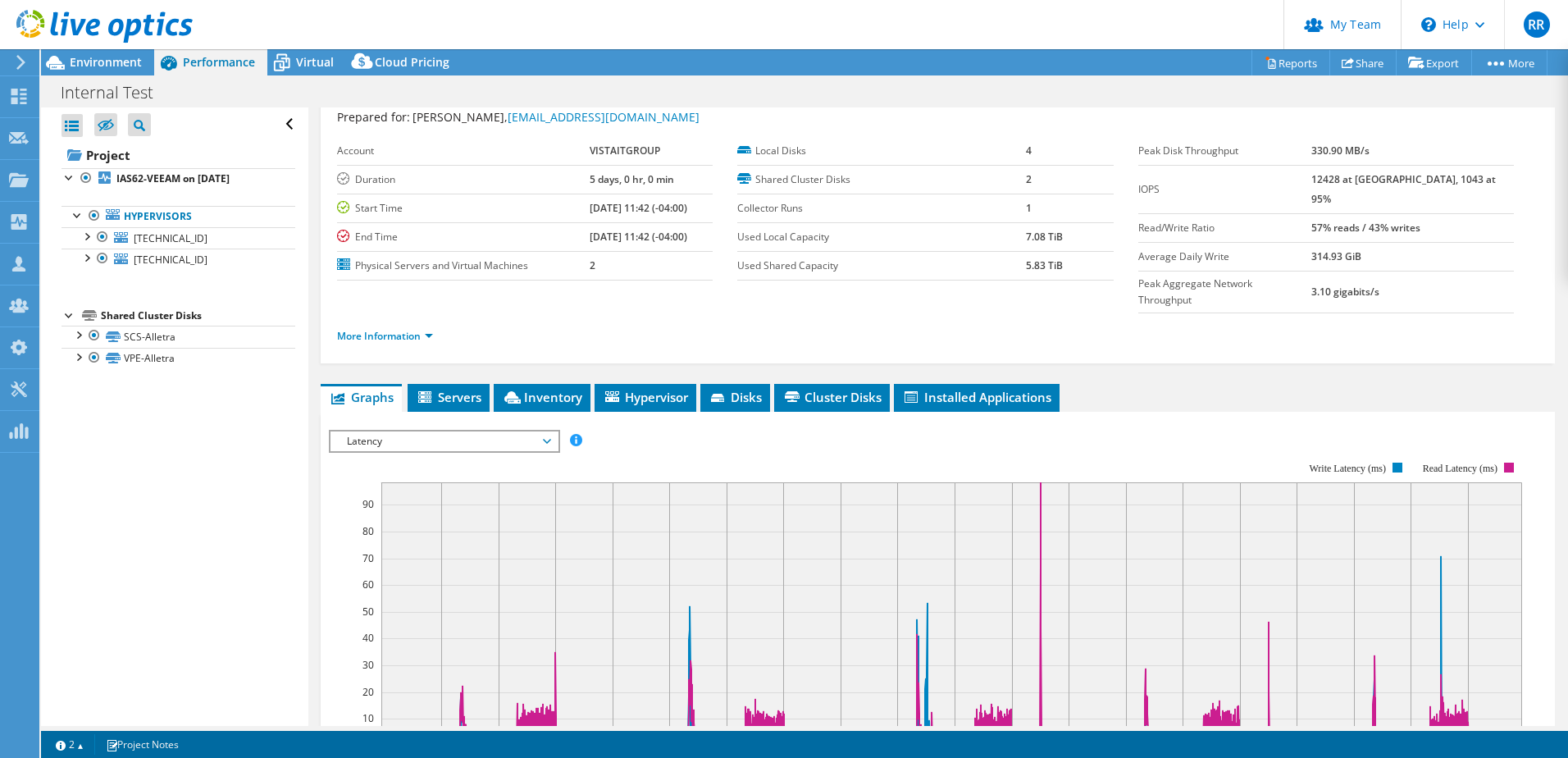
click at [452, 431] on span "Latency" at bounding box center [444, 441] width 211 height 20
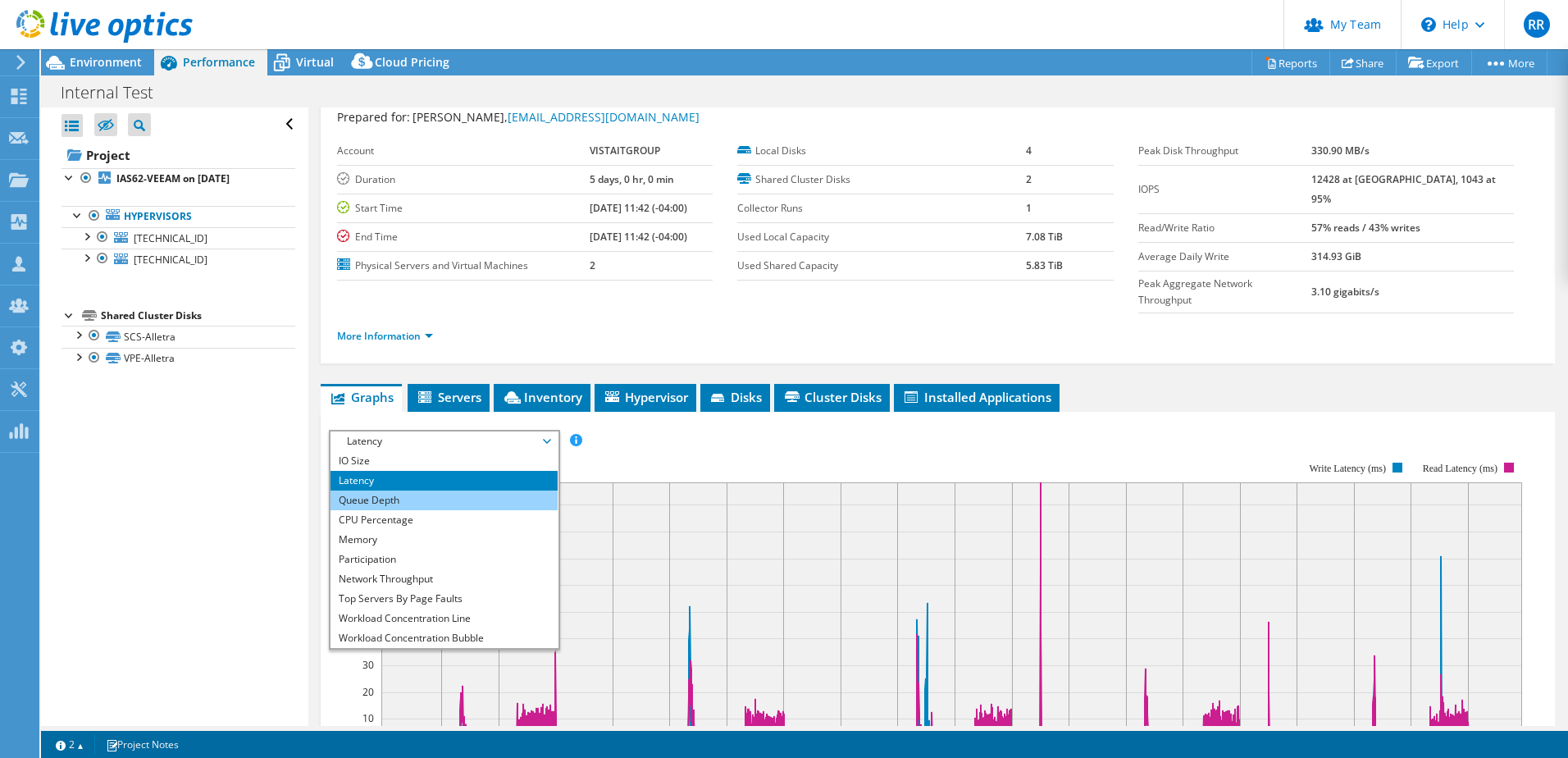
scroll to position [59, 0]
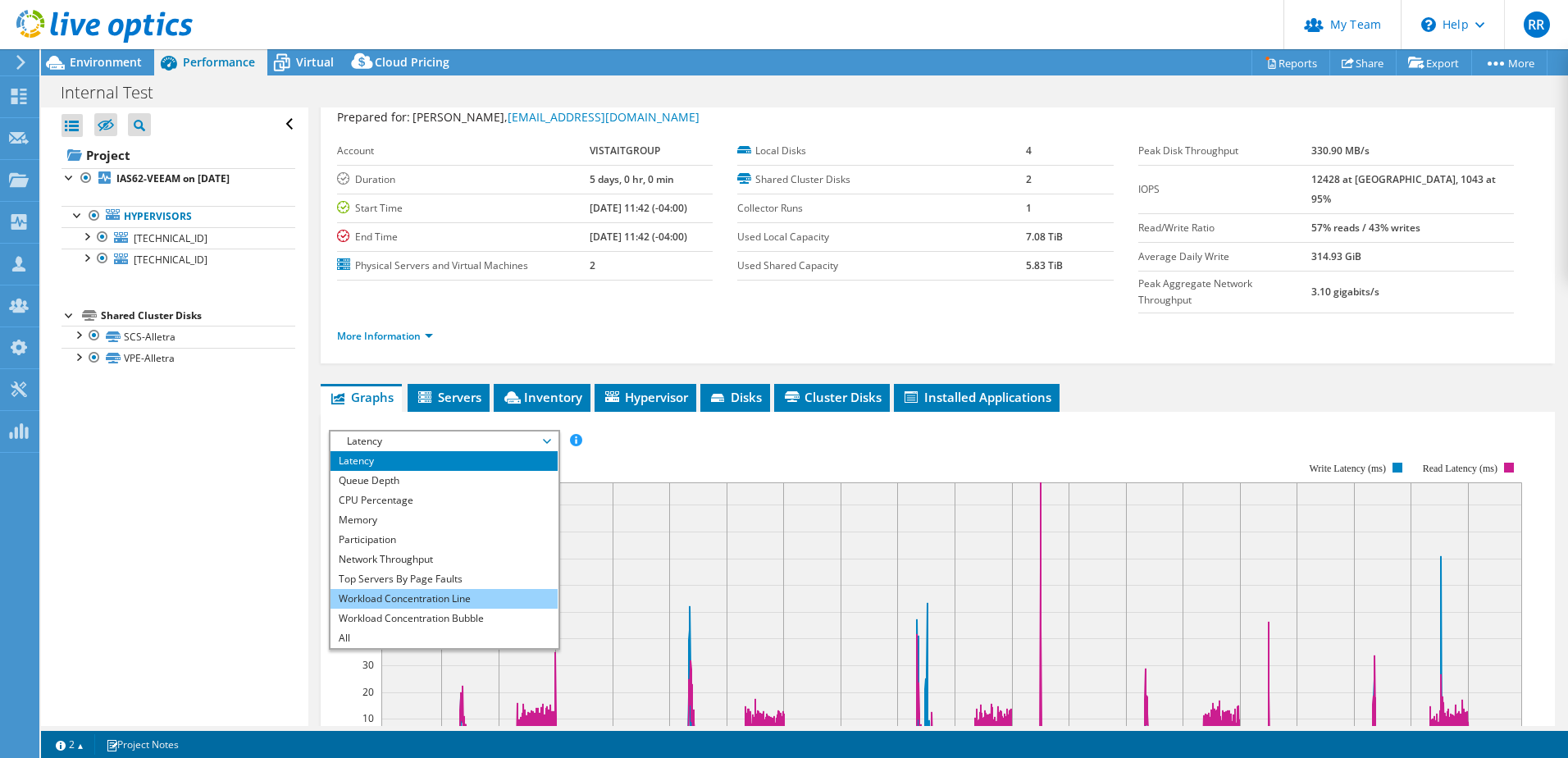
click at [418, 589] on li "Workload Concentration Line" at bounding box center [444, 599] width 227 height 20
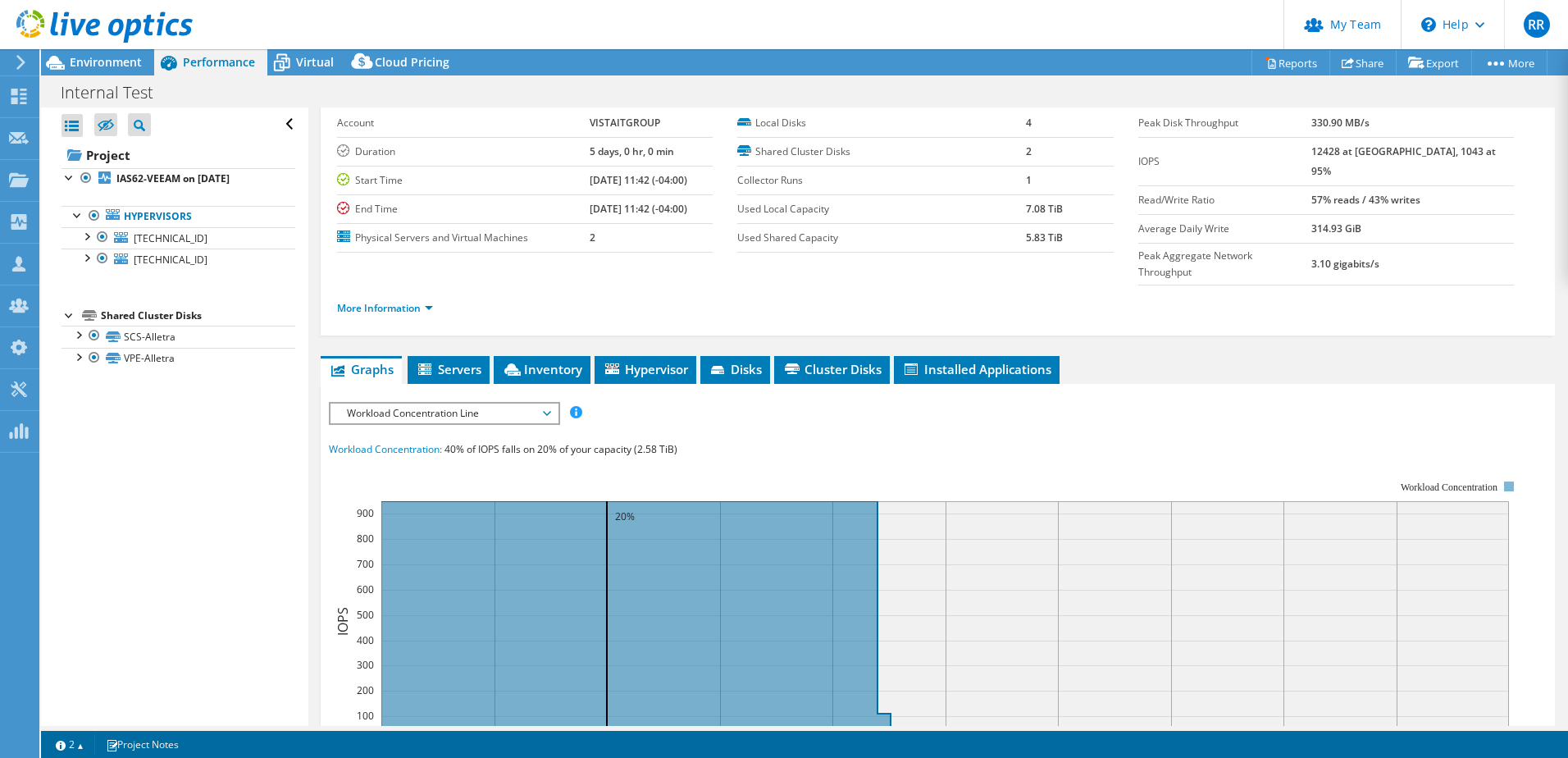
scroll to position [48, 0]
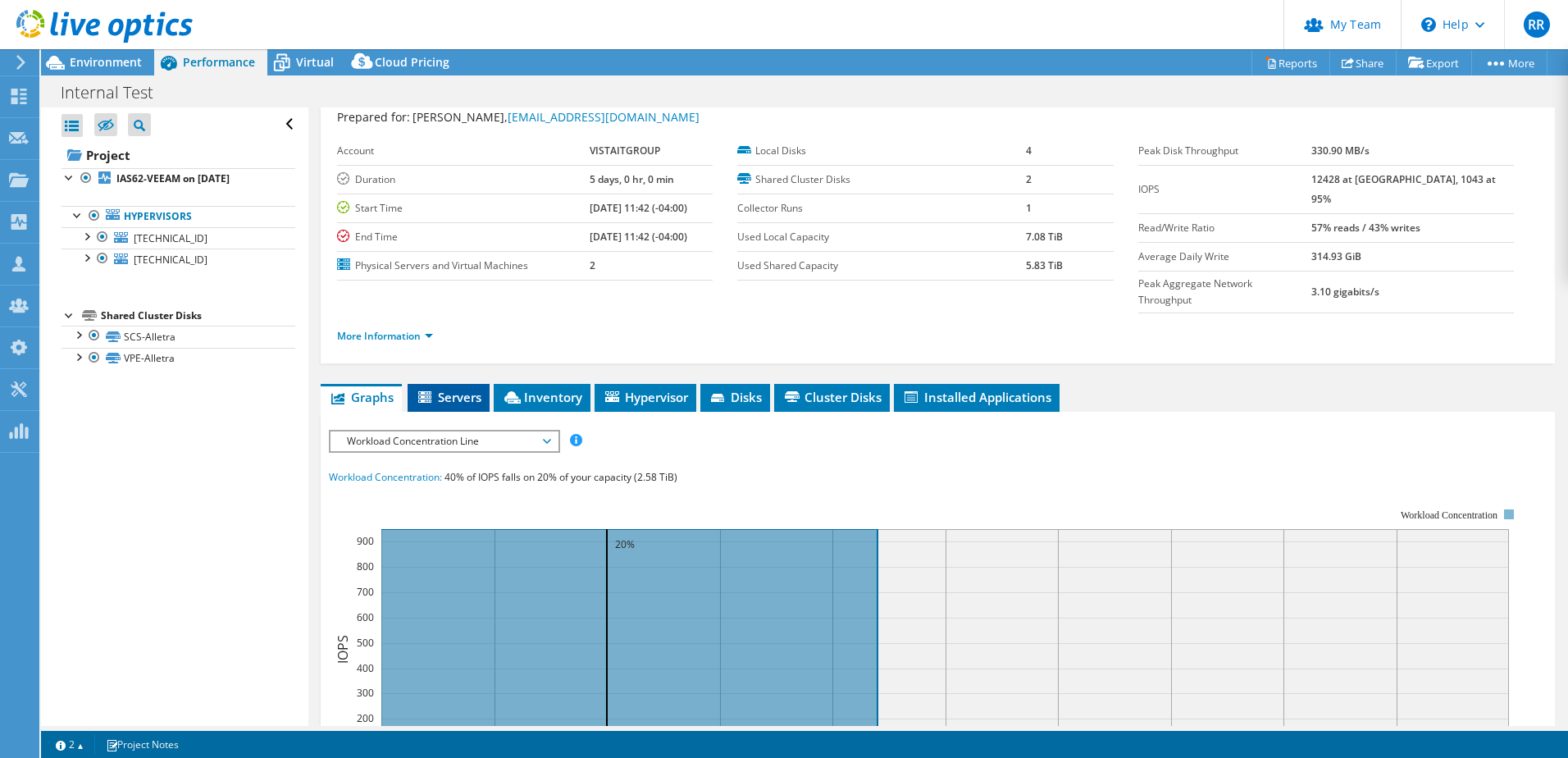
click at [460, 384] on li "Servers" at bounding box center [448, 398] width 82 height 28
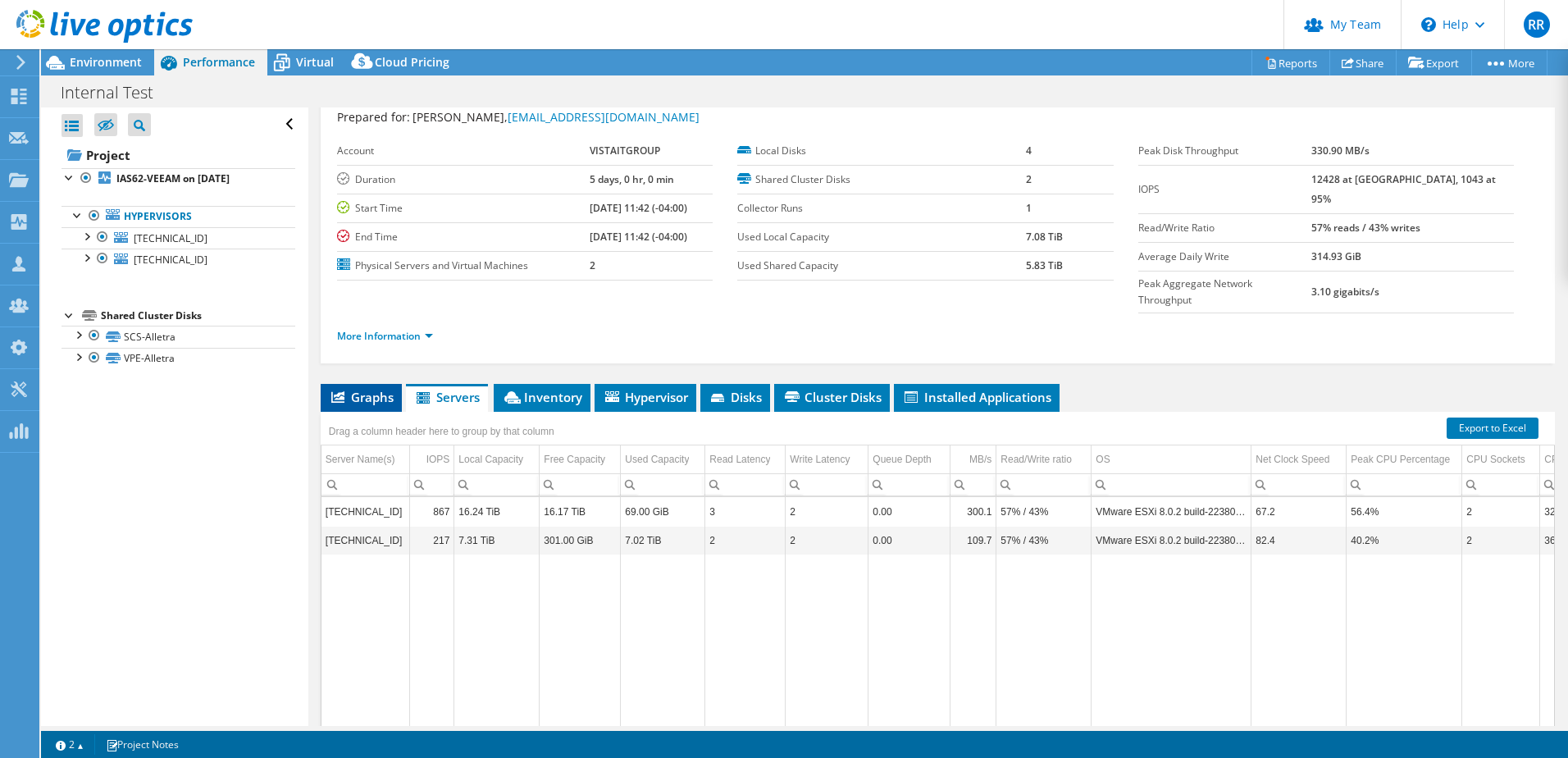
click at [368, 389] on span "Graphs" at bounding box center [361, 397] width 65 height 16
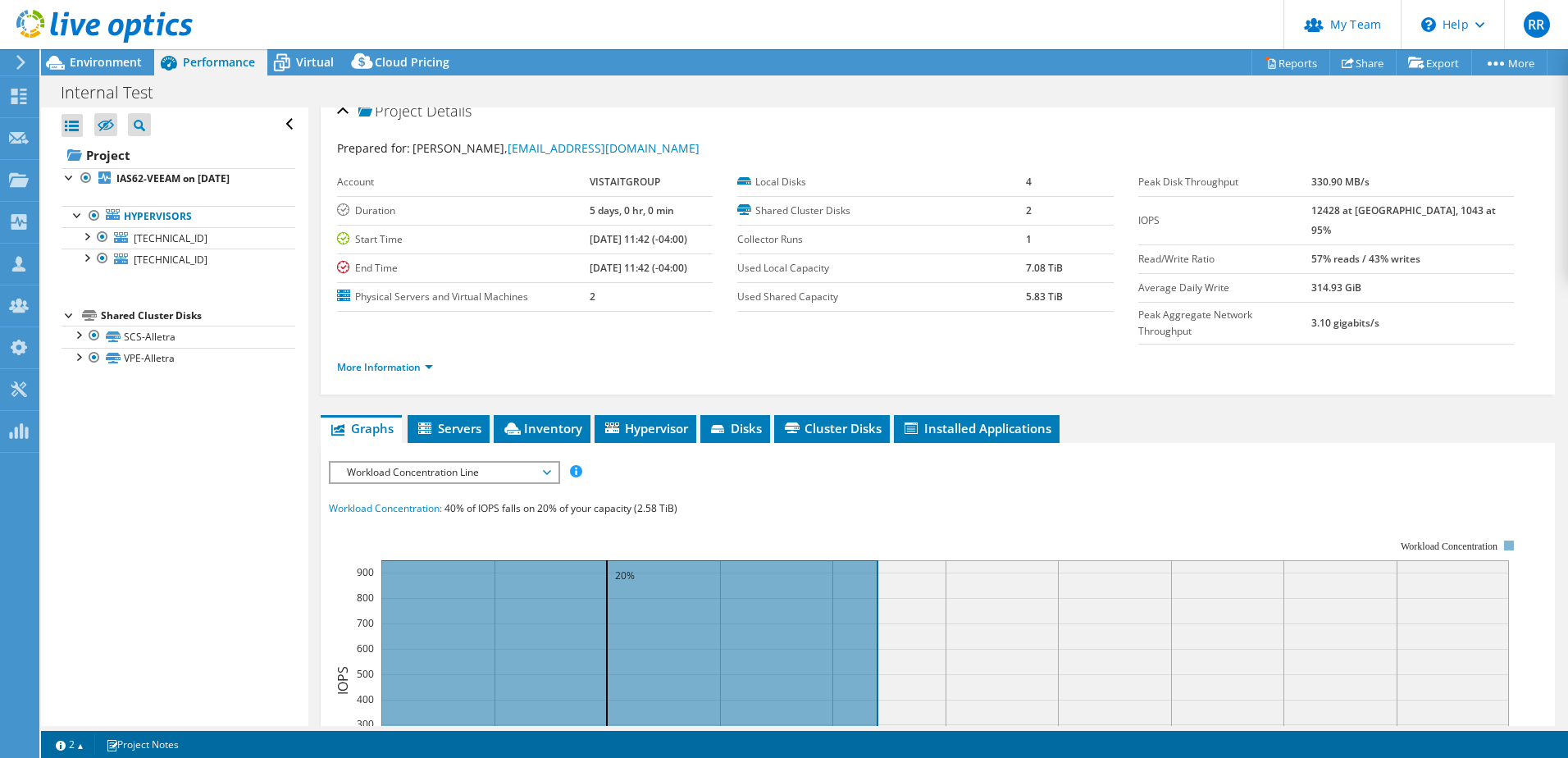
scroll to position [0, 0]
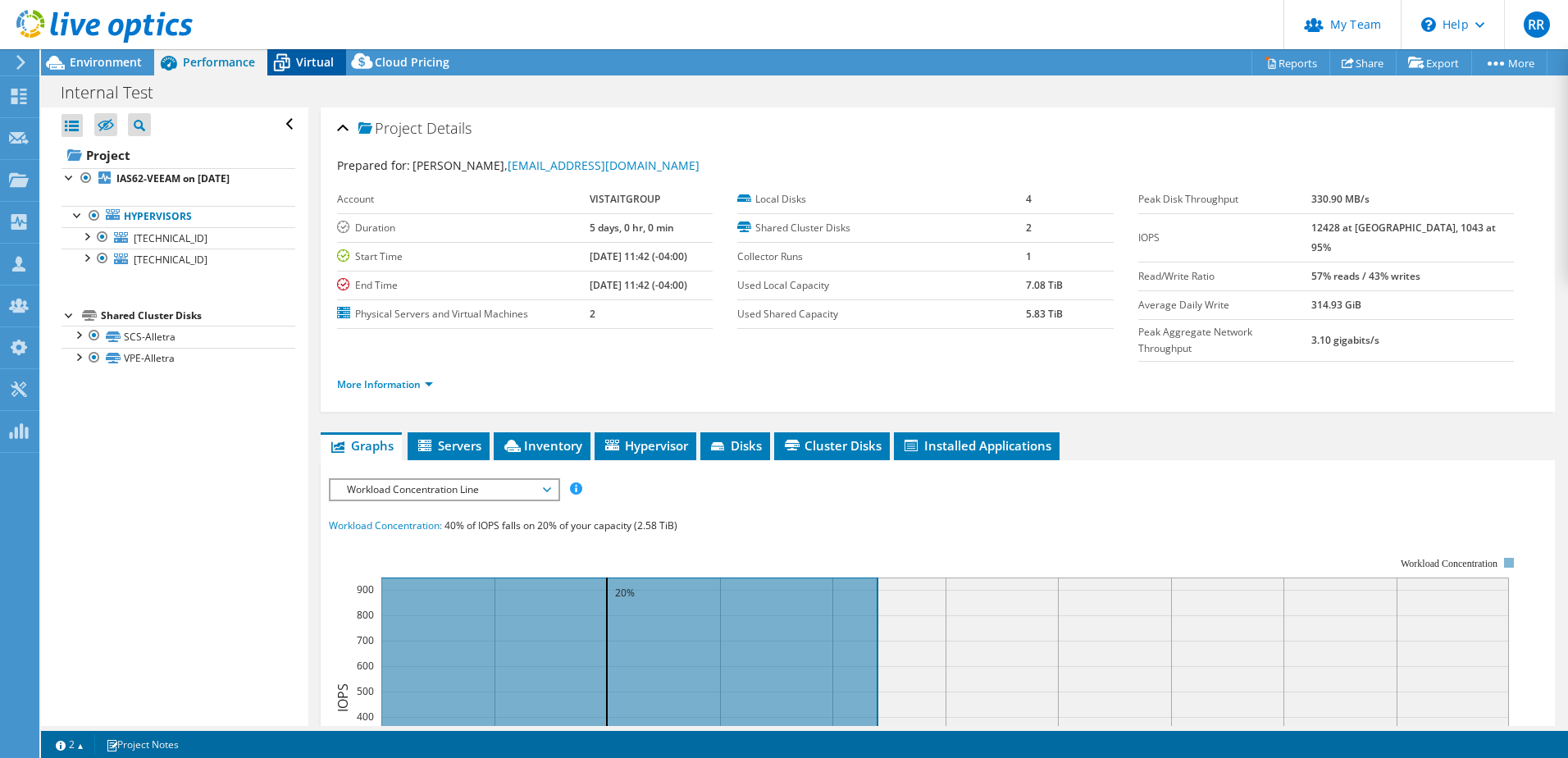
click at [305, 62] on span "Virtual" at bounding box center [315, 62] width 38 height 16
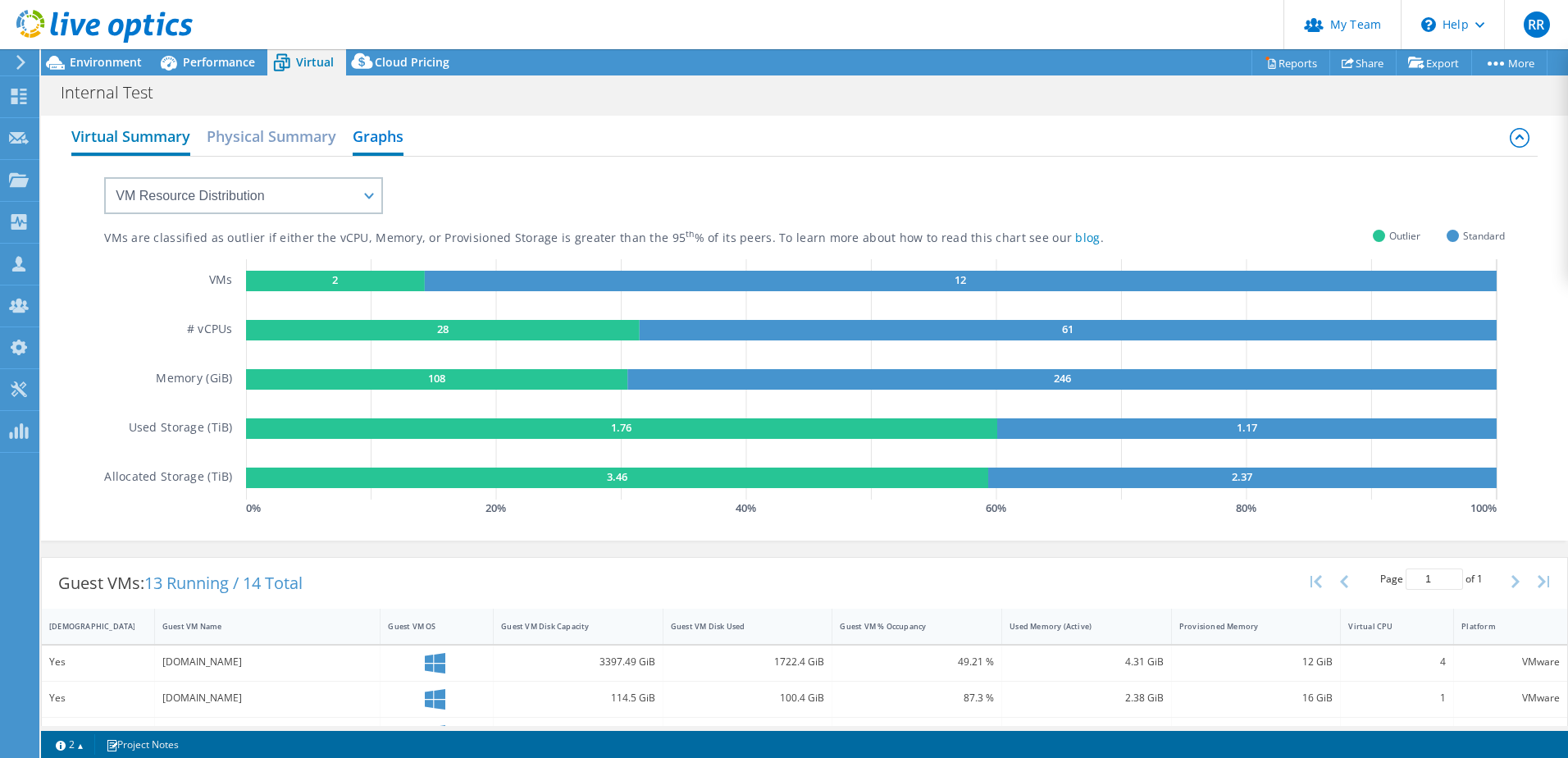
click at [130, 139] on h2 "Virtual Summary" at bounding box center [131, 138] width 119 height 36
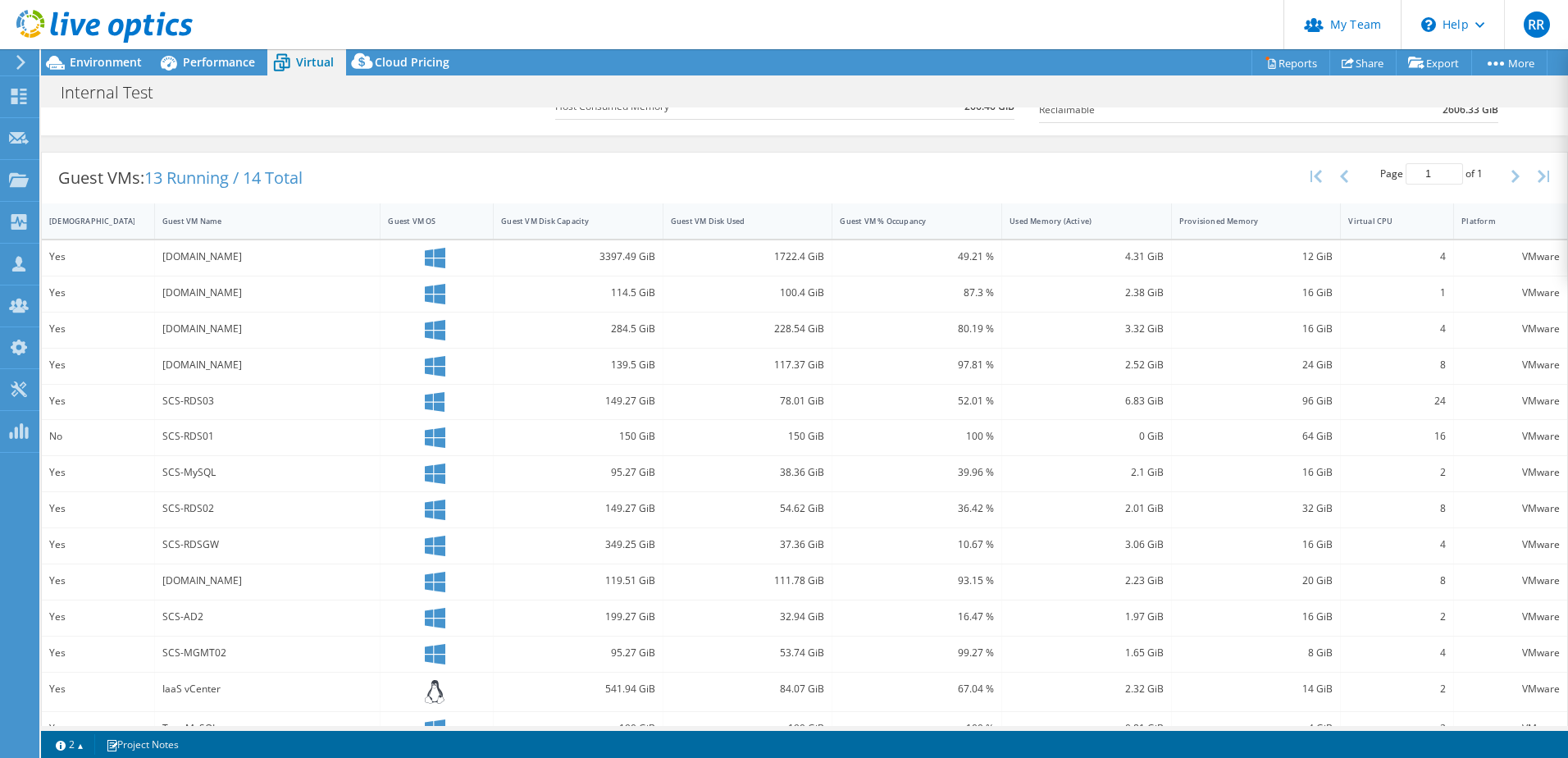
scroll to position [309, 0]
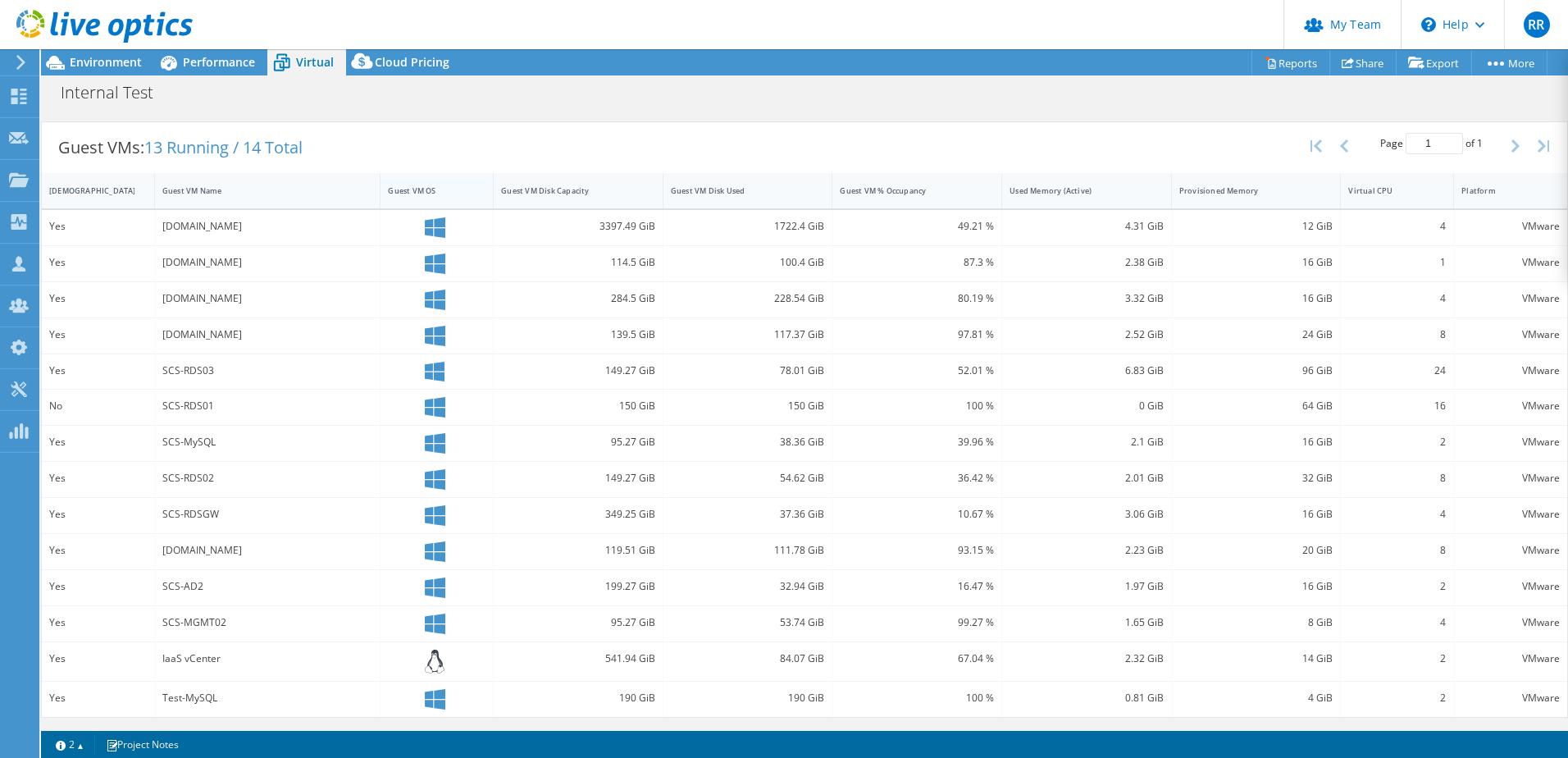
drag, startPoint x: 47, startPoint y: 194, endPoint x: 442, endPoint y: 197, distance: 395.0
click at [442, 197] on div "IsRunning Guest VM Name Guest VM OS Guest VM Disk Capacity Guest VM Disk Used G…" at bounding box center [805, 191] width 1525 height 35
drag, startPoint x: 53, startPoint y: 190, endPoint x: 243, endPoint y: 196, distance: 190.1
click at [247, 196] on div "IsRunning Guest VM Name Guest VM OS Guest VM Disk Capacity Guest VM Disk Used G…" at bounding box center [805, 191] width 1525 height 35
drag, startPoint x: 730, startPoint y: 230, endPoint x: 858, endPoint y: 231, distance: 128.0
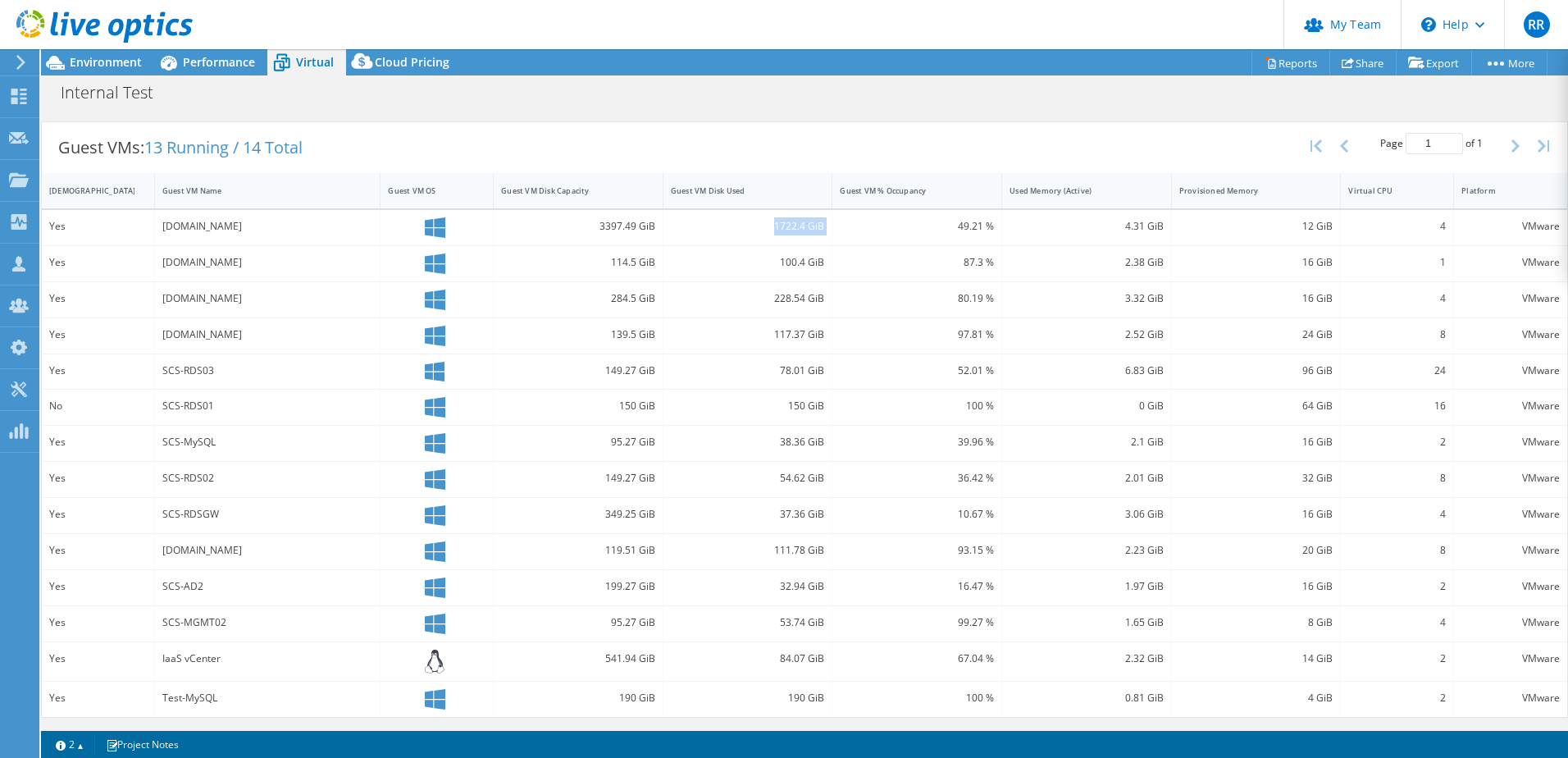
click at [858, 231] on div "Yes [DOMAIN_NAME] 3397.49 GiB 1722.4 GiB 49.21 % 4.31 GiB 12 GiB 4 VMware" at bounding box center [805, 227] width 1525 height 35
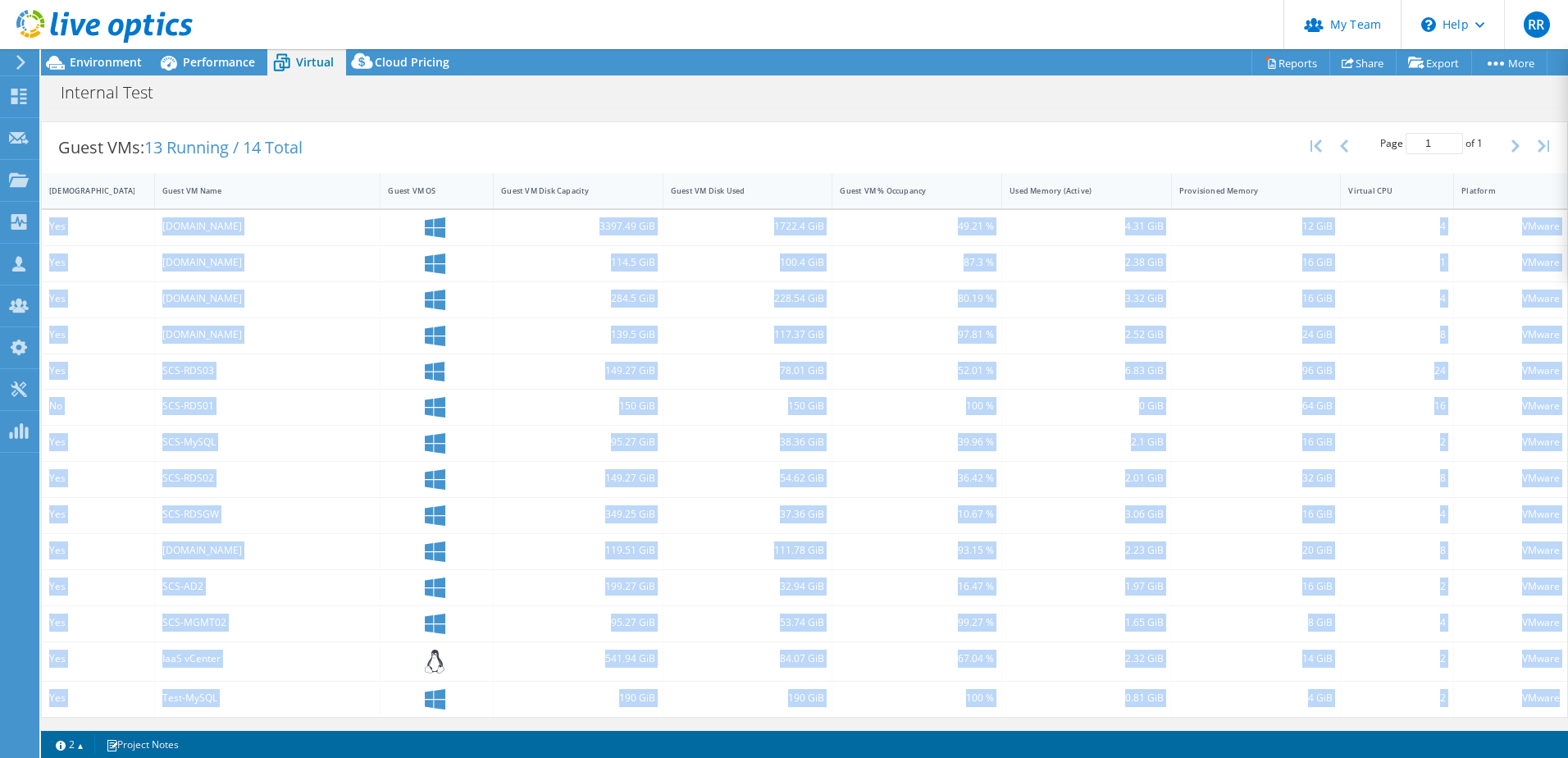
drag, startPoint x: 51, startPoint y: 227, endPoint x: 1552, endPoint y: 700, distance: 1573.8
click at [1552, 700] on div "Yes [DOMAIN_NAME] 3397.49 GiB 1722.4 GiB 49.21 % 4.31 GiB 12 GiB 4 VMware Yes […" at bounding box center [805, 463] width 1525 height 507
copy div "Yes [DOMAIN_NAME] 3397.49 GiB 1722.4 GiB 49.21 % 4.31 GiB 12 GiB 4 VMware Yes […"
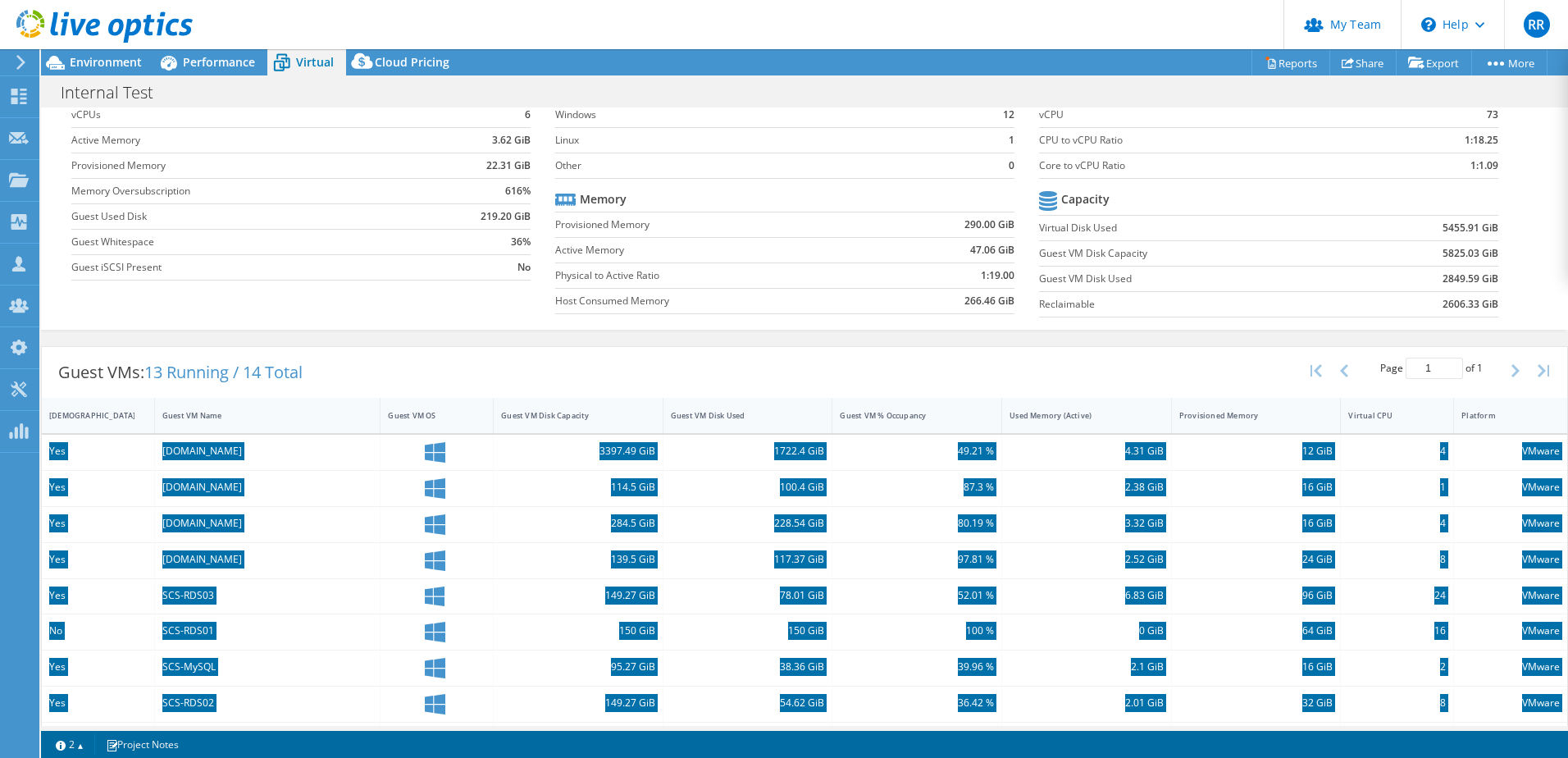
scroll to position [0, 0]
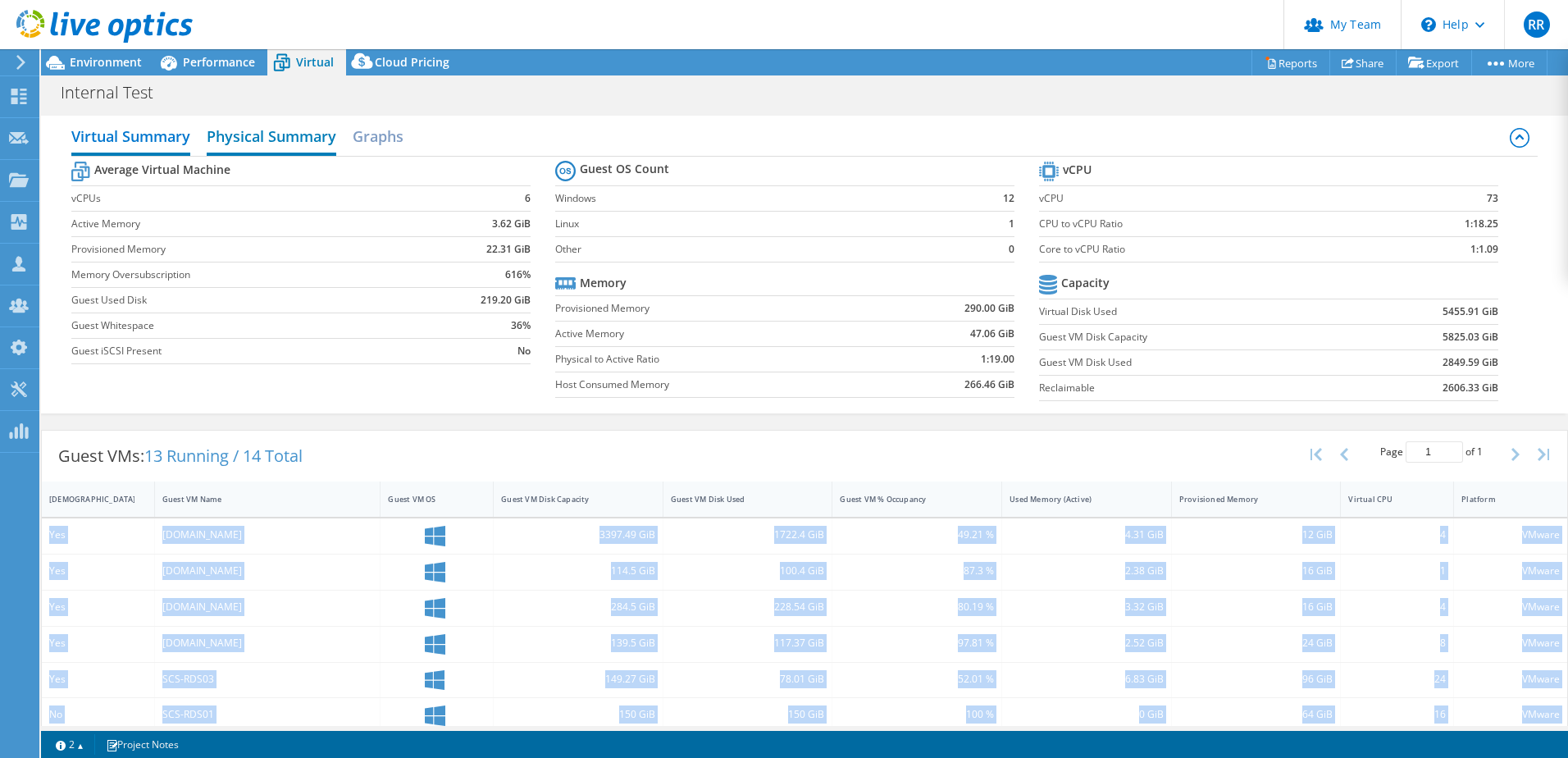
click at [293, 139] on h2 "Physical Summary" at bounding box center [272, 138] width 130 height 36
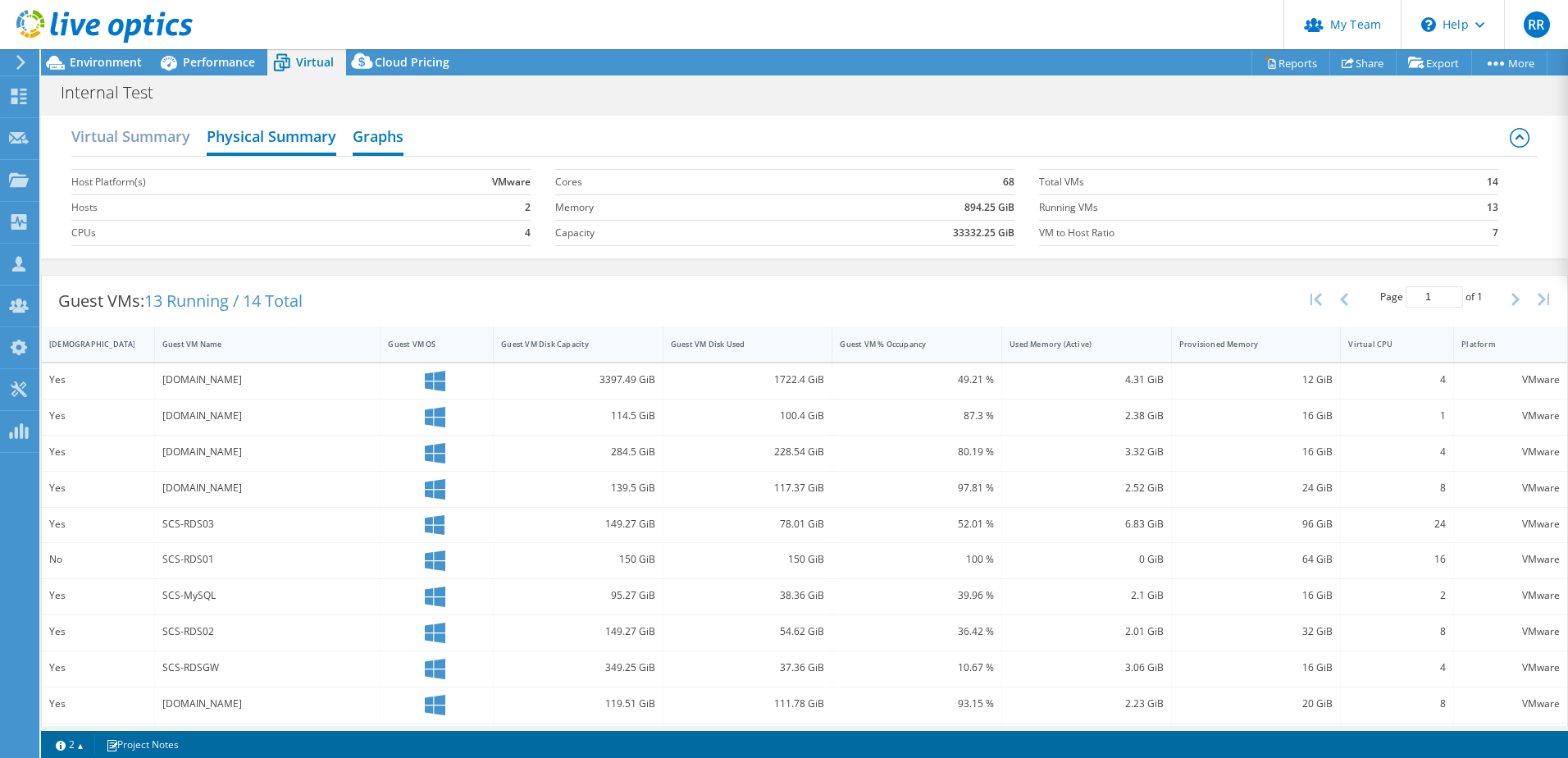
click at [383, 135] on h2 "Graphs" at bounding box center [378, 138] width 51 height 36
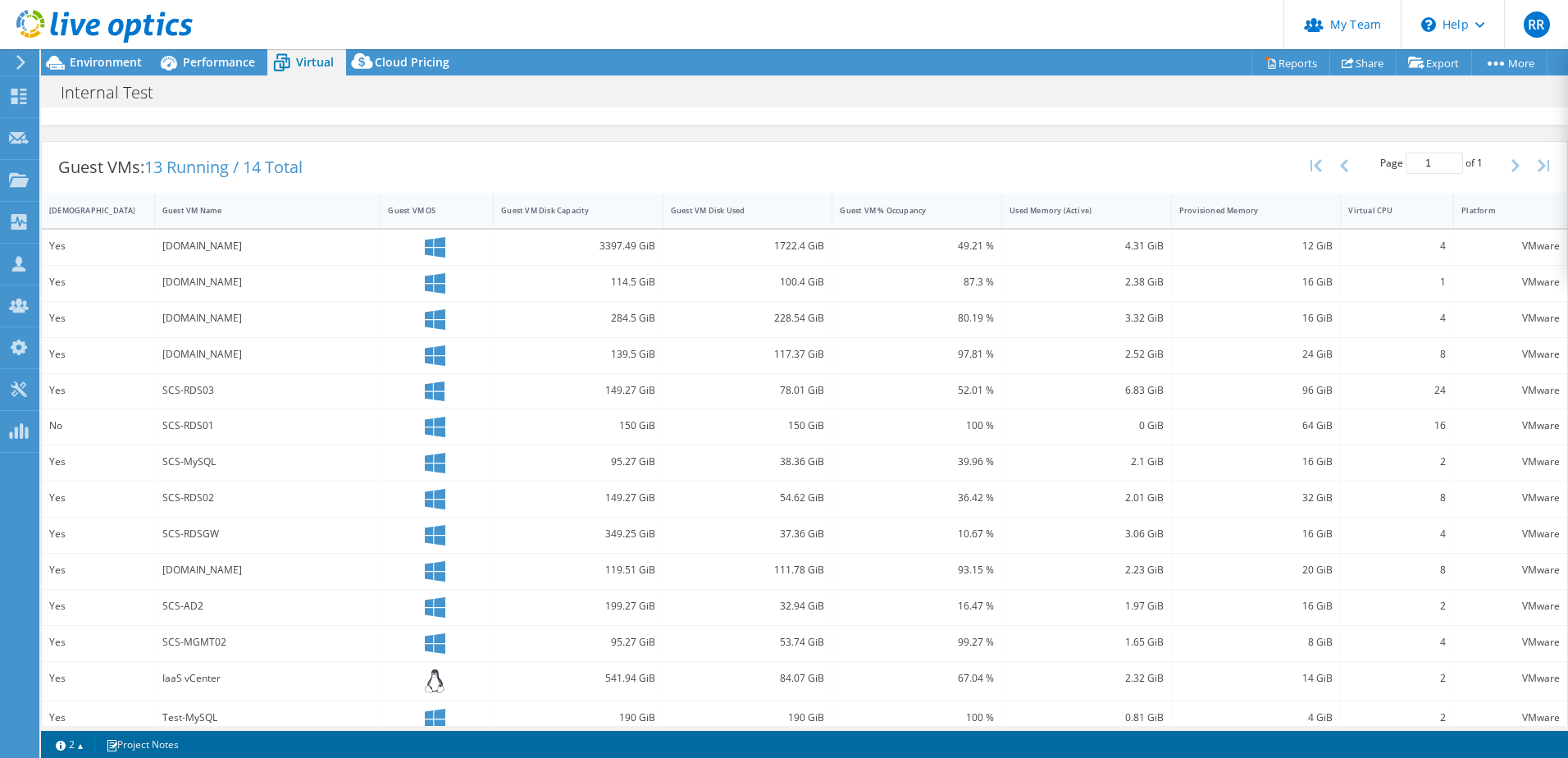
scroll to position [435, 0]
